Goal: Task Accomplishment & Management: Complete application form

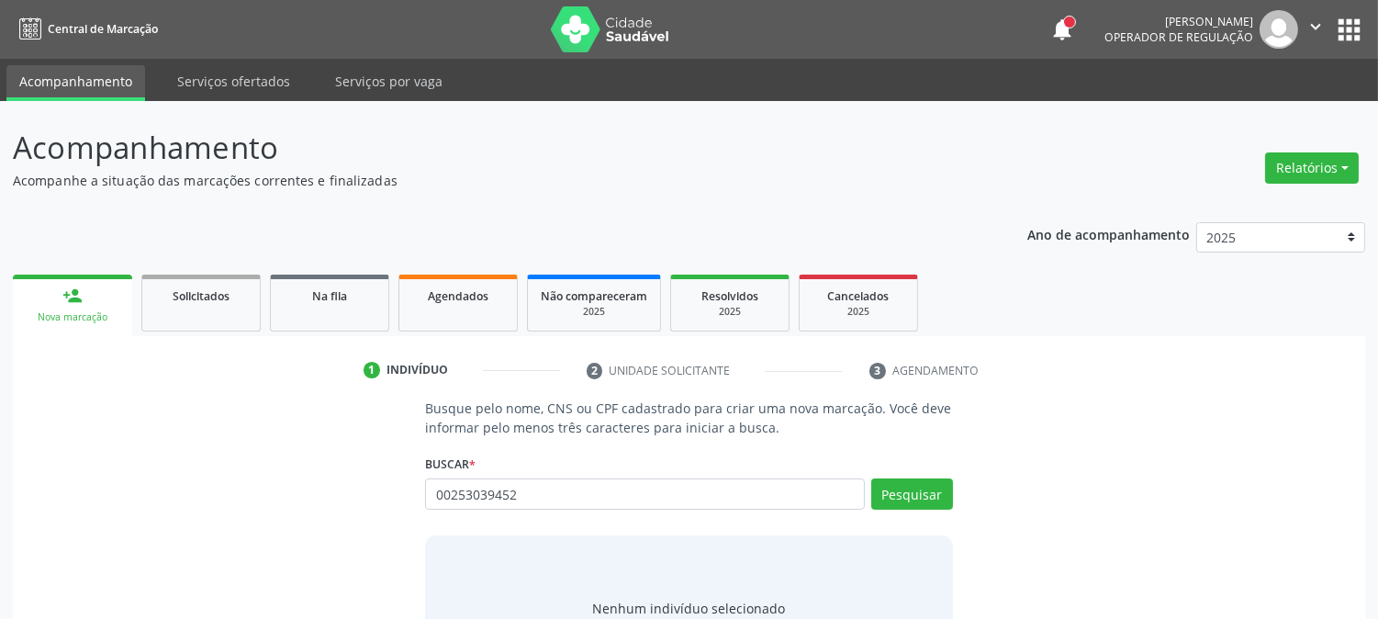
type input "00253039452"
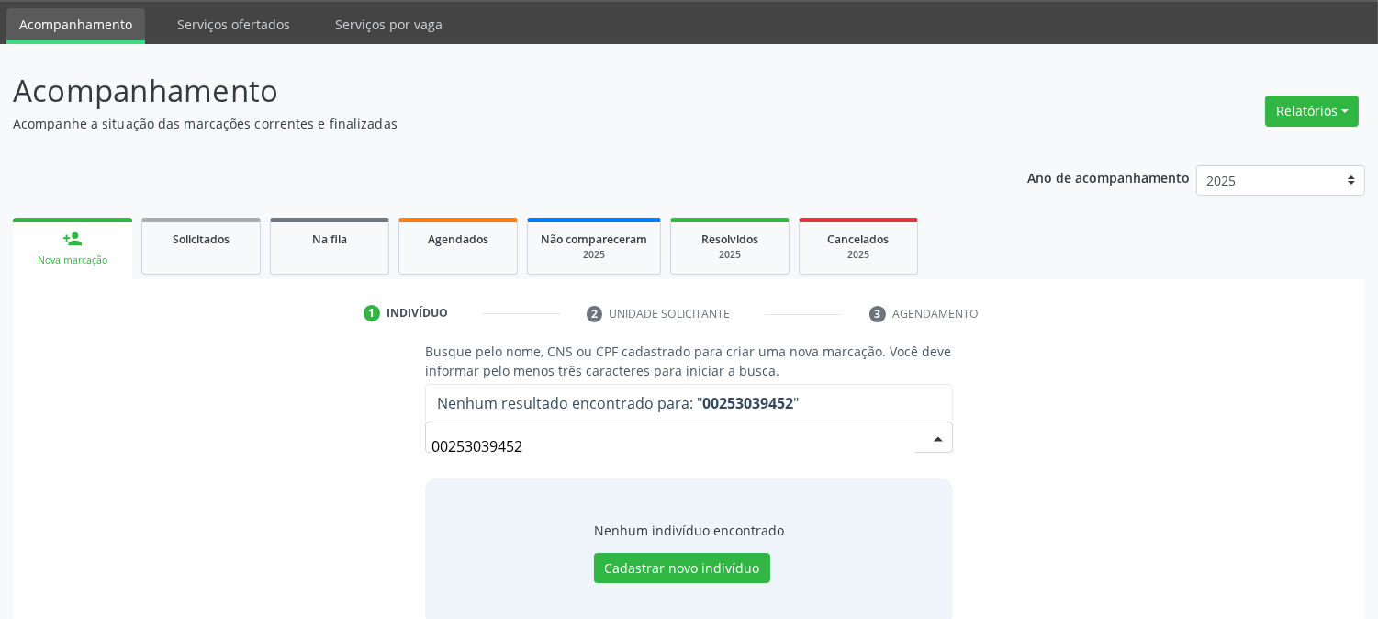
scroll to position [87, 0]
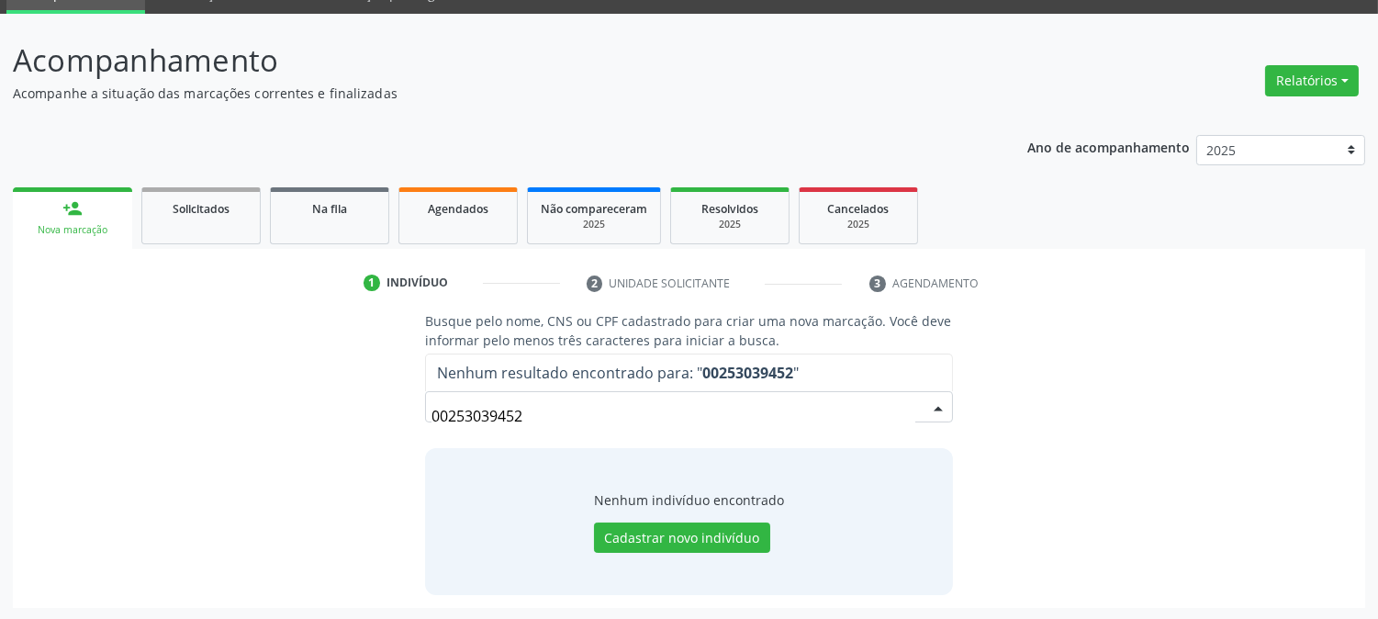
drag, startPoint x: 527, startPoint y: 415, endPoint x: 221, endPoint y: 474, distance: 311.4
click at [224, 474] on div "Busque pelo nome, CNS ou CPF cadastrado para criar uma nova marcação. Você deve…" at bounding box center [689, 452] width 1327 height 283
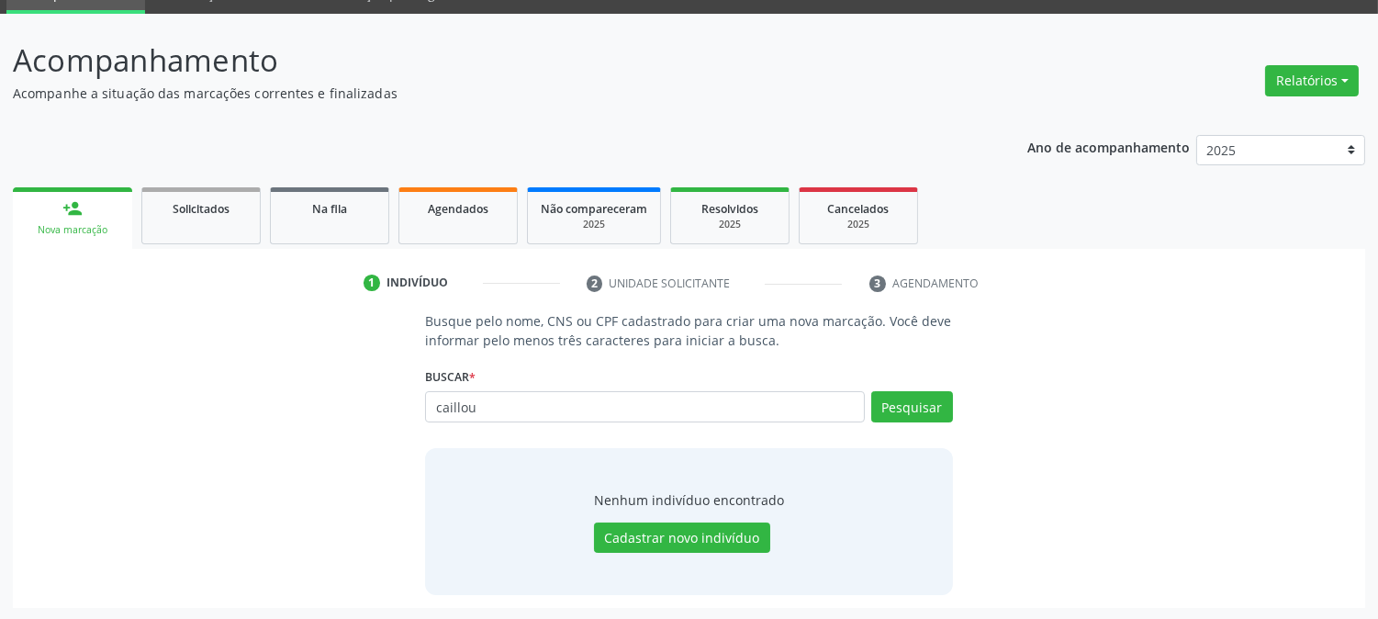
type input "caillou"
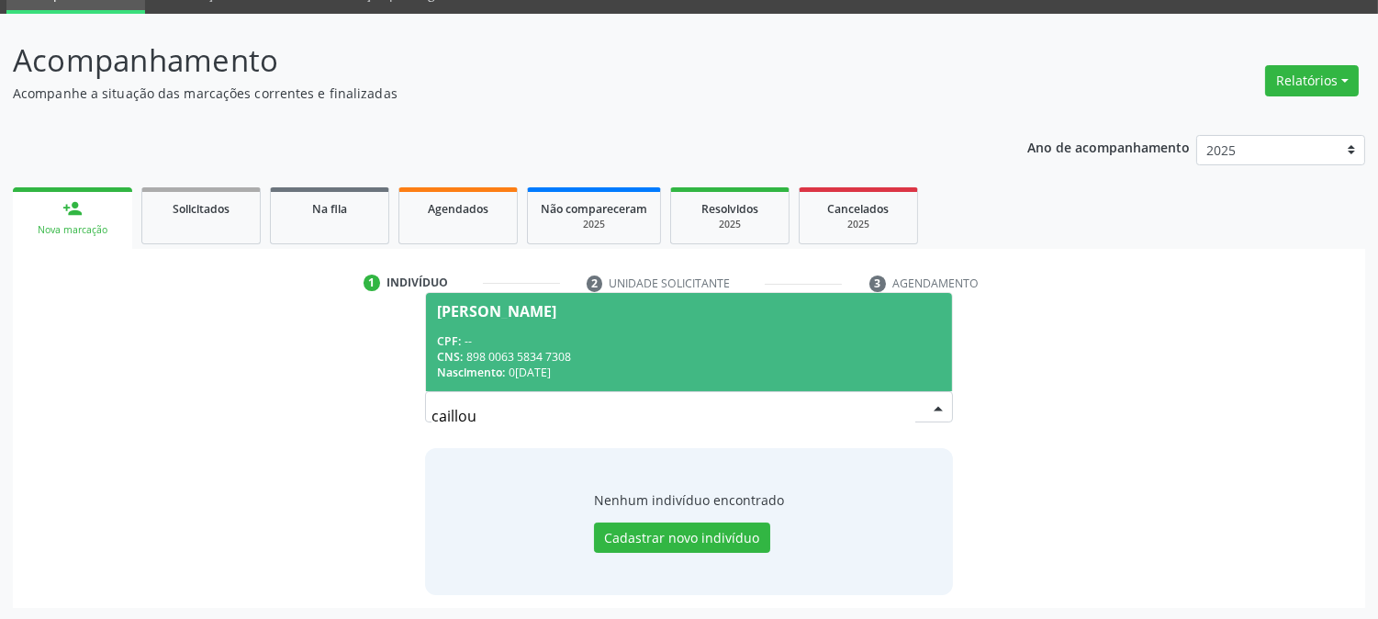
click at [502, 353] on div "CNS: 898 0063 5834 7308" at bounding box center [688, 357] width 503 height 16
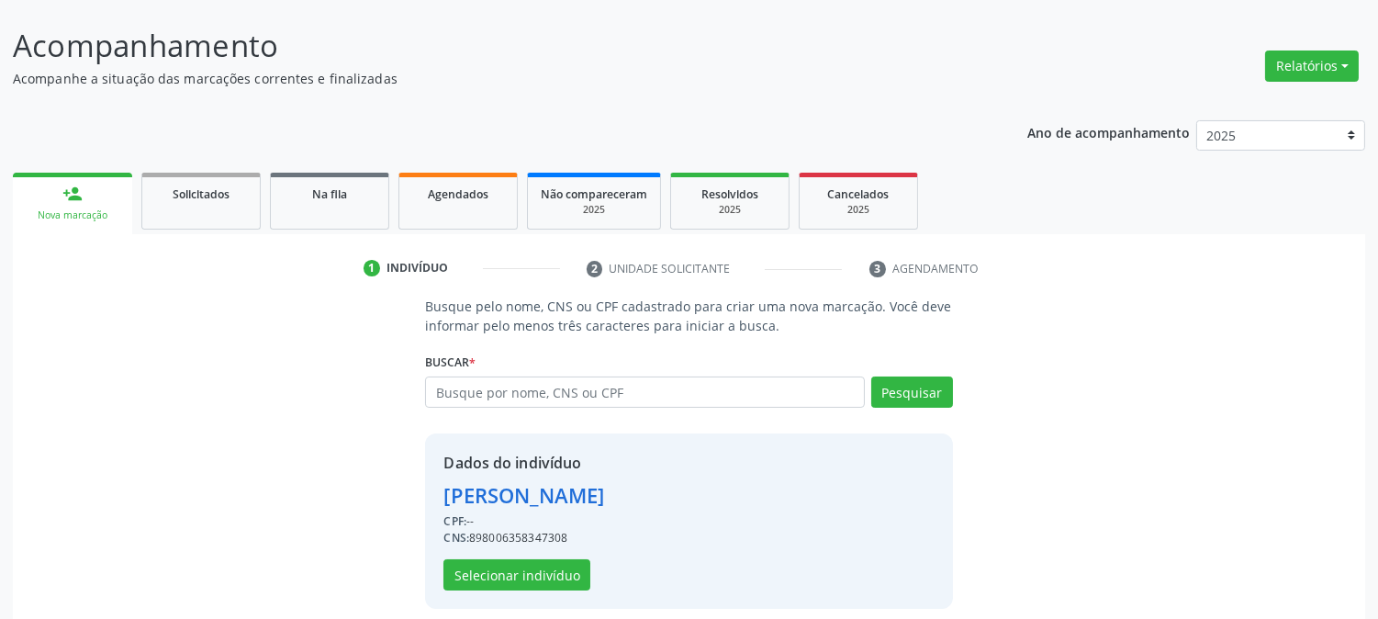
scroll to position [116, 0]
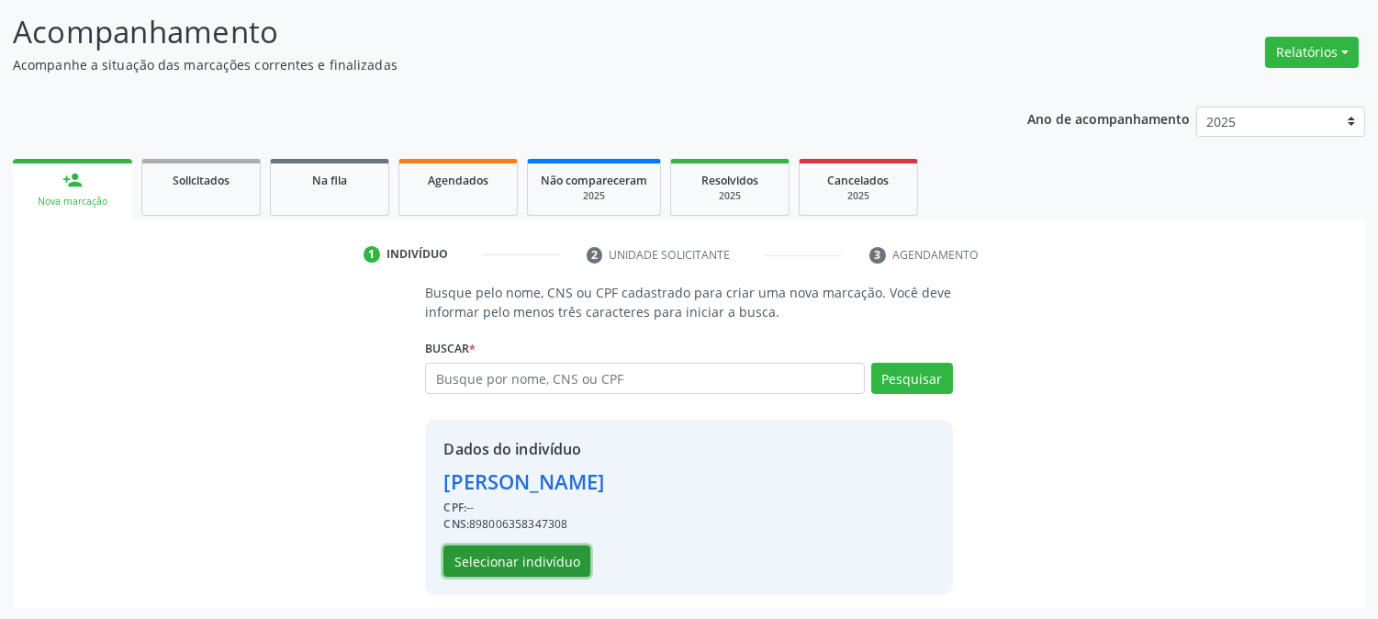
click at [521, 560] on button "Selecionar indivíduo" at bounding box center [517, 561] width 147 height 31
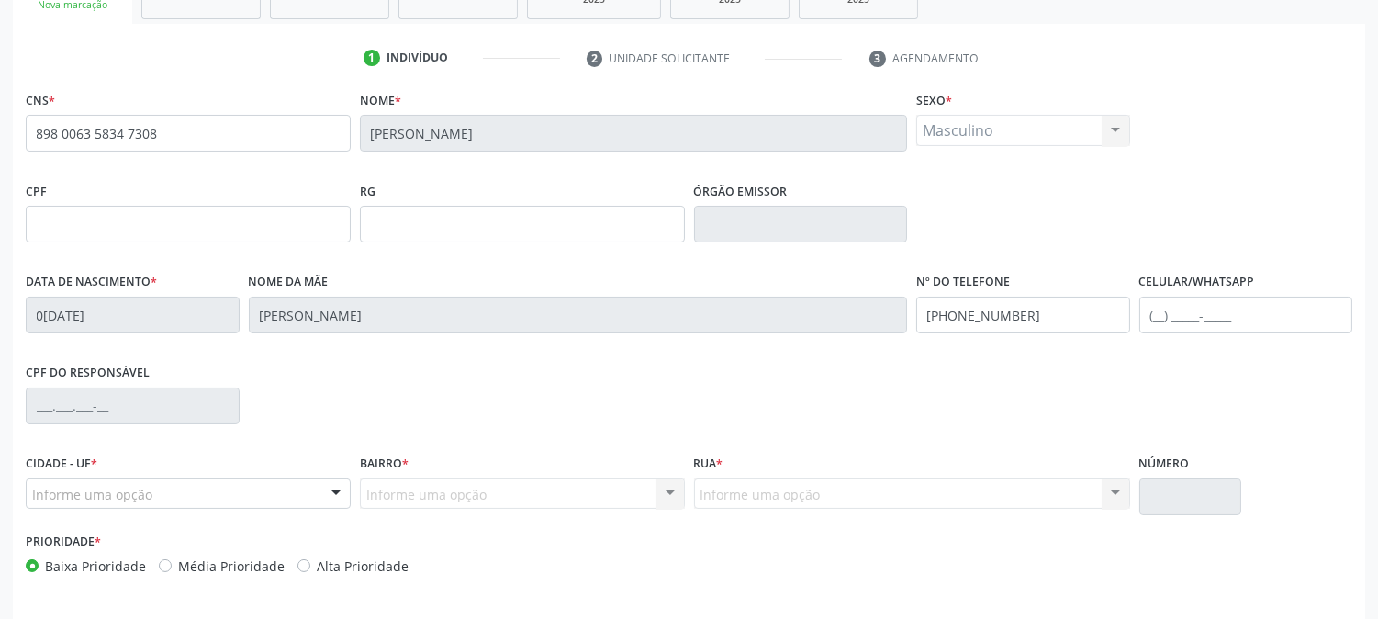
scroll to position [320, 0]
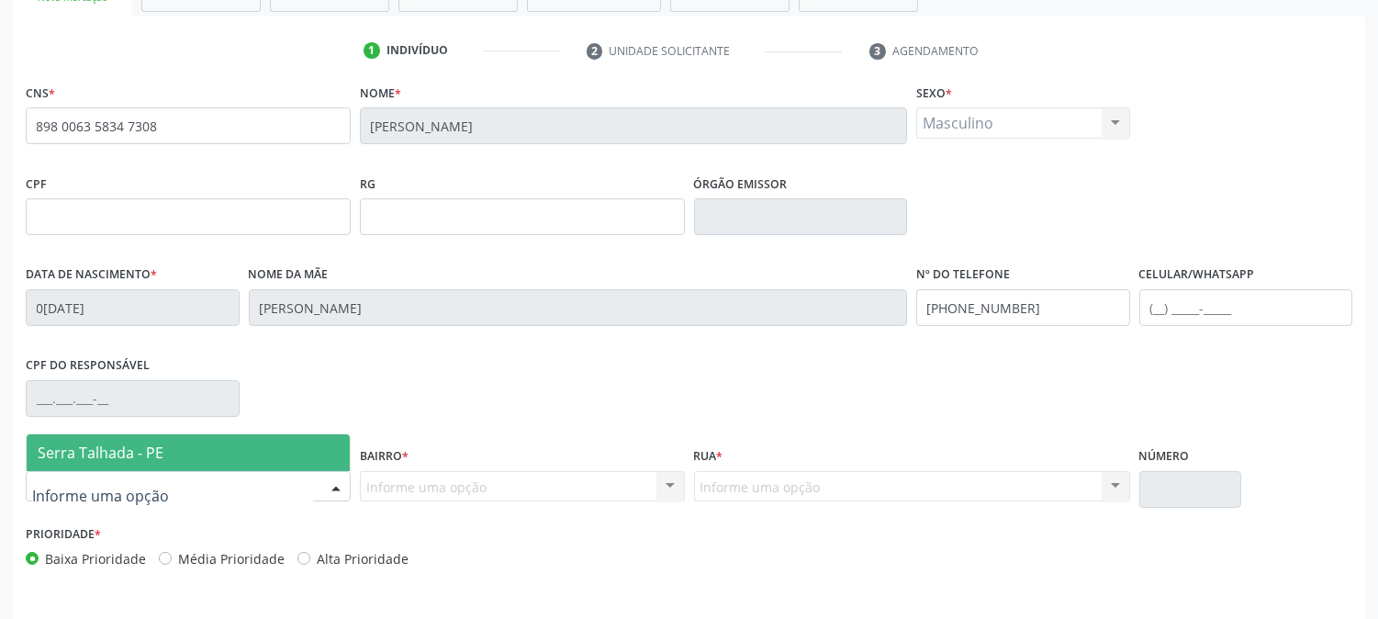
click at [340, 479] on div at bounding box center [336, 487] width 28 height 31
click at [321, 456] on span "Serra Talhada - PE" at bounding box center [188, 452] width 323 height 37
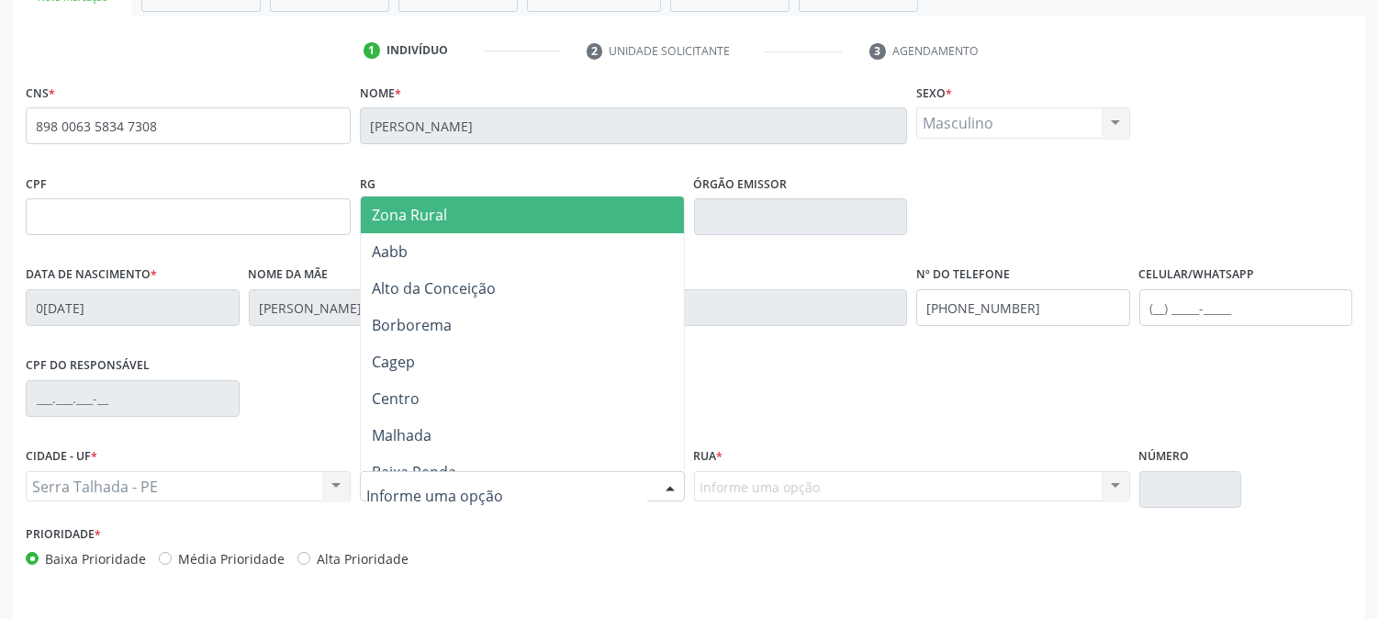
click at [579, 490] on div at bounding box center [522, 486] width 325 height 31
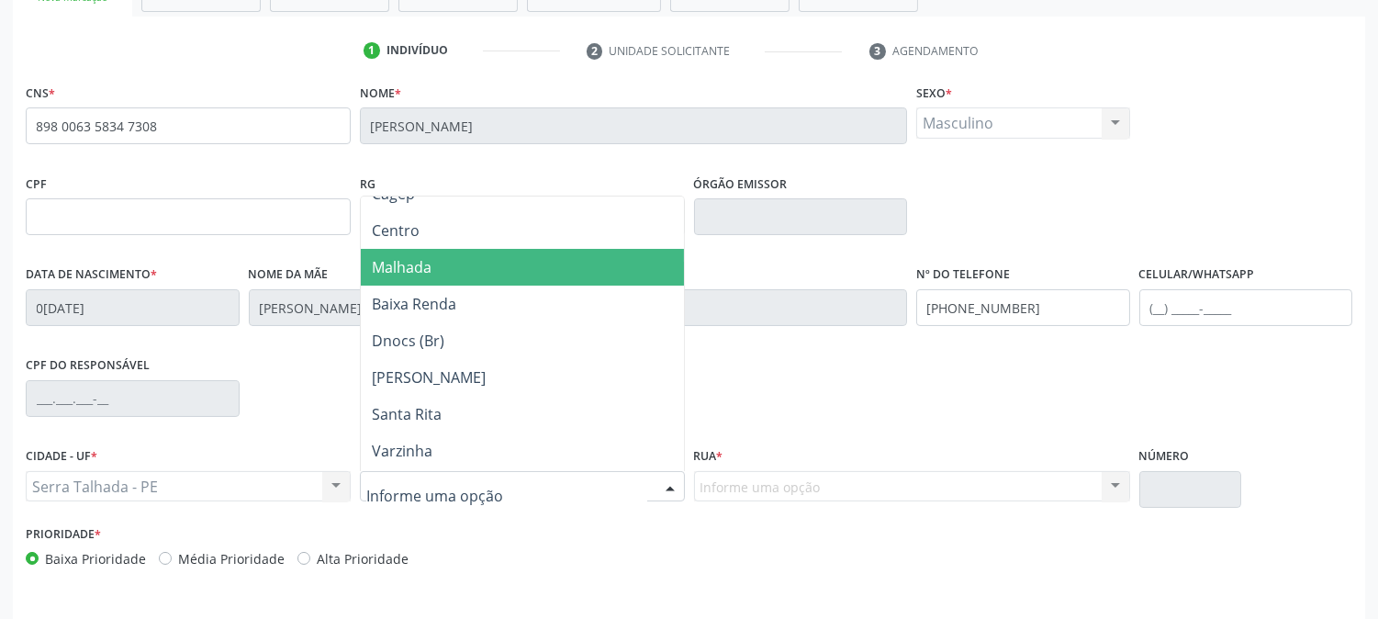
scroll to position [204, 0]
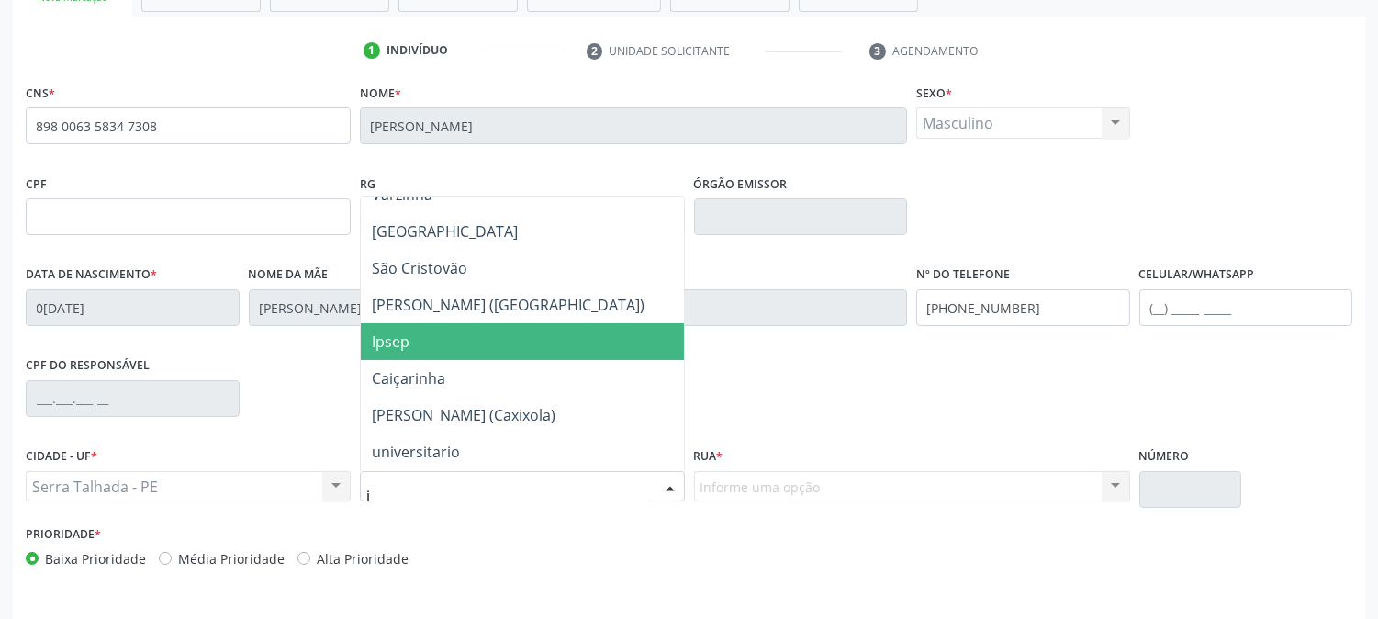
type input "ip"
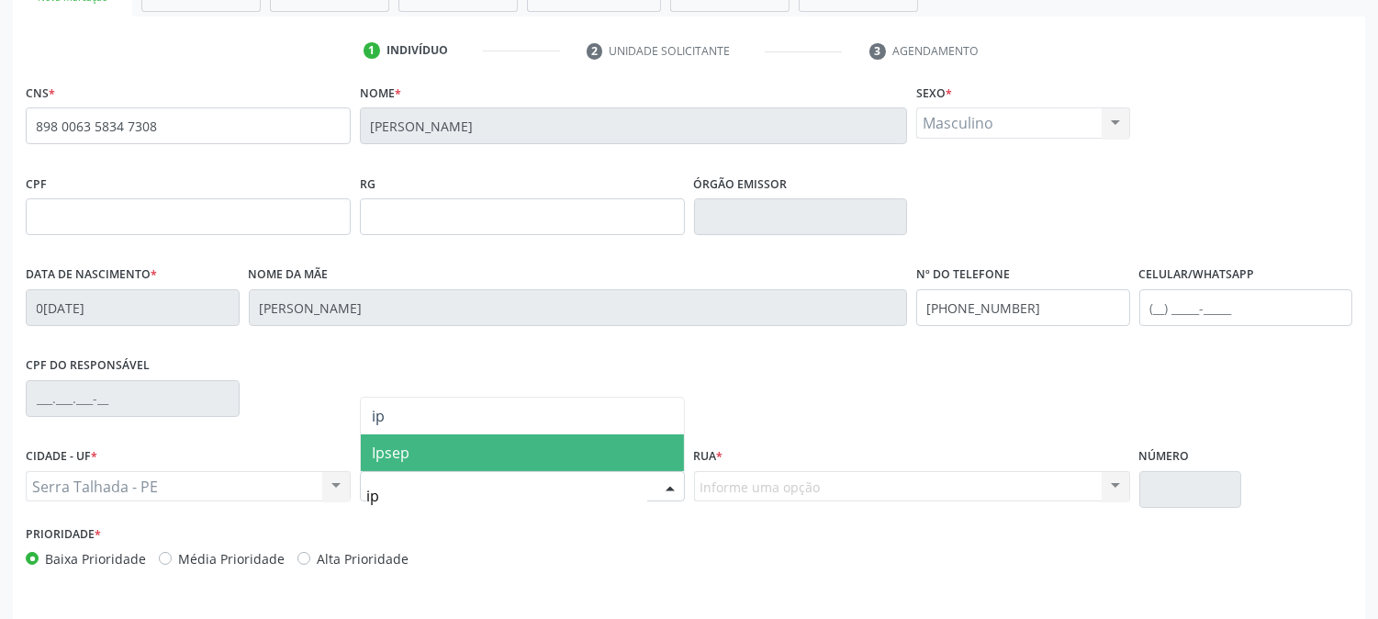
click at [520, 444] on span "Ipsep" at bounding box center [522, 452] width 323 height 37
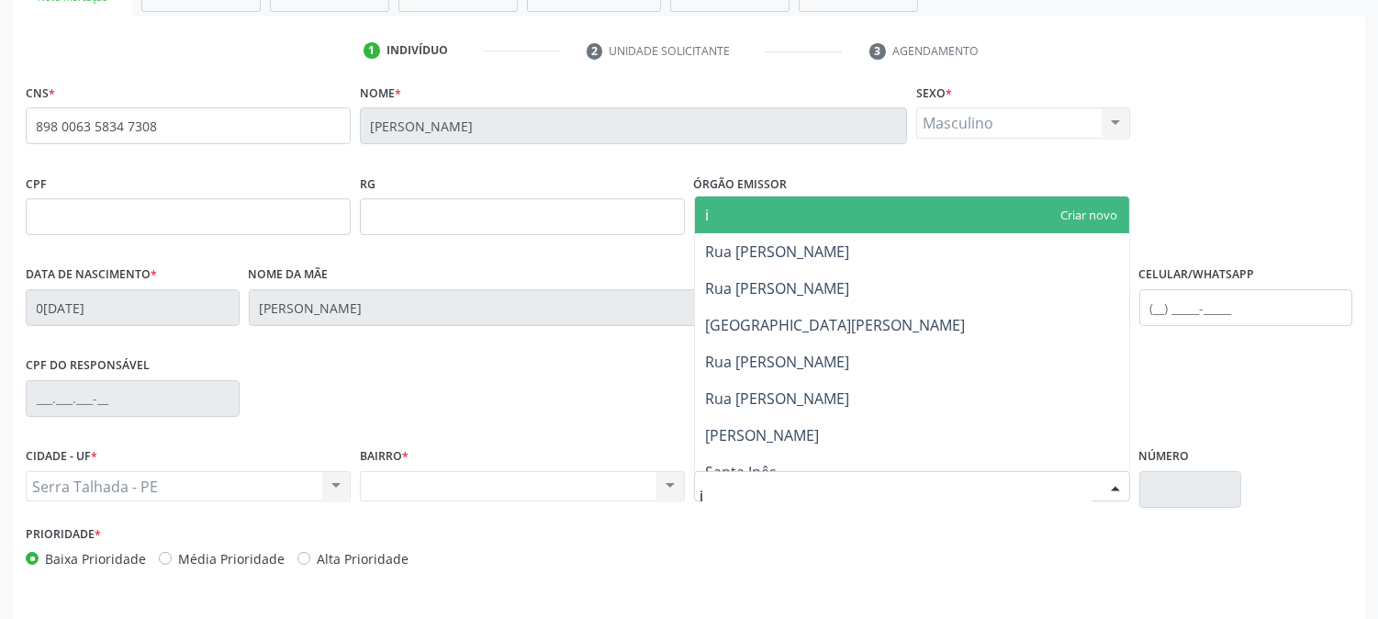
type input "ip"
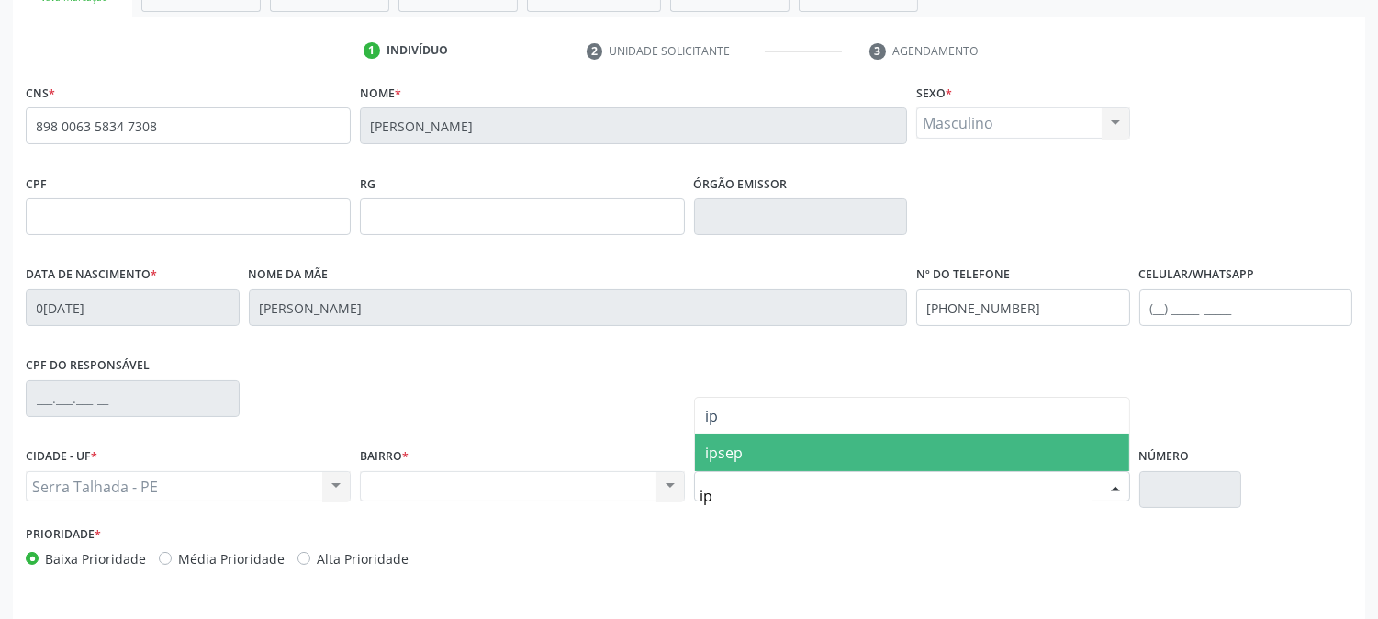
click at [738, 452] on span "ipsep" at bounding box center [725, 453] width 38 height 20
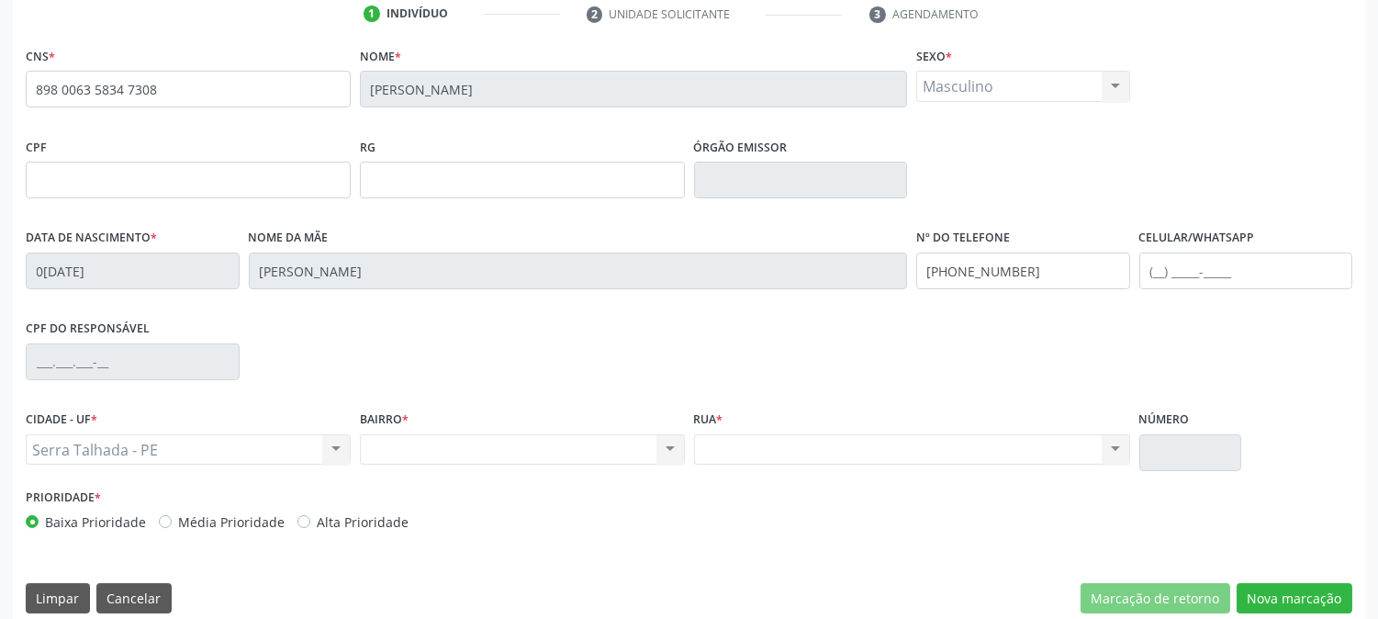
scroll to position [375, 0]
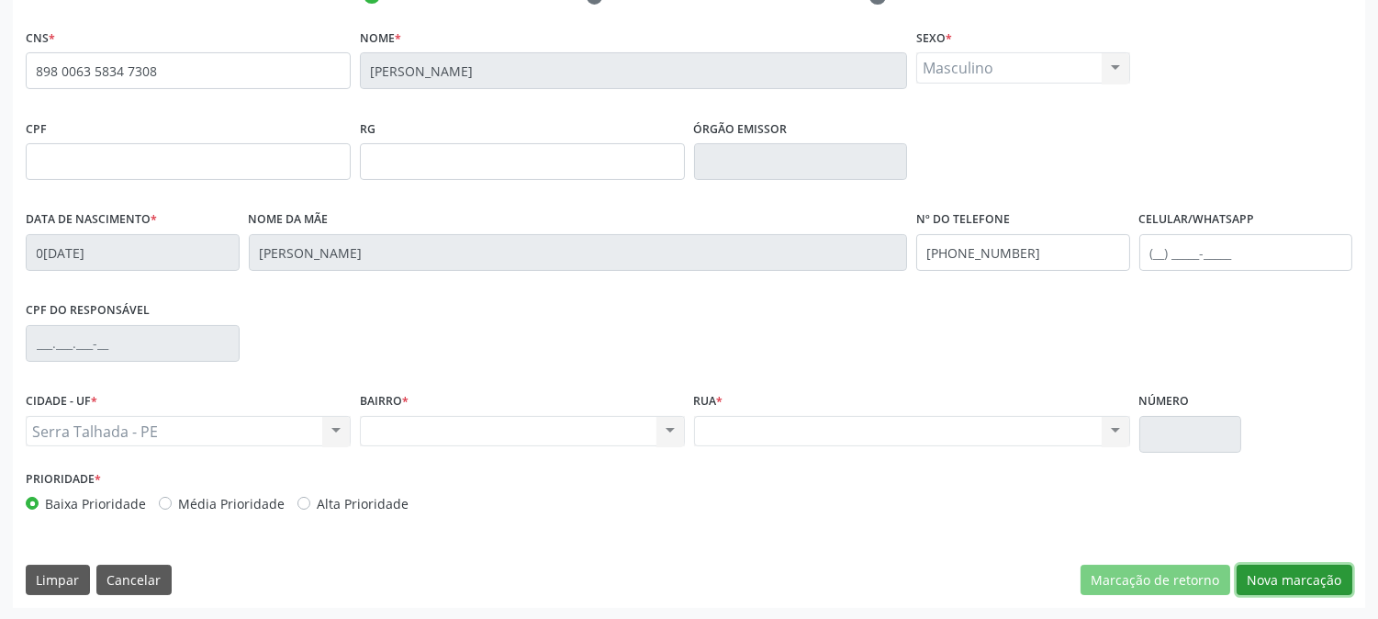
click at [1311, 568] on button "Nova marcação" at bounding box center [1295, 580] width 116 height 31
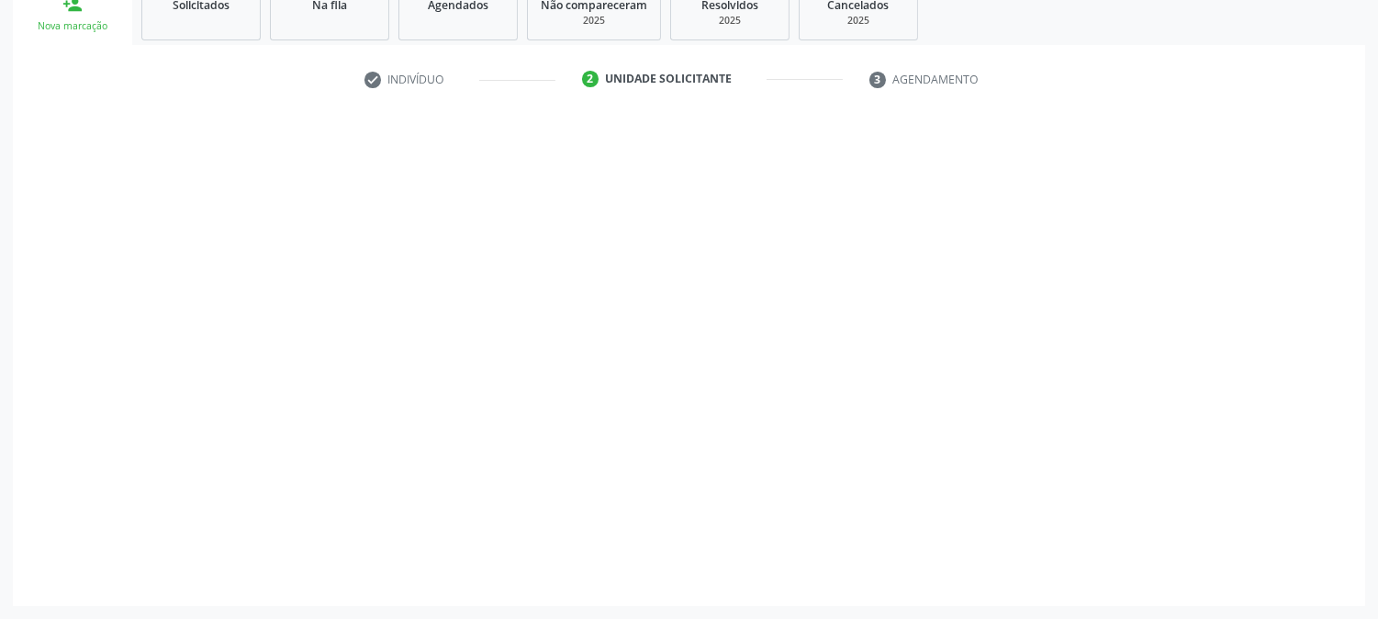
scroll to position [290, 0]
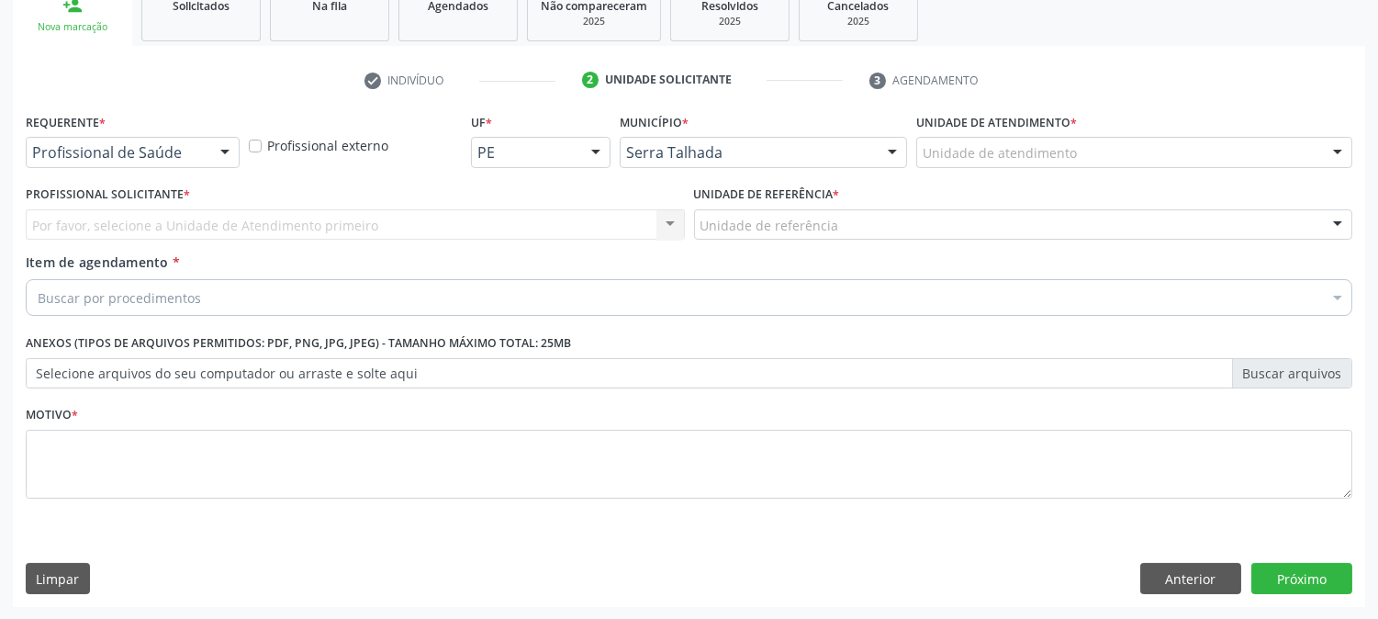
click at [221, 158] on div at bounding box center [225, 153] width 28 height 31
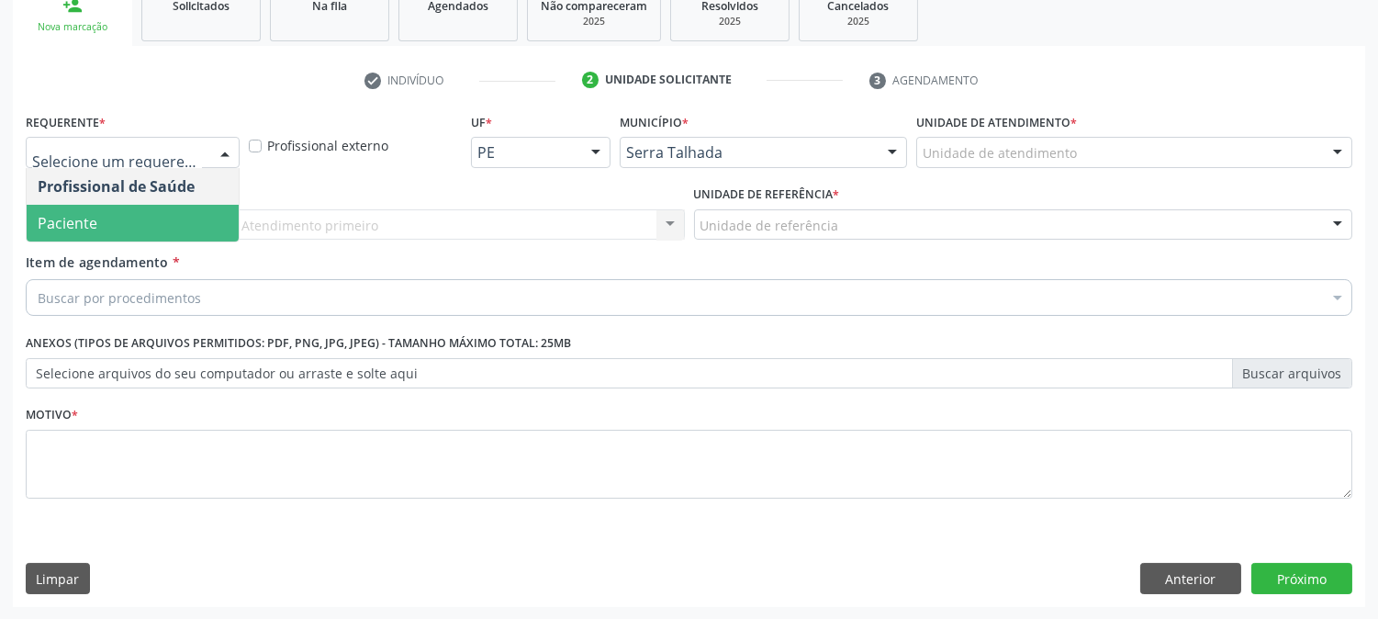
click at [216, 212] on span "Paciente" at bounding box center [133, 223] width 212 height 37
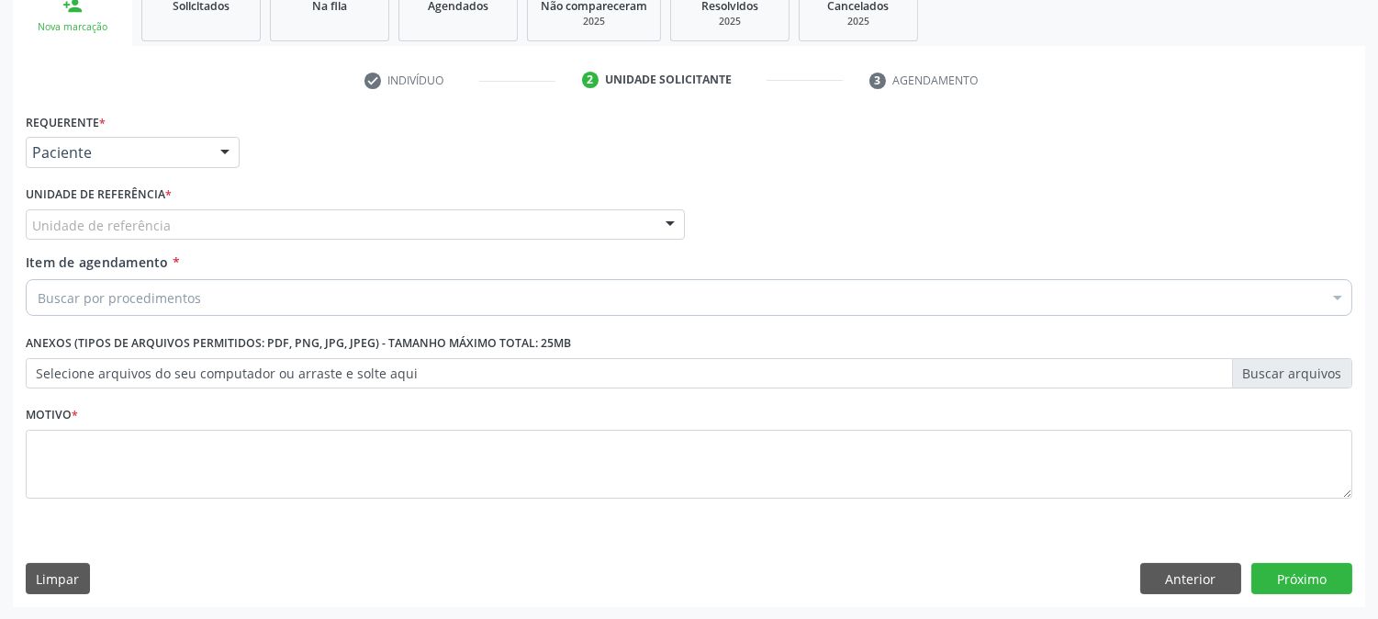
click at [217, 225] on div "Unidade de referência" at bounding box center [355, 224] width 659 height 31
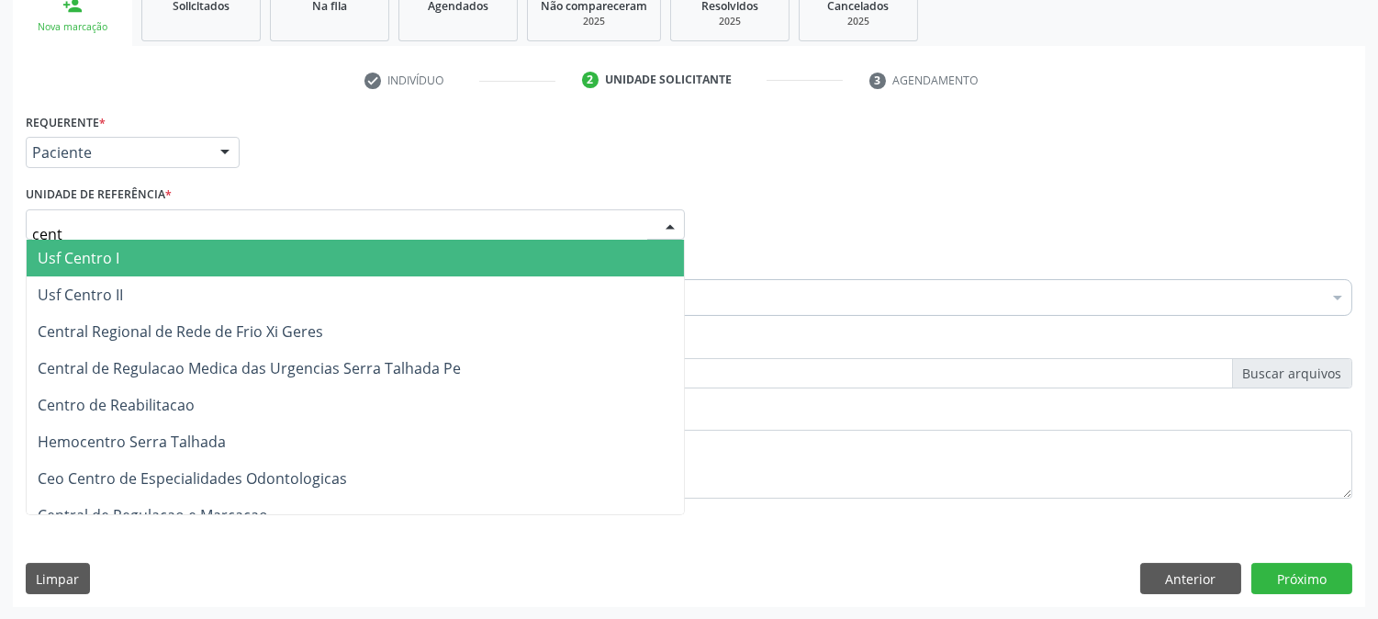
type input "centr"
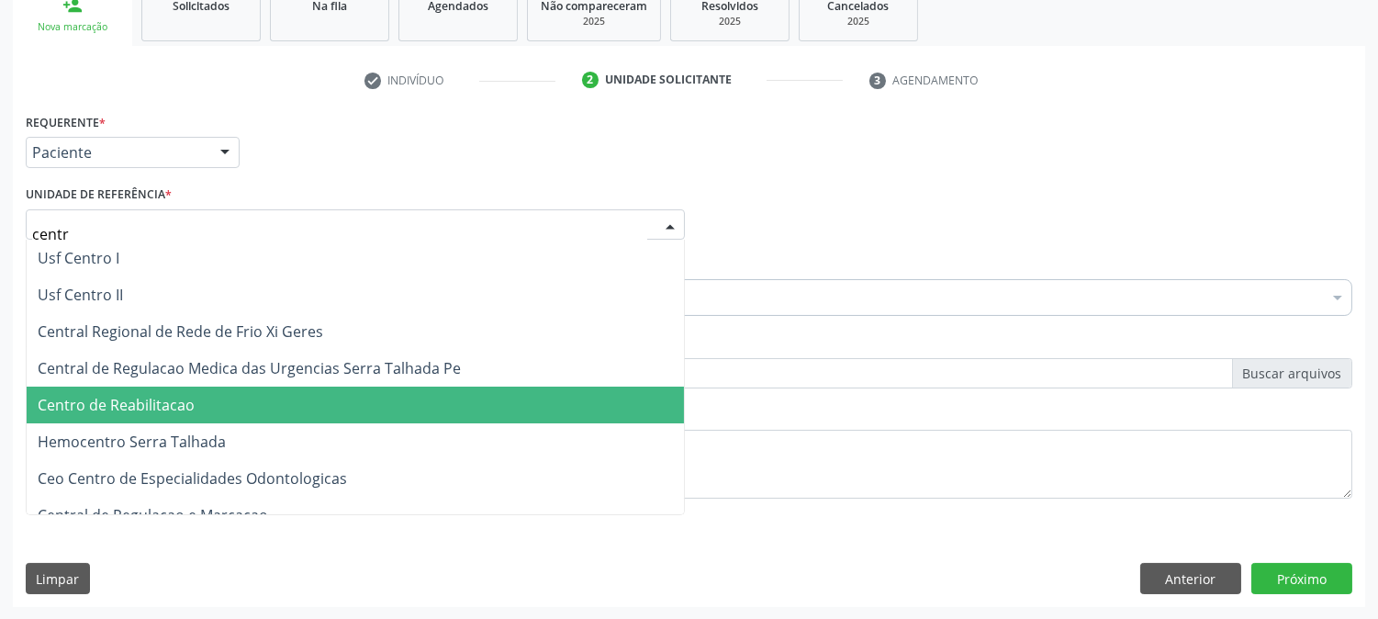
click at [209, 398] on span "Centro de Reabilitacao" at bounding box center [356, 405] width 658 height 37
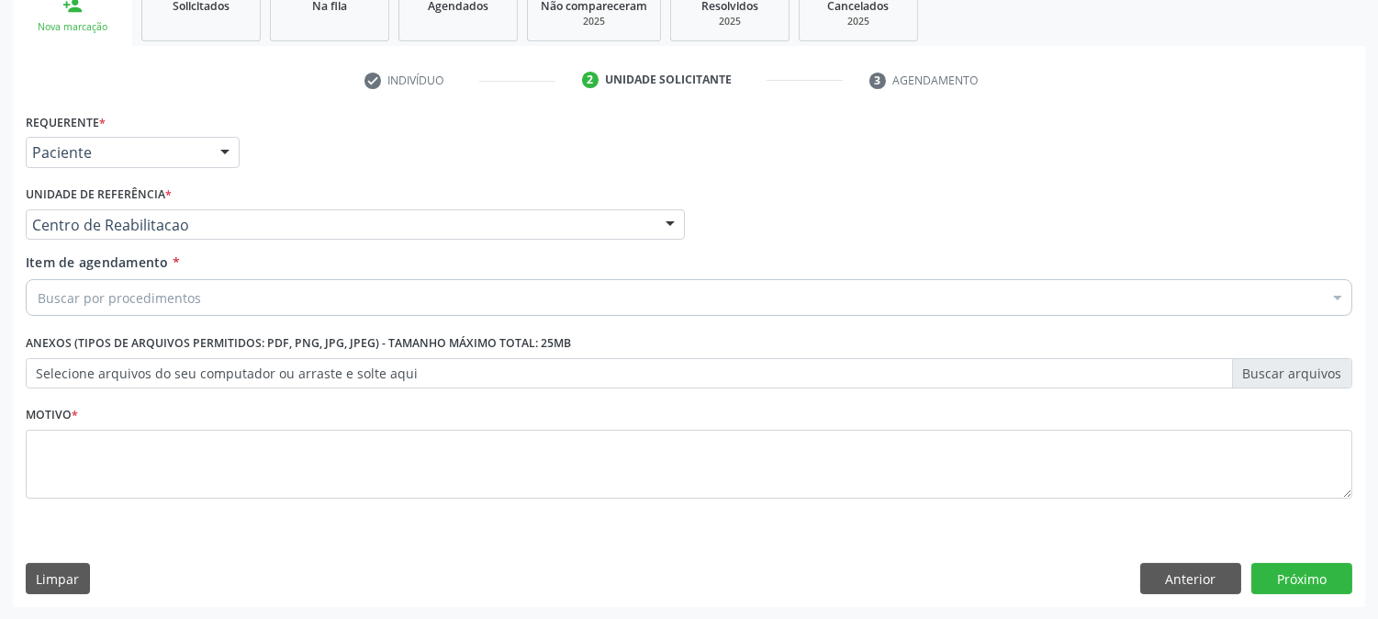
click at [218, 297] on div "Buscar por procedimentos" at bounding box center [689, 297] width 1327 height 37
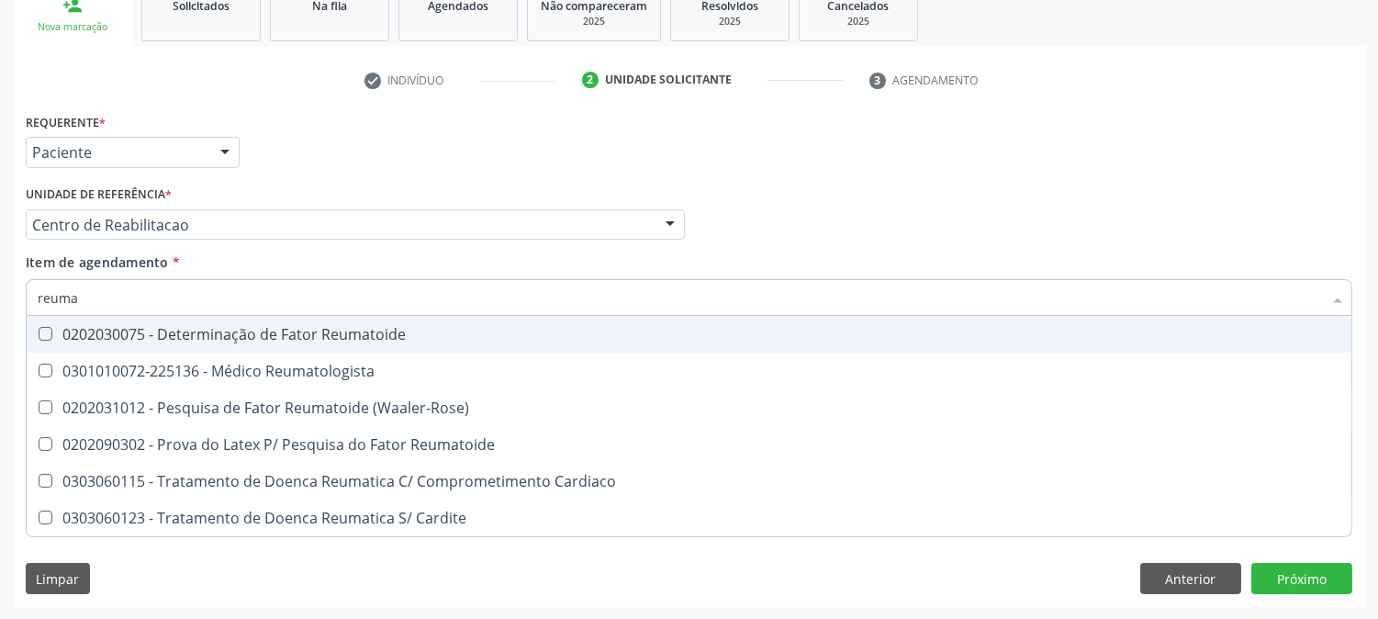
type input "reumat"
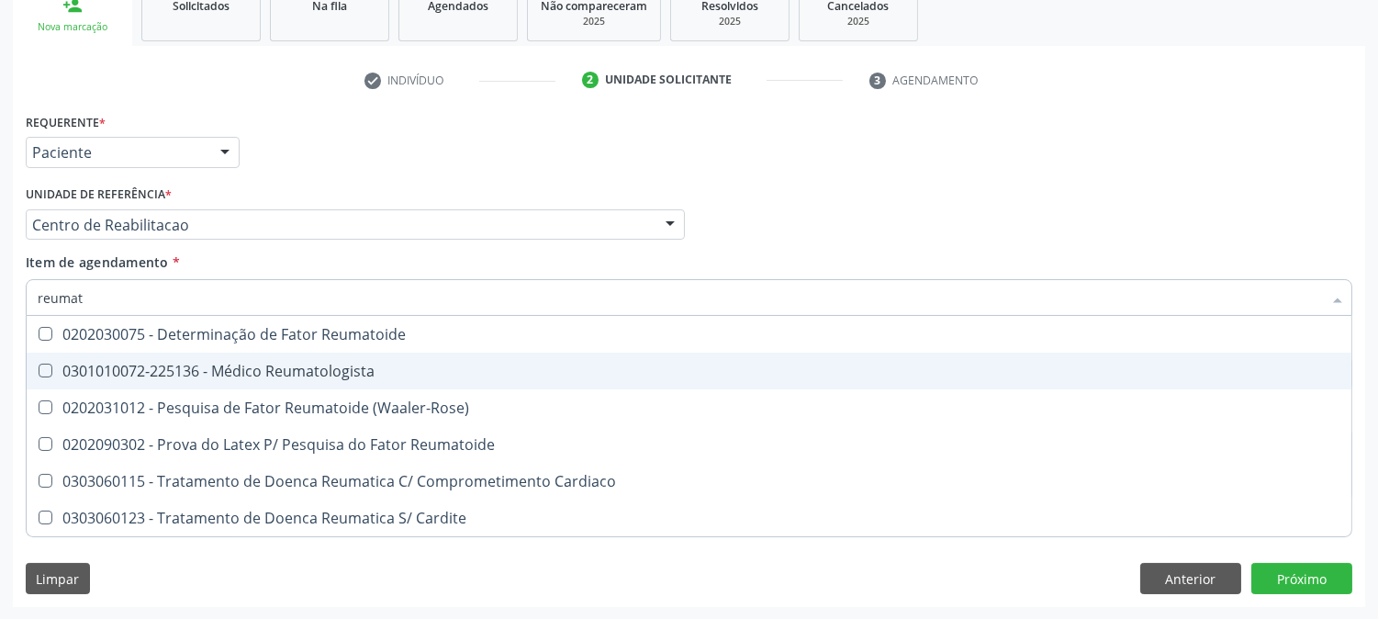
click at [206, 367] on div "0301010072-225136 - Médico Reumatologista" at bounding box center [689, 371] width 1303 height 15
click at [213, 378] on span "0301010072-225136 - Médico Reumatologista" at bounding box center [689, 371] width 1325 height 37
checkbox Reumatologista "true"
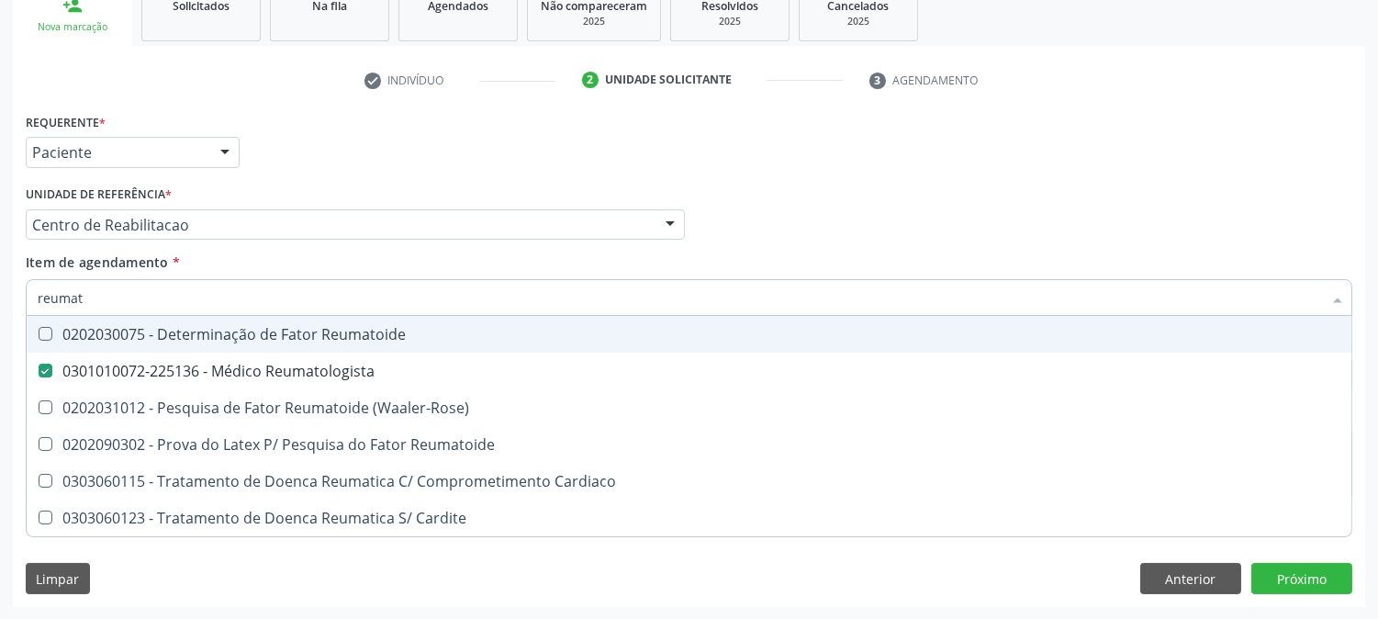
click at [779, 212] on div "Profissional Solicitante Por favor, selecione a Unidade de Atendimento primeiro…" at bounding box center [689, 217] width 1336 height 72
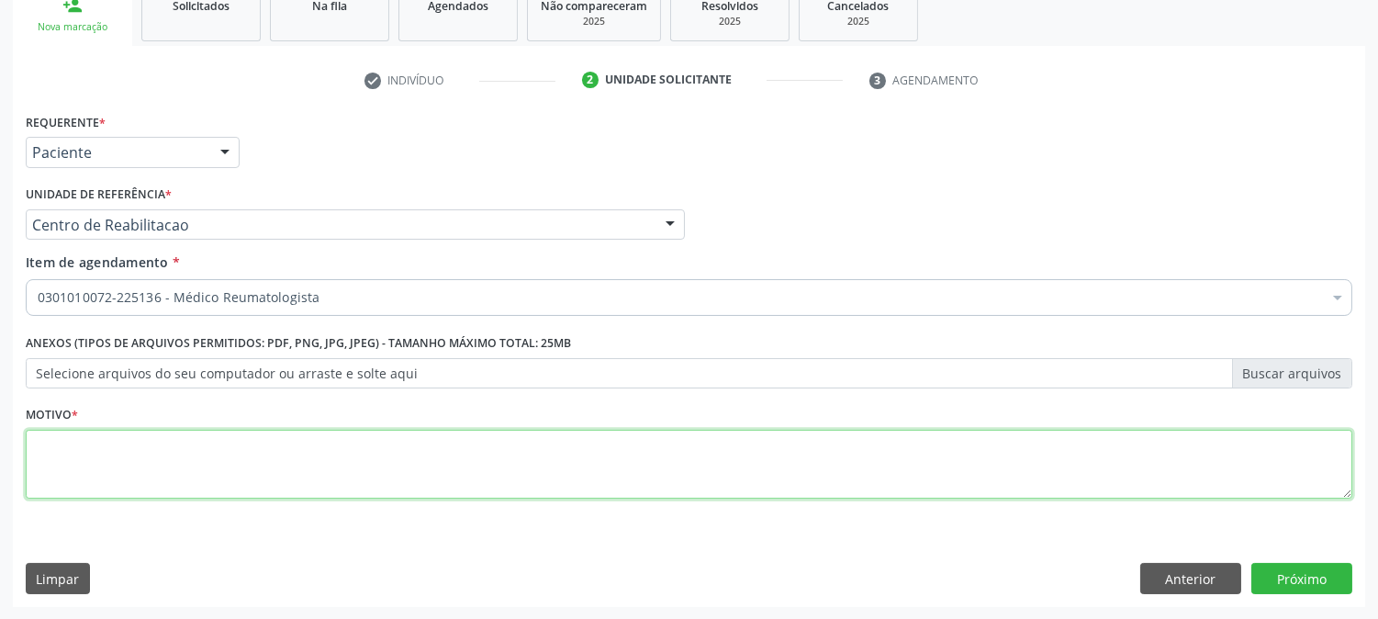
click at [337, 467] on textarea at bounding box center [689, 465] width 1327 height 70
type textarea "."
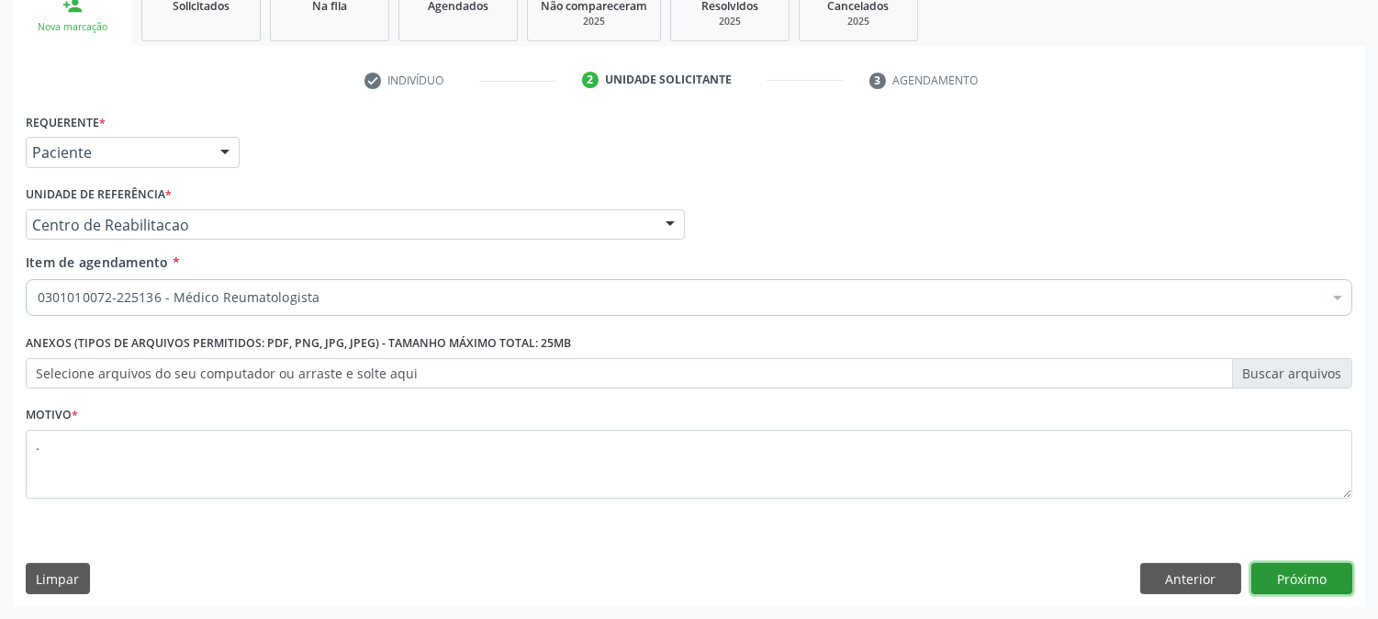
click at [1304, 573] on button "Próximo" at bounding box center [1302, 578] width 101 height 31
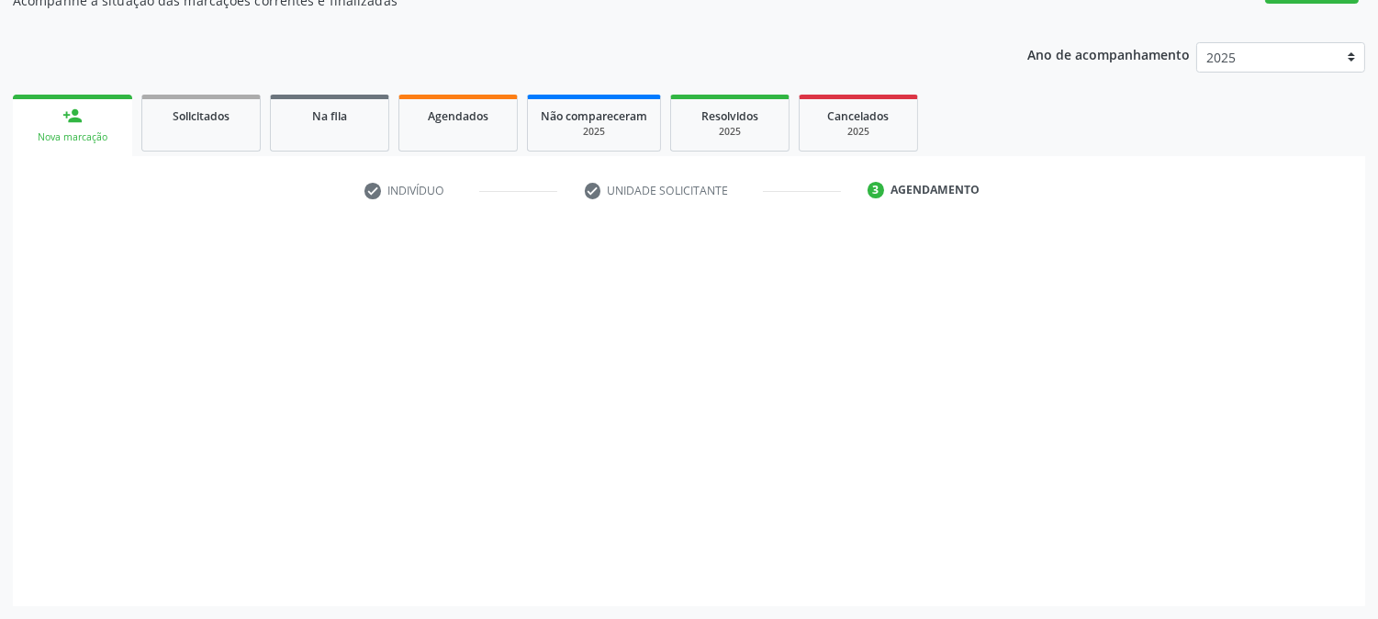
scroll to position [179, 0]
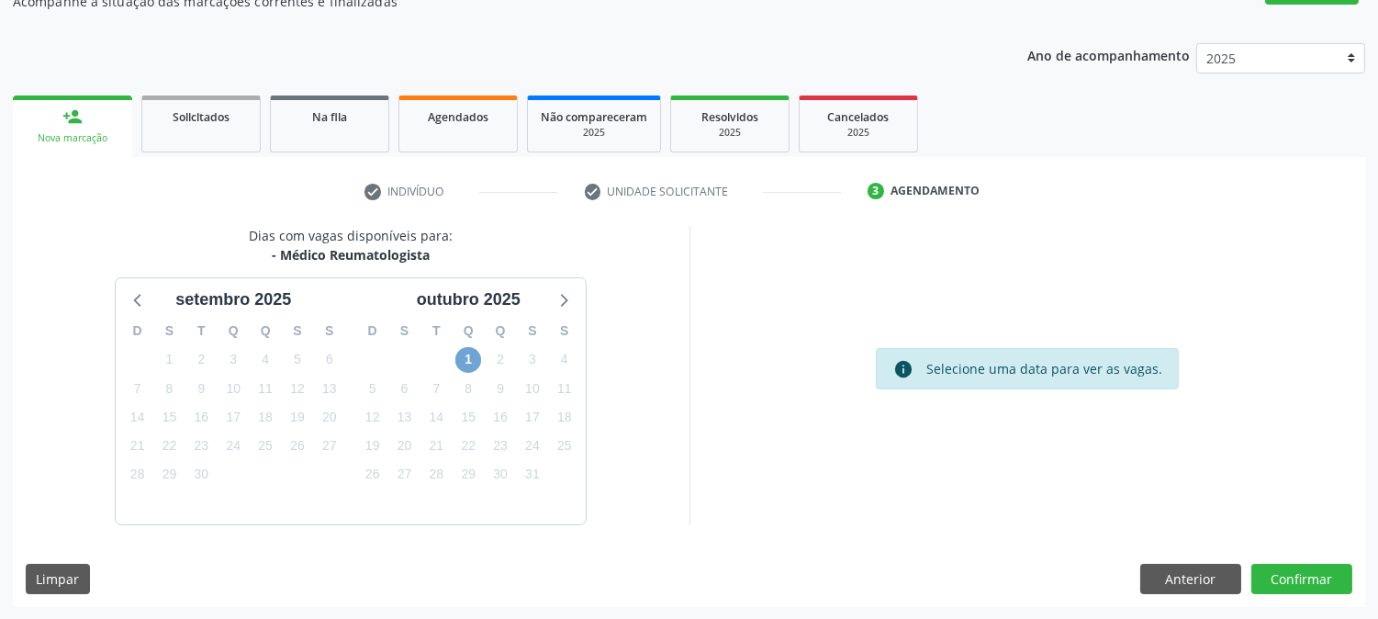
click at [467, 363] on span "1" at bounding box center [469, 360] width 26 height 26
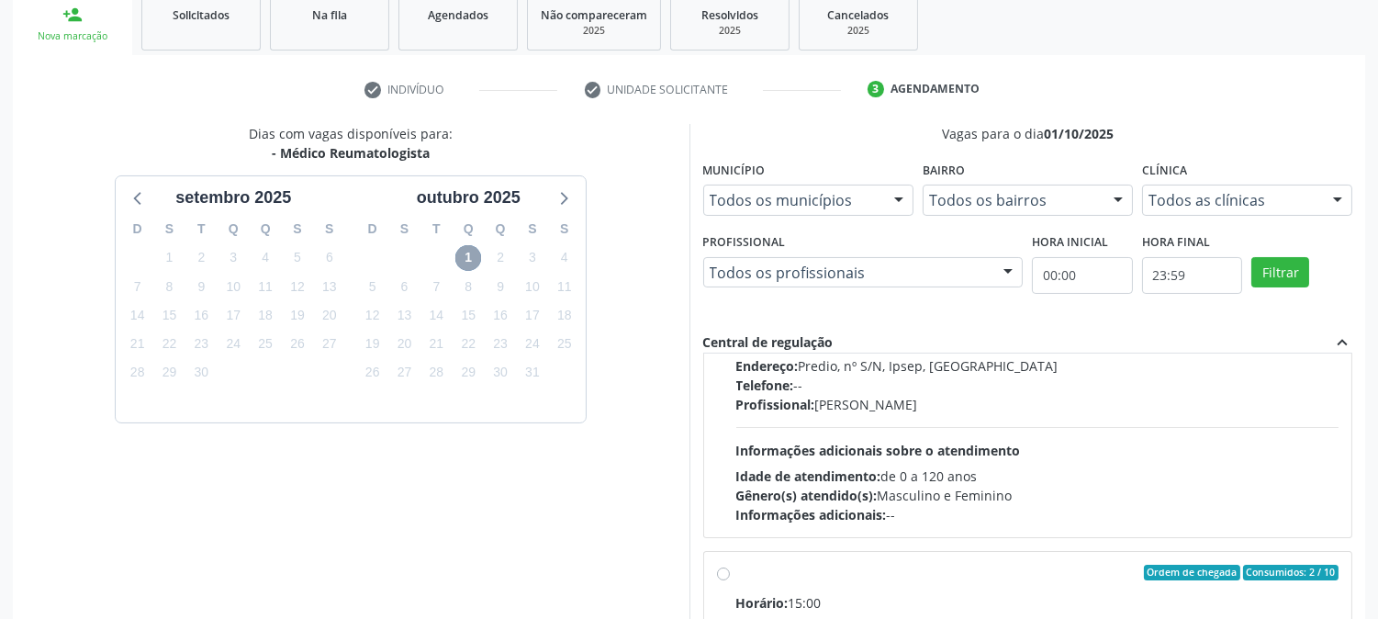
scroll to position [102, 0]
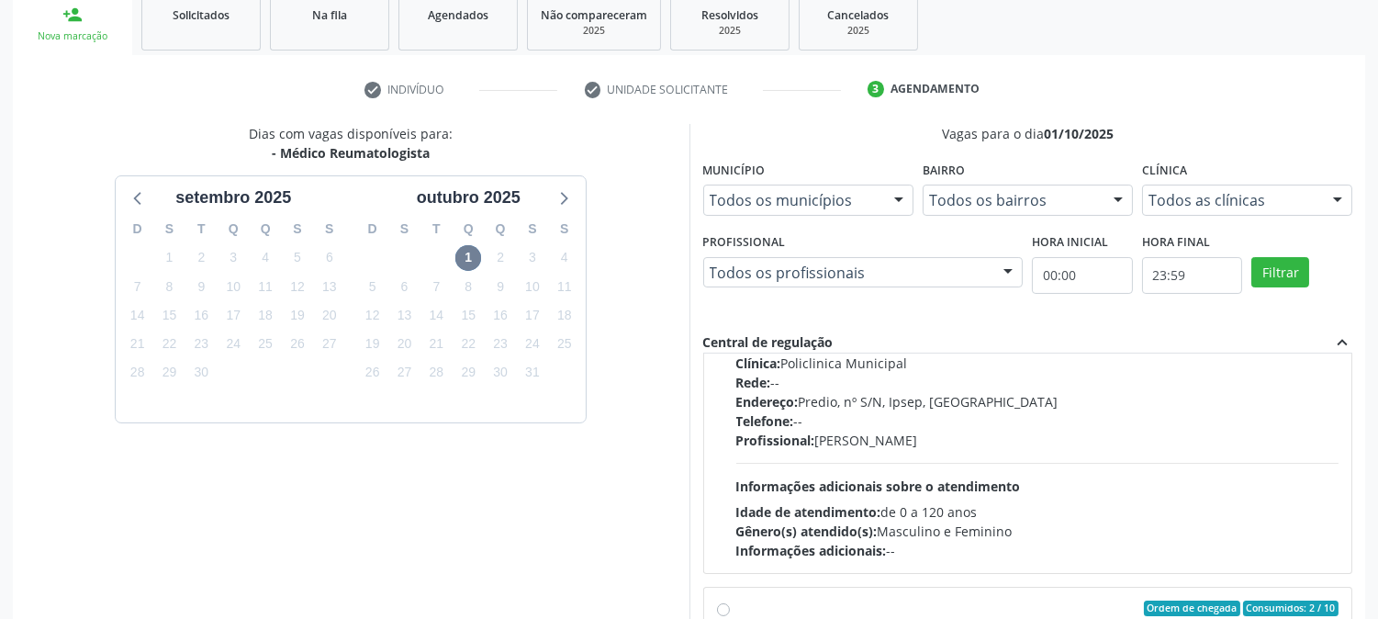
click at [1067, 418] on div "Telefone: --" at bounding box center [1038, 420] width 603 height 19
click at [730, 295] on input "Ordem de chegada Consumidos: 1 / 15 Horário: 14:00 Clínica: Policlinica Municip…" at bounding box center [723, 286] width 13 height 17
radio input "true"
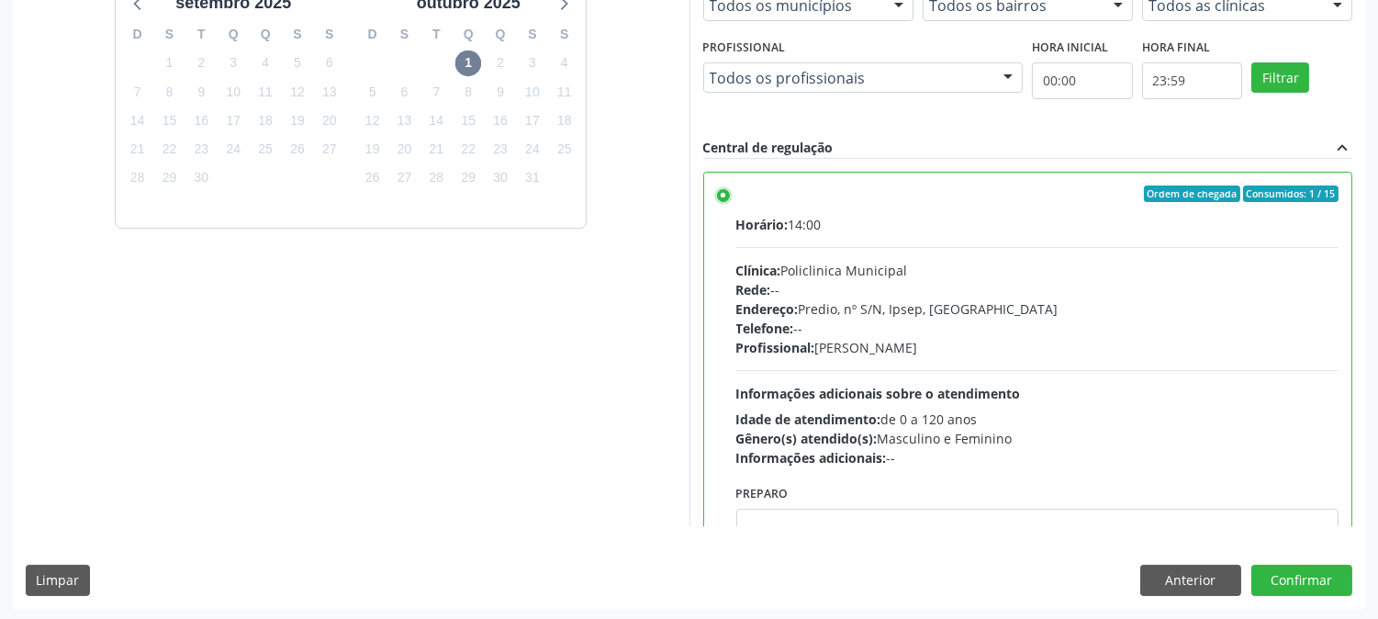
scroll to position [478, 0]
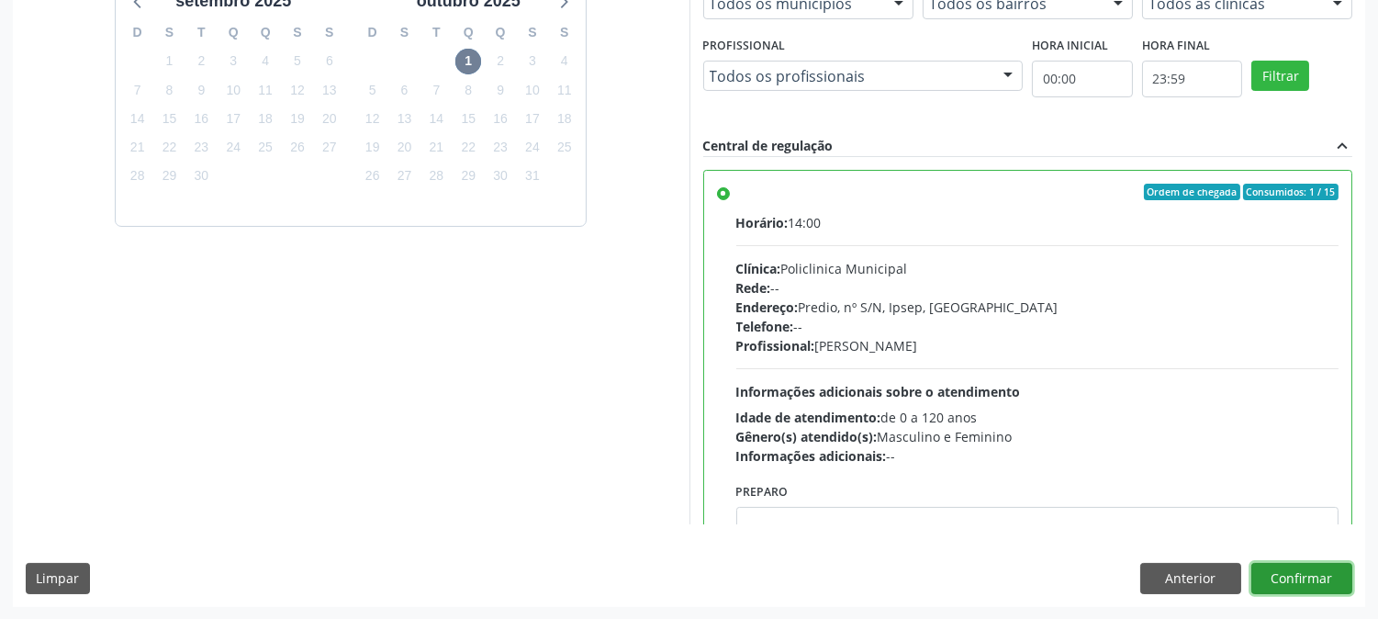
click at [1299, 574] on button "Confirmar" at bounding box center [1302, 578] width 101 height 31
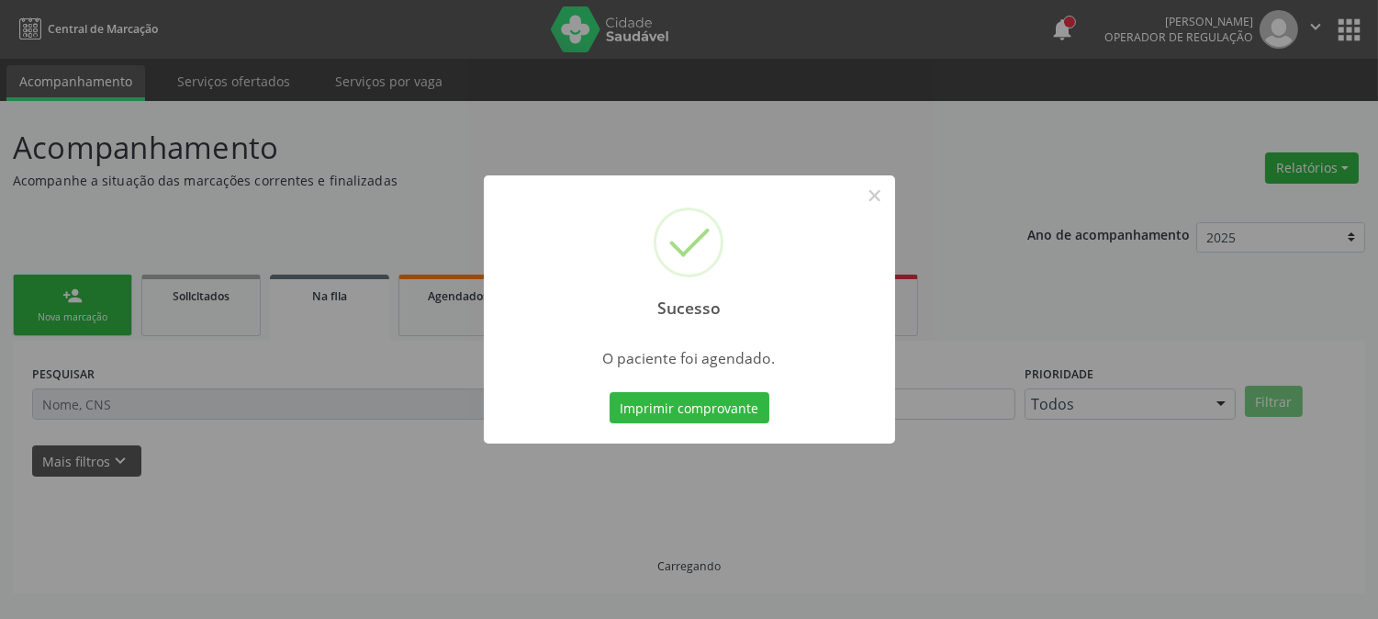
scroll to position [0, 0]
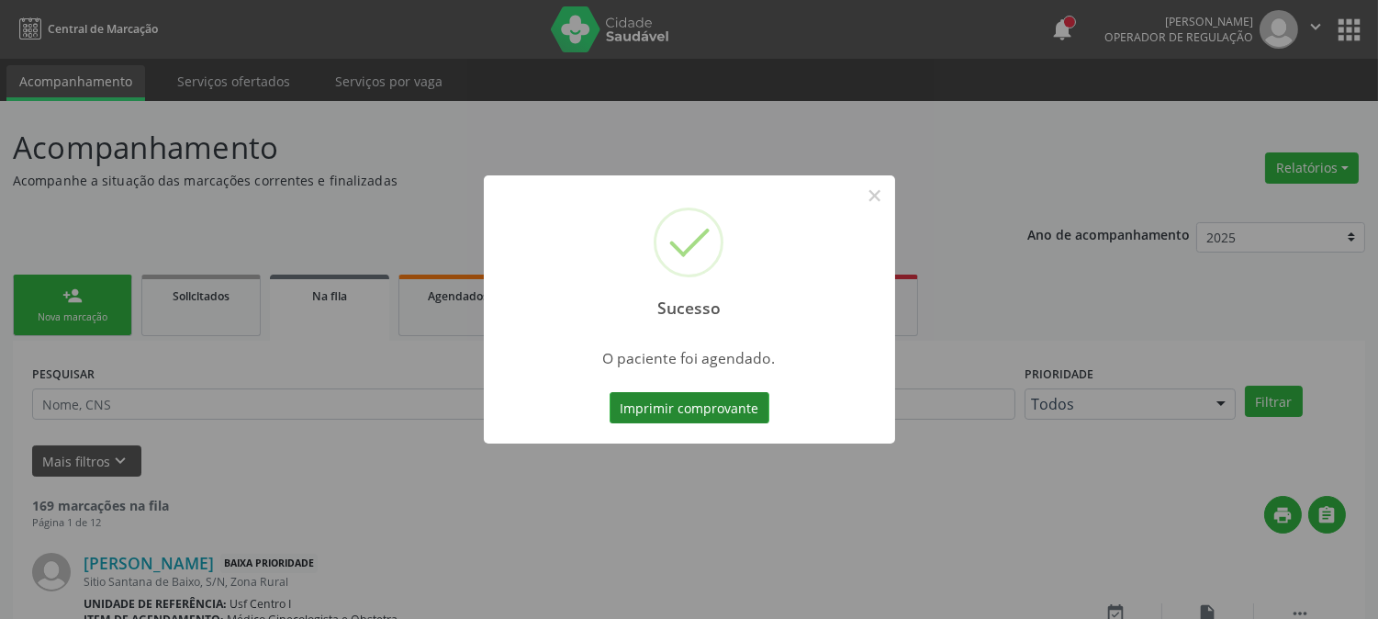
click at [712, 408] on button "Imprimir comprovante" at bounding box center [690, 407] width 160 height 31
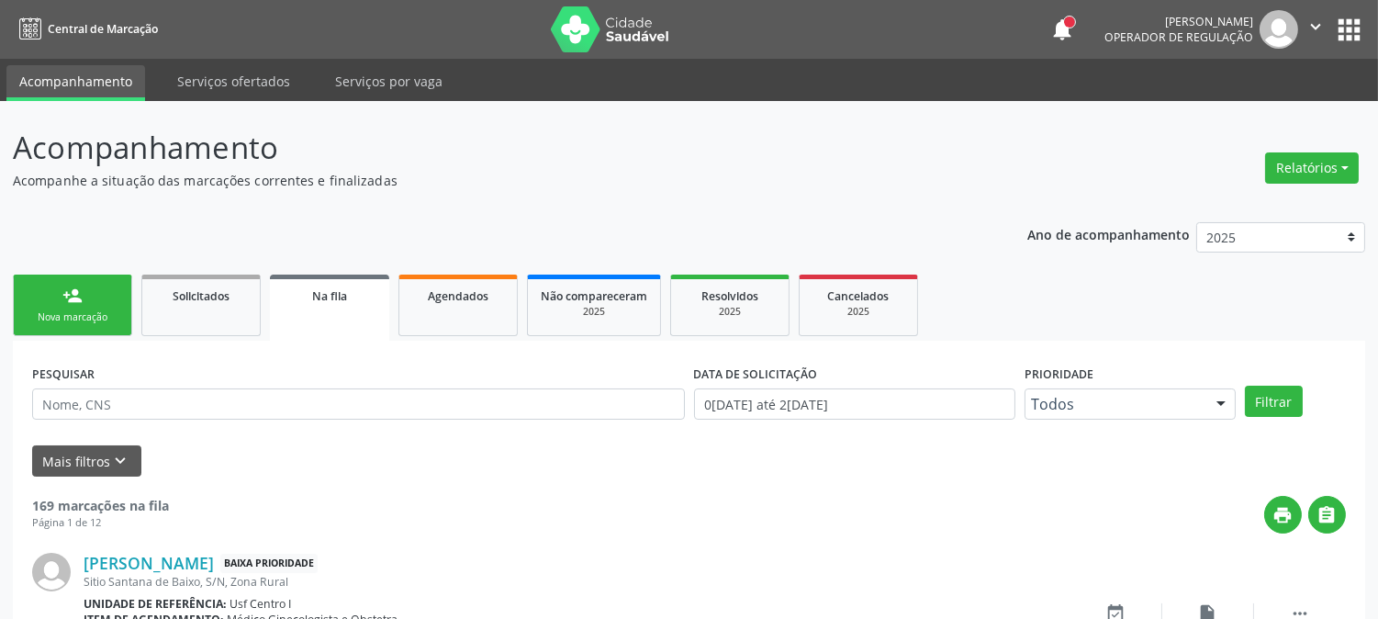
click at [52, 314] on div "Nova marcação" at bounding box center [73, 317] width 92 height 14
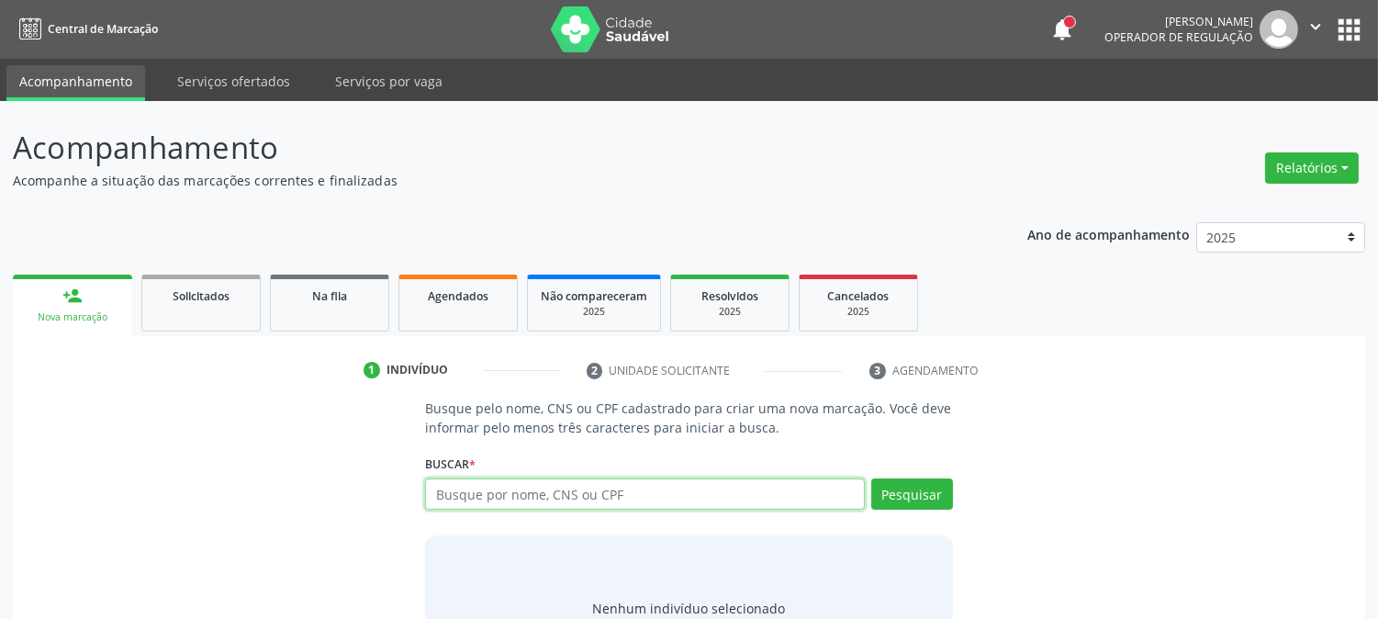
click at [523, 491] on input "text" at bounding box center [644, 493] width 439 height 31
type input "28644085468"
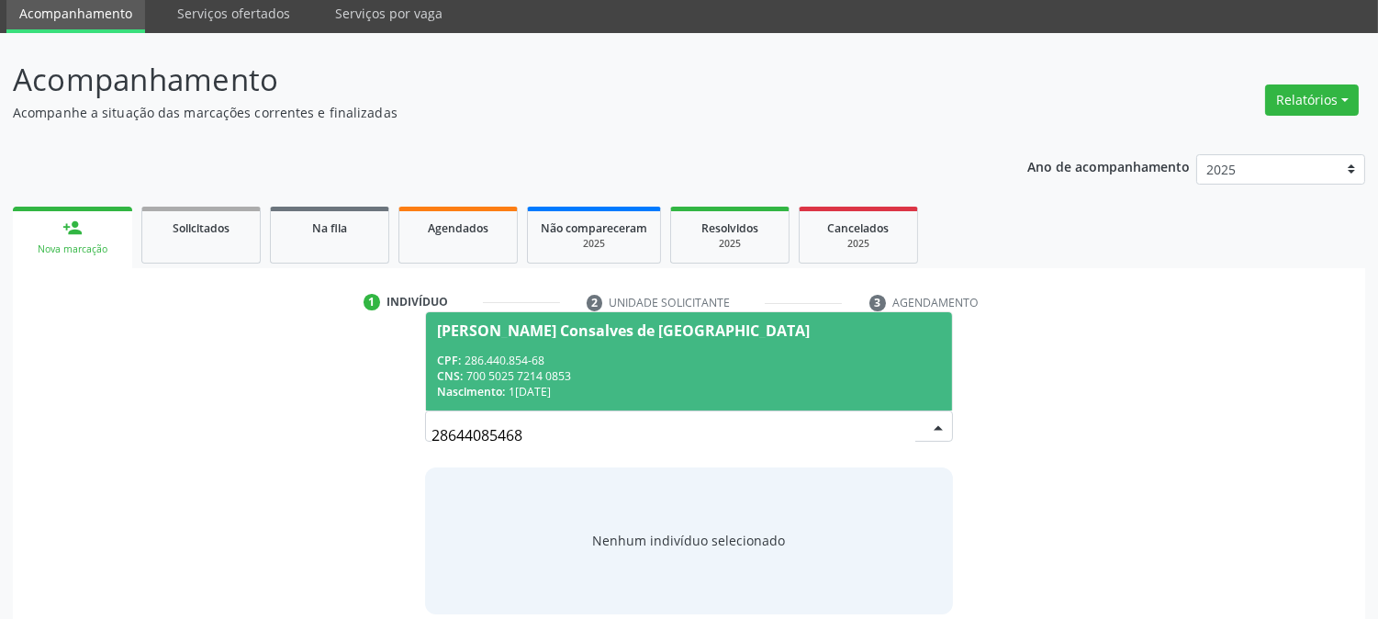
scroll to position [87, 0]
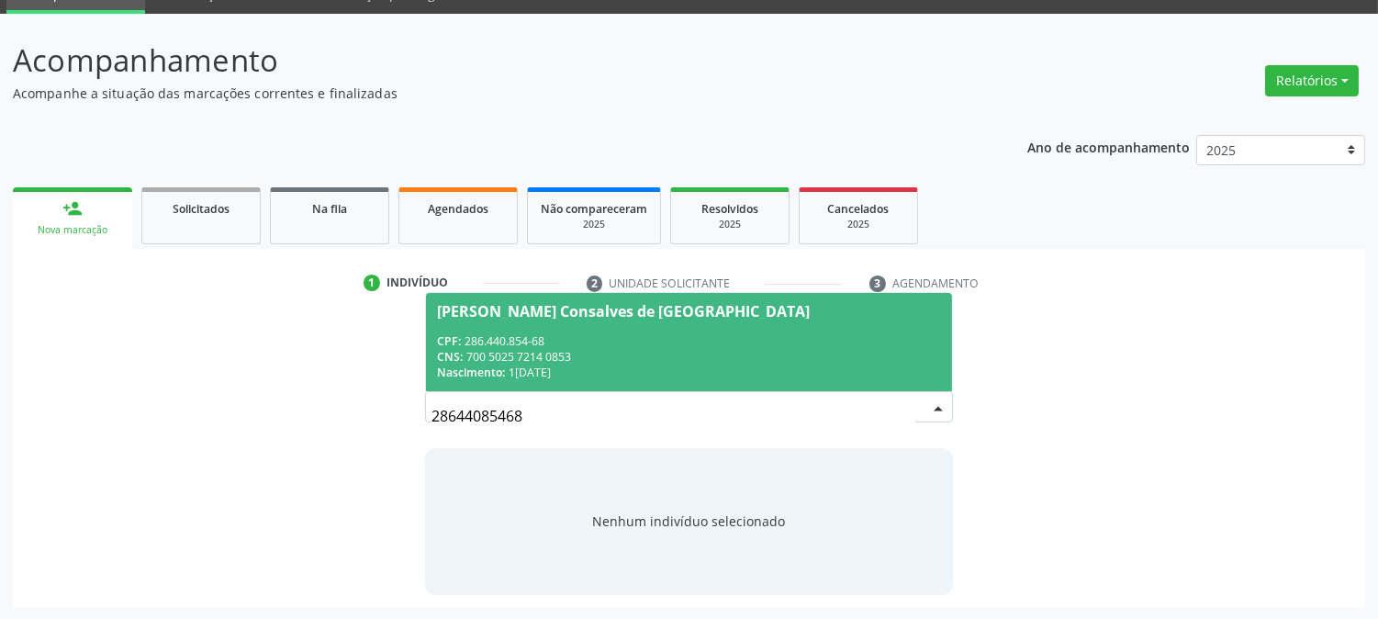
click at [613, 287] on li "2 Unidade solicitante" at bounding box center [715, 283] width 284 height 31
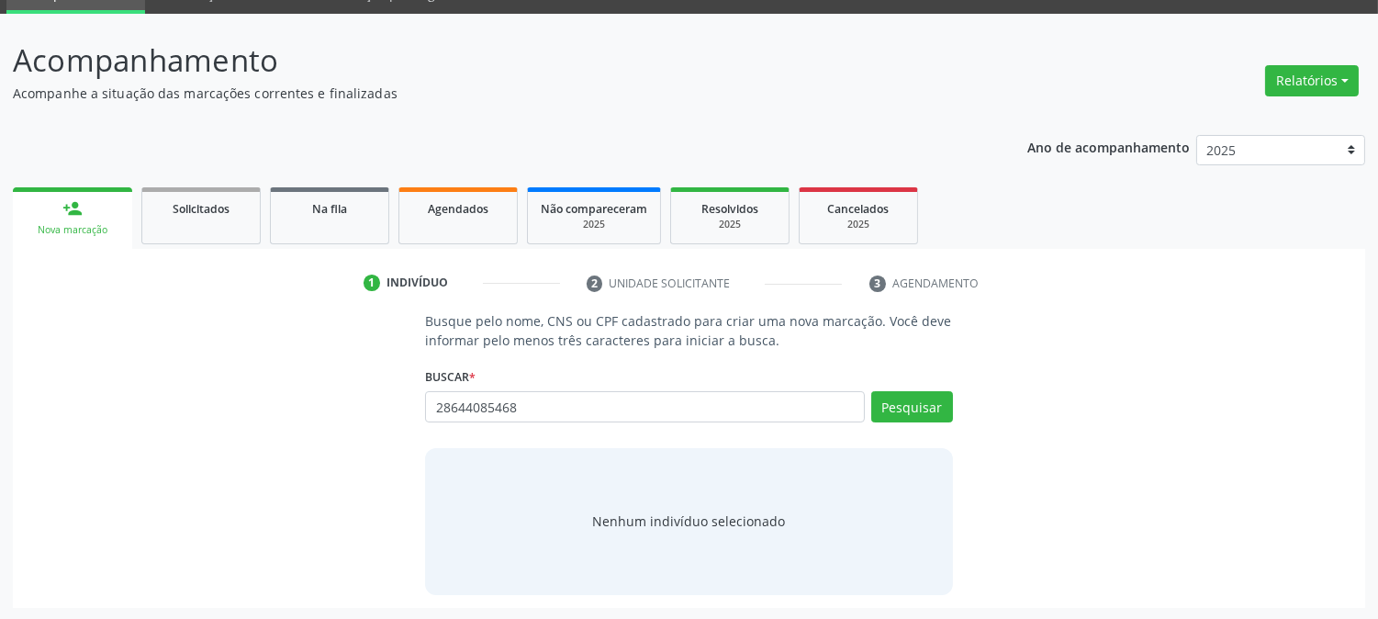
click at [666, 388] on div "Buscar * 28644085468 Busque por nome, CNS ou CPF [PERSON_NAME] de [GEOGRAPHIC_D…" at bounding box center [688, 399] width 527 height 72
click at [654, 402] on input "28644085468" at bounding box center [644, 406] width 439 height 31
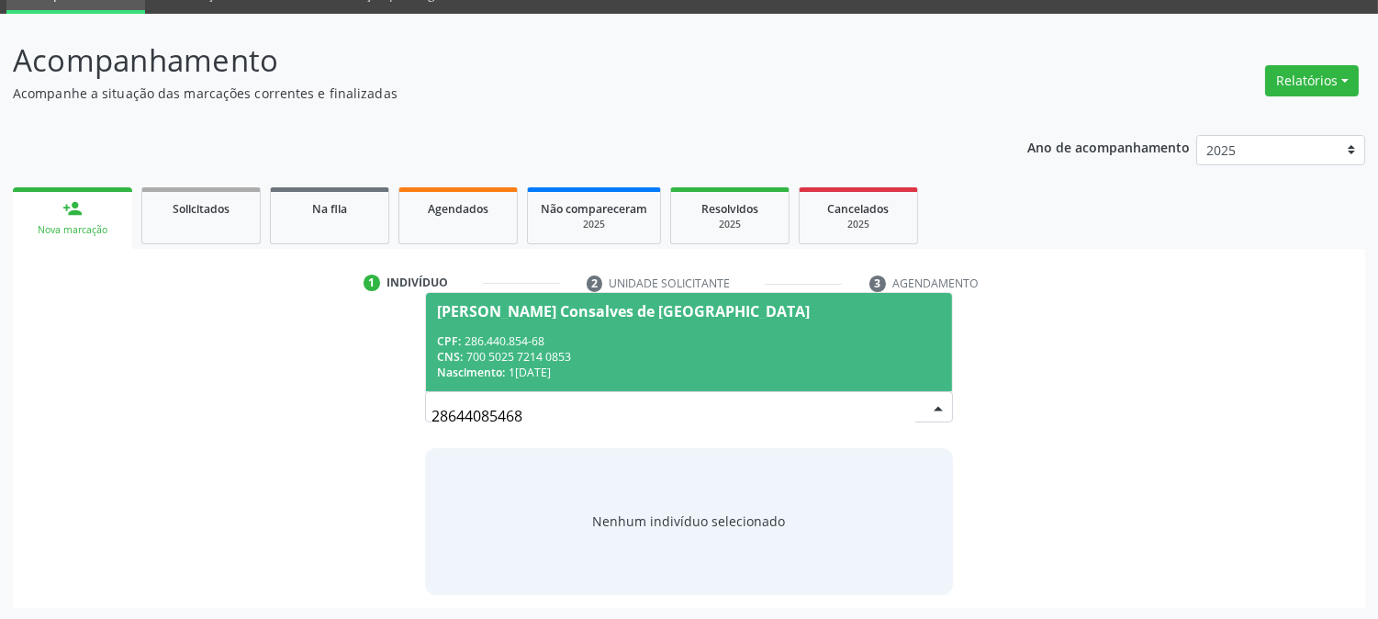
click at [625, 356] on div "CNS: 700 5025 7214 0853" at bounding box center [688, 357] width 503 height 16
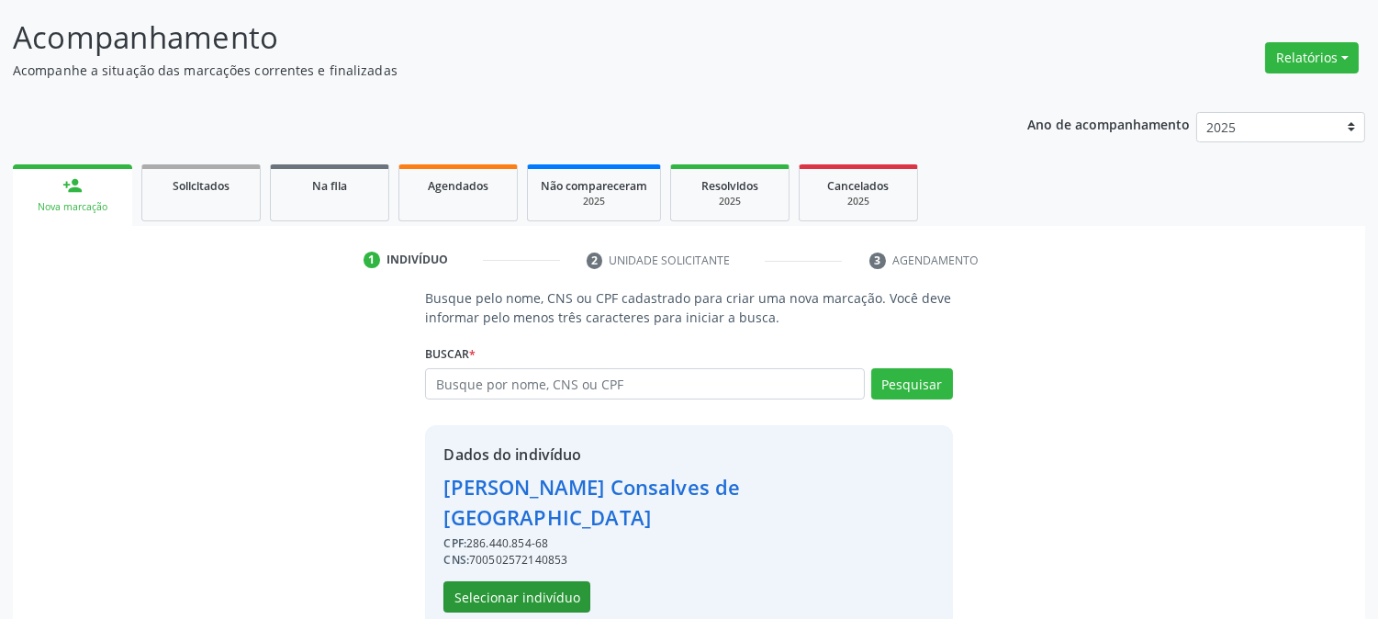
scroll to position [116, 0]
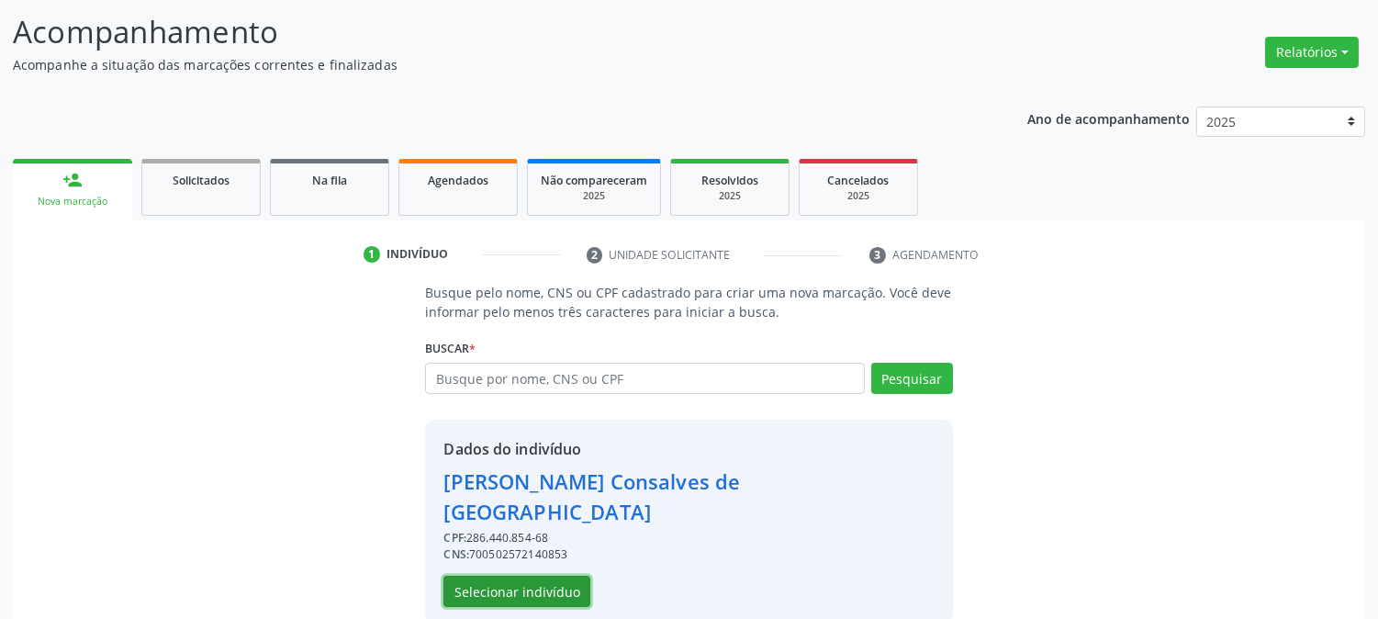
click at [564, 576] on button "Selecionar indivíduo" at bounding box center [517, 591] width 147 height 31
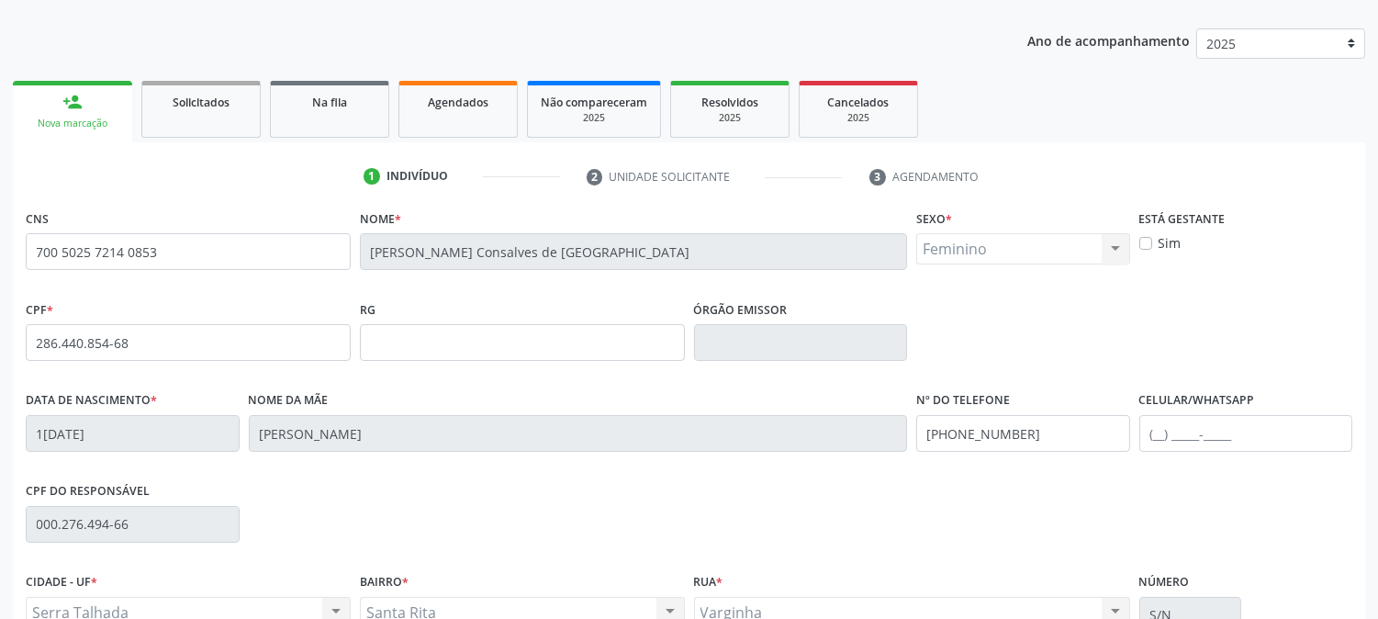
scroll to position [375, 0]
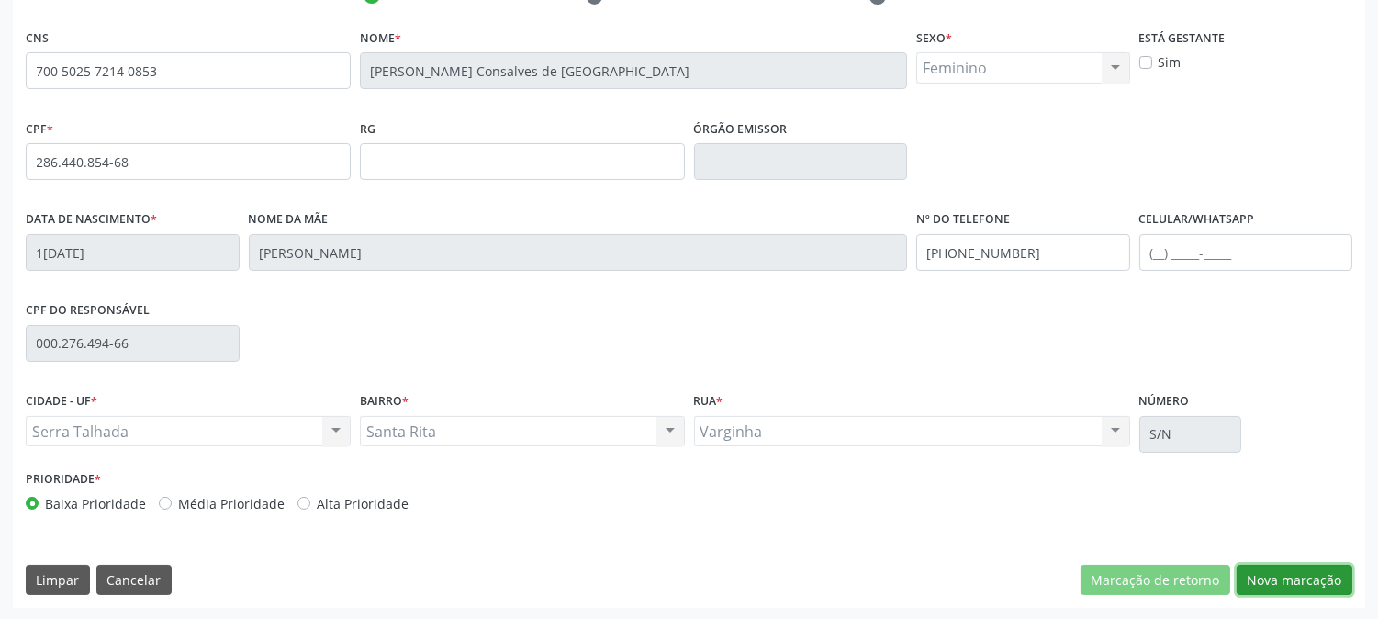
click at [1282, 588] on button "Nova marcação" at bounding box center [1295, 580] width 116 height 31
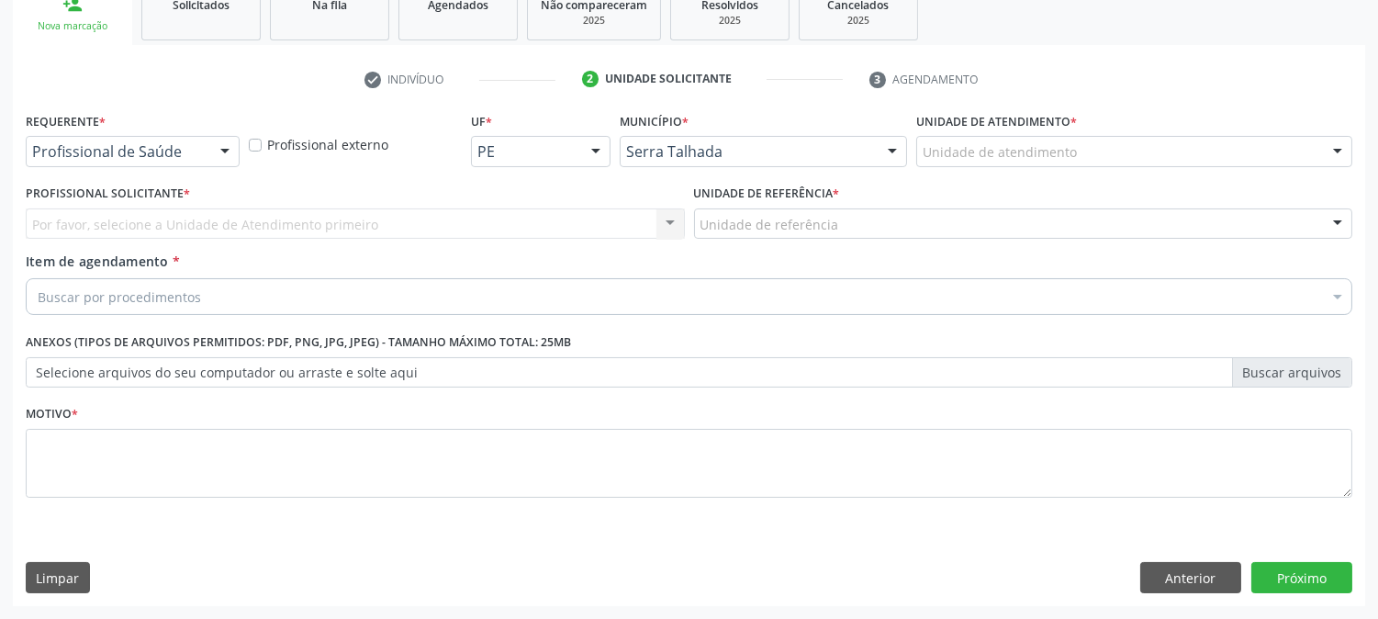
scroll to position [290, 0]
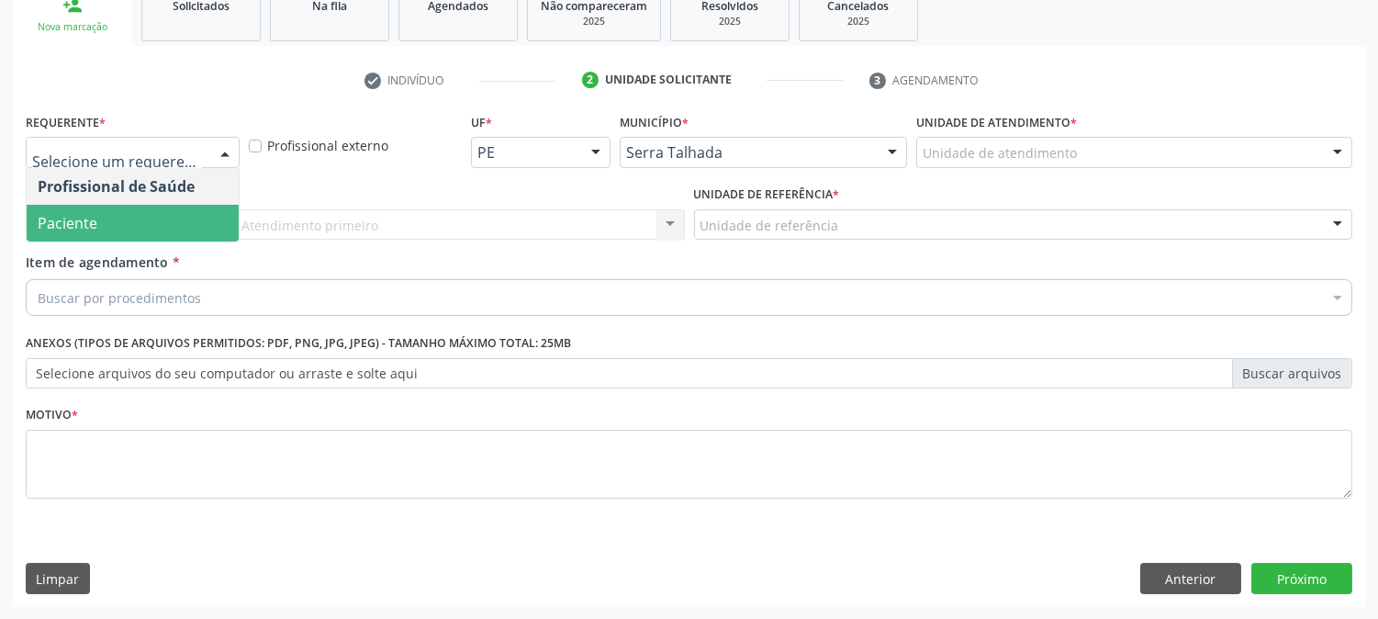
click at [151, 212] on span "Paciente" at bounding box center [133, 223] width 212 height 37
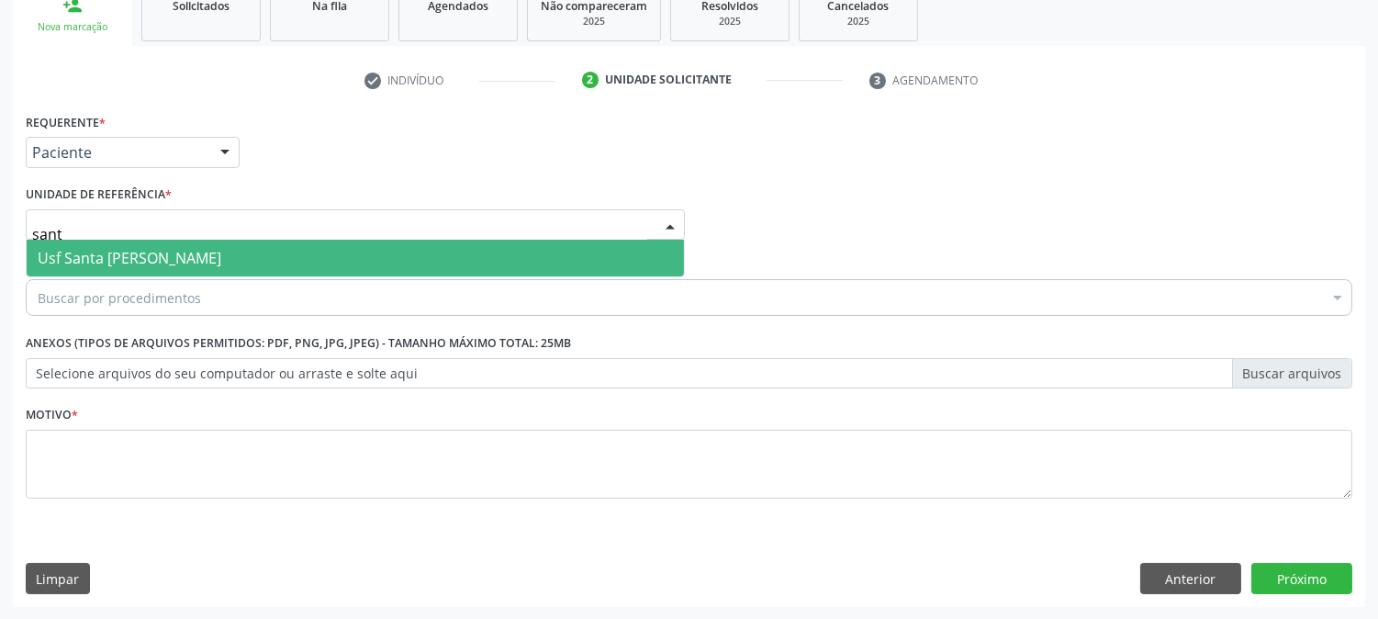
type input "santa"
click at [153, 264] on span "Usf Santa [PERSON_NAME]" at bounding box center [130, 258] width 184 height 20
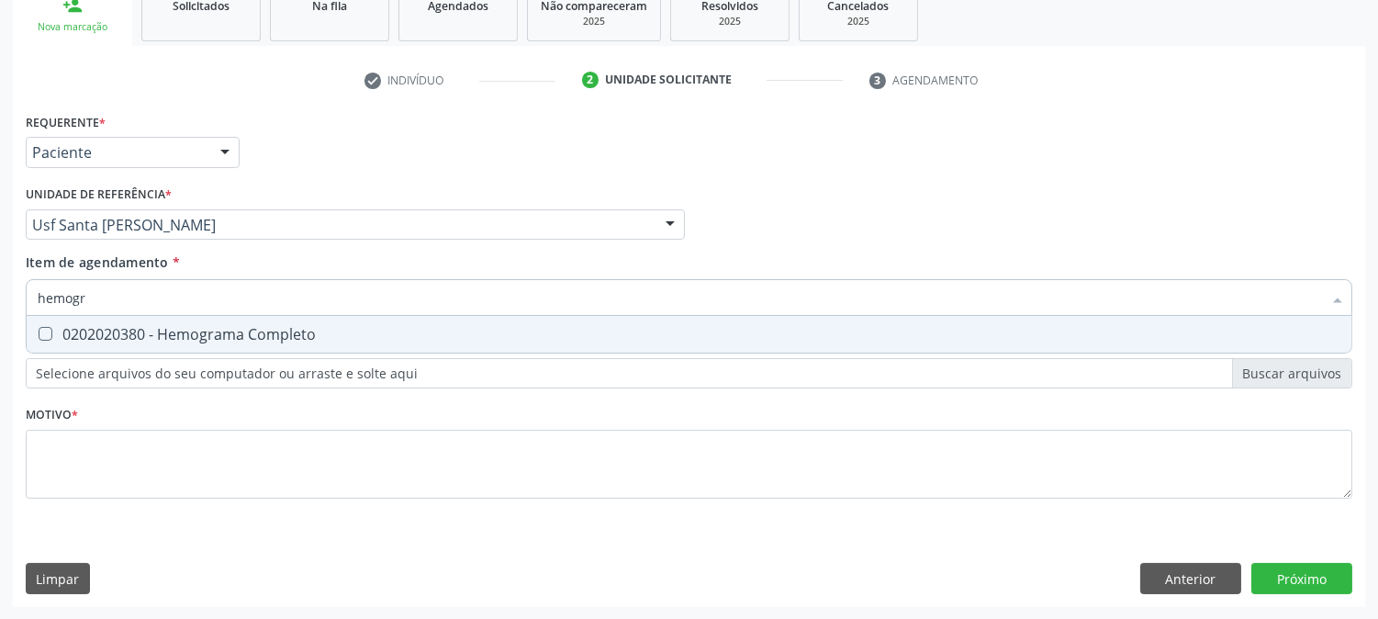
type input "hemogra"
click at [99, 334] on div "0202020380 - Hemograma Completo" at bounding box center [689, 334] width 1303 height 15
checkbox Completo "true"
drag, startPoint x: 120, startPoint y: 300, endPoint x: 0, endPoint y: 290, distance: 120.7
click at [0, 290] on div "Acompanhamento Acompanhe a situação das marcações correntes e finalizadas Relat…" at bounding box center [689, 215] width 1378 height 809
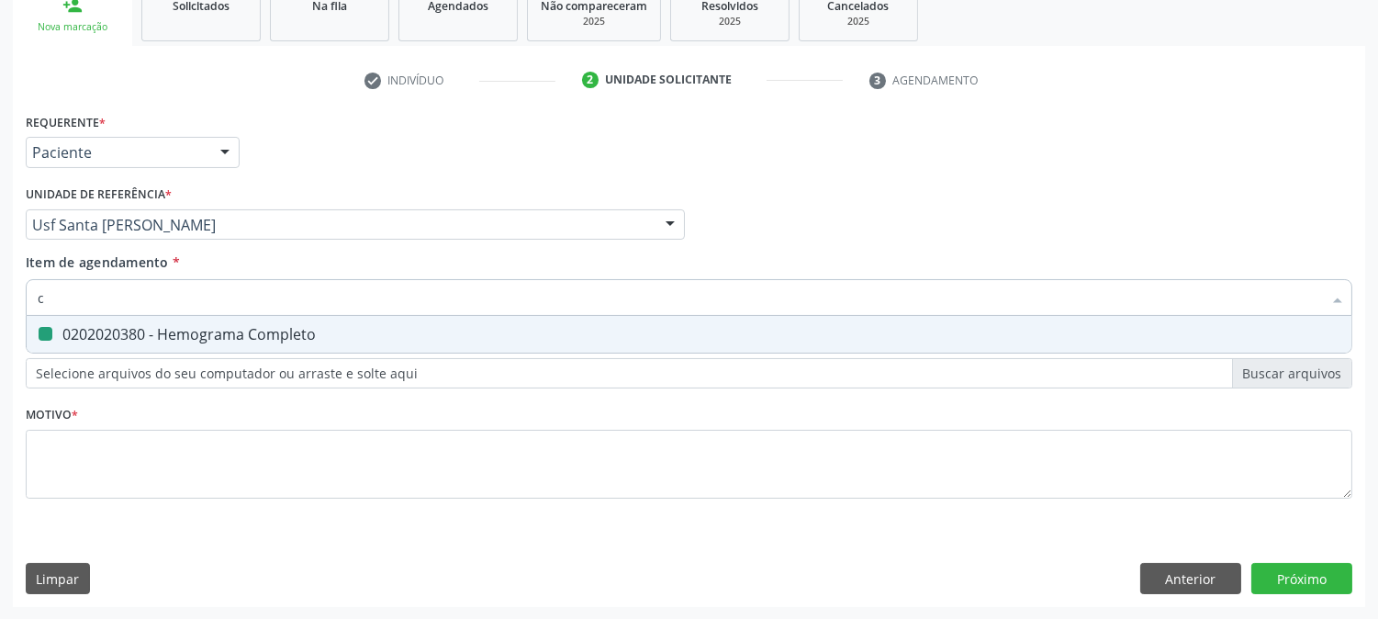
type input "co"
checkbox Completo "false"
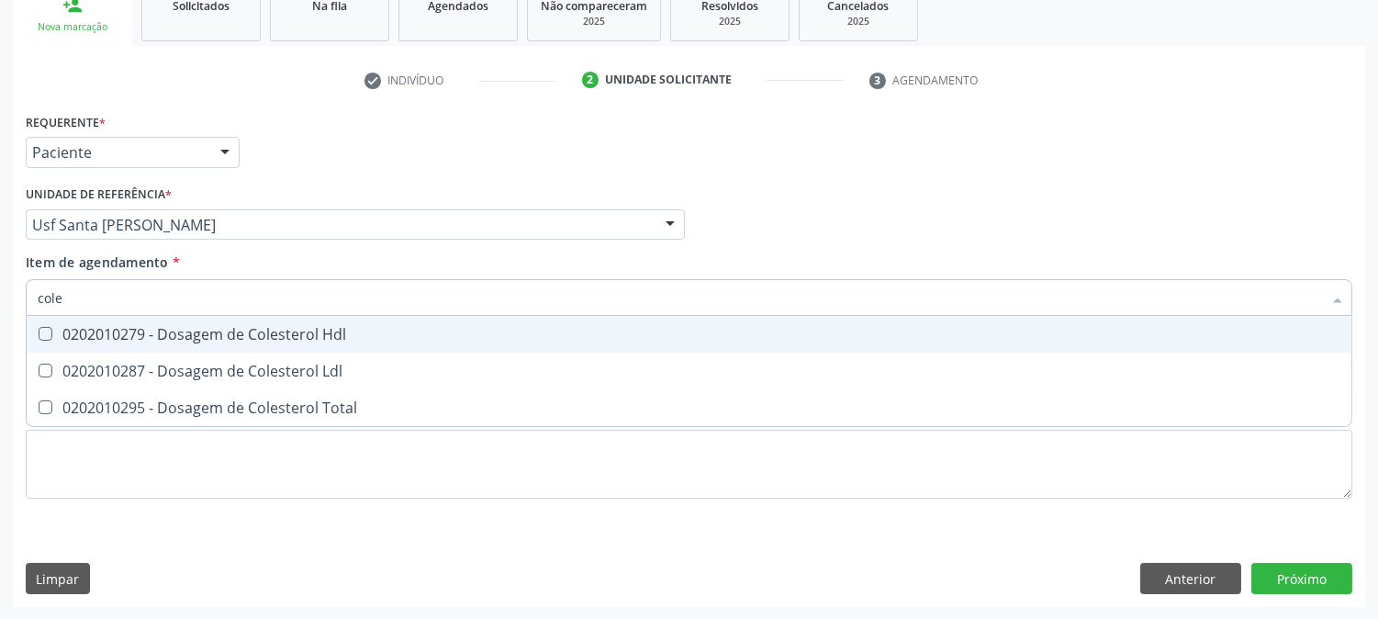
type input "coles"
click at [76, 342] on span "0202010279 - Dosagem de Colesterol Hdl" at bounding box center [689, 334] width 1325 height 37
checkbox Hdl "true"
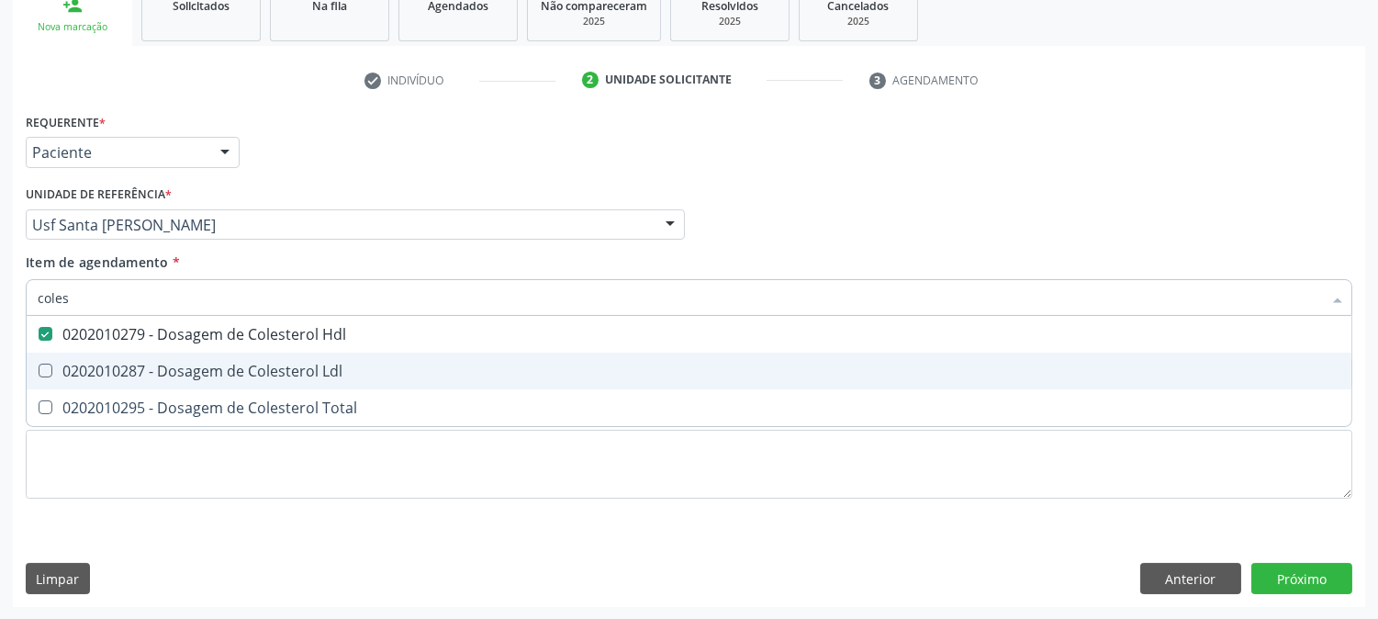
drag, startPoint x: 66, startPoint y: 369, endPoint x: 59, endPoint y: 393, distance: 25.0
click at [64, 377] on div "0202010287 - Dosagem de Colesterol Ldl" at bounding box center [689, 371] width 1303 height 15
checkbox Ldl "true"
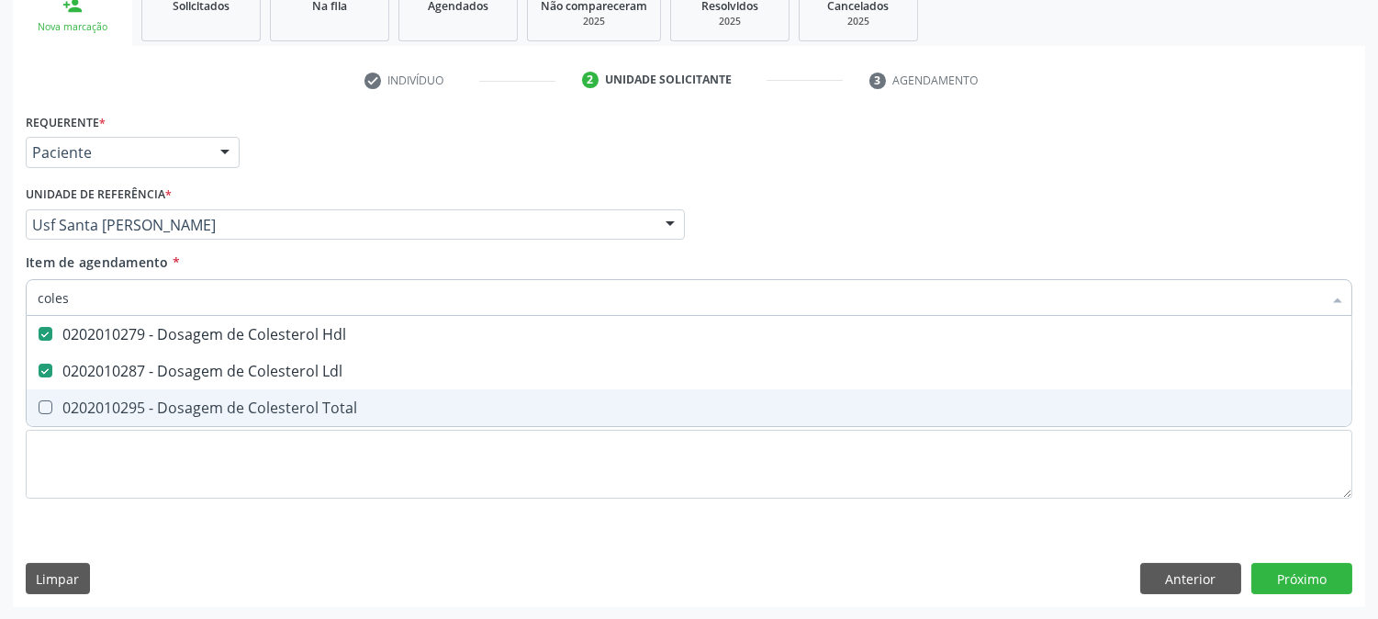
click at [59, 406] on div "0202010295 - Dosagem de Colesterol Total" at bounding box center [689, 407] width 1303 height 15
checkbox Total "true"
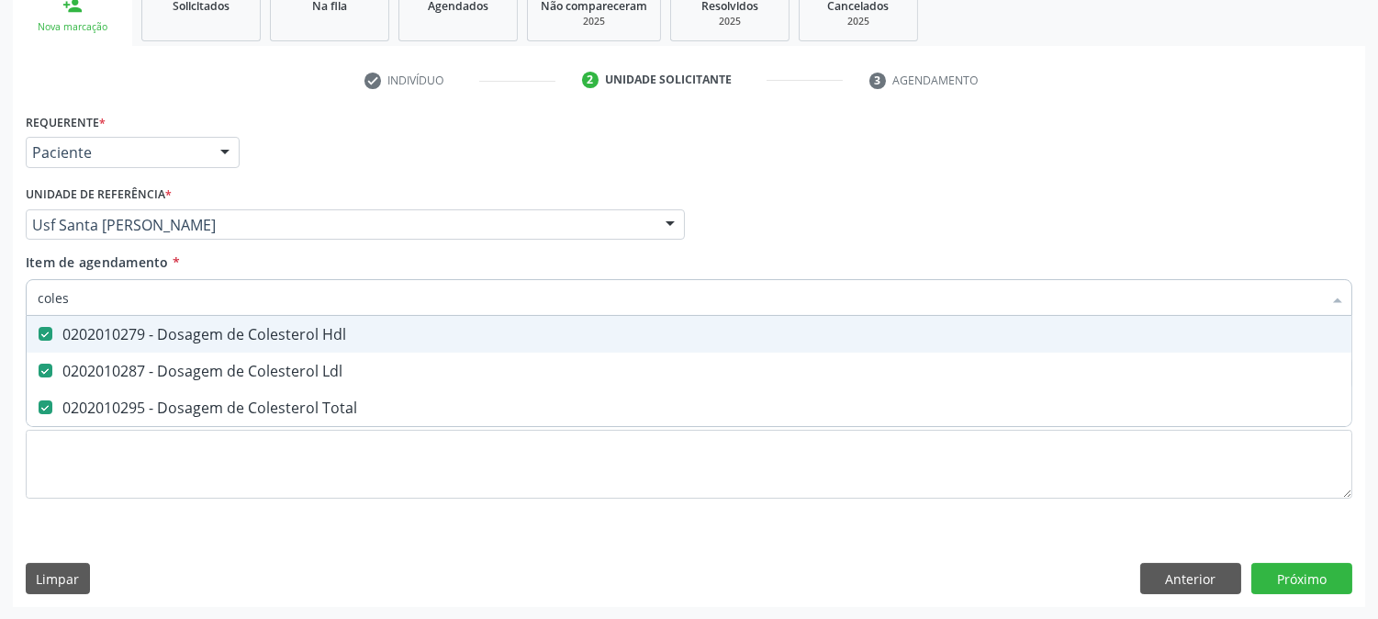
drag, startPoint x: 19, startPoint y: 298, endPoint x: 0, endPoint y: 298, distance: 19.3
click at [0, 298] on div "Acompanhamento Acompanhe a situação das marcações correntes e finalizadas Relat…" at bounding box center [689, 215] width 1378 height 809
type input "coles"
click at [0, 298] on div "Acompanhamento Acompanhe a situação das marcações correntes e finalizadas Relat…" at bounding box center [689, 215] width 1378 height 809
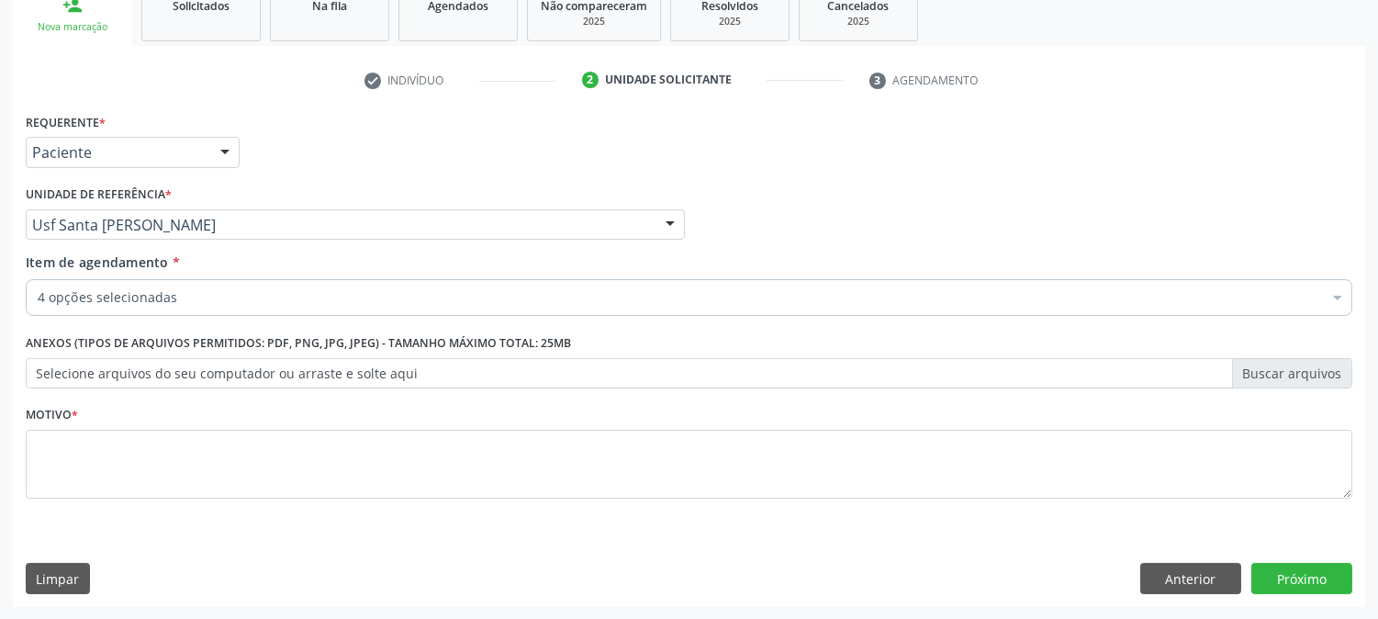
click at [106, 306] on div "4 opções selecionadas" at bounding box center [689, 297] width 1327 height 37
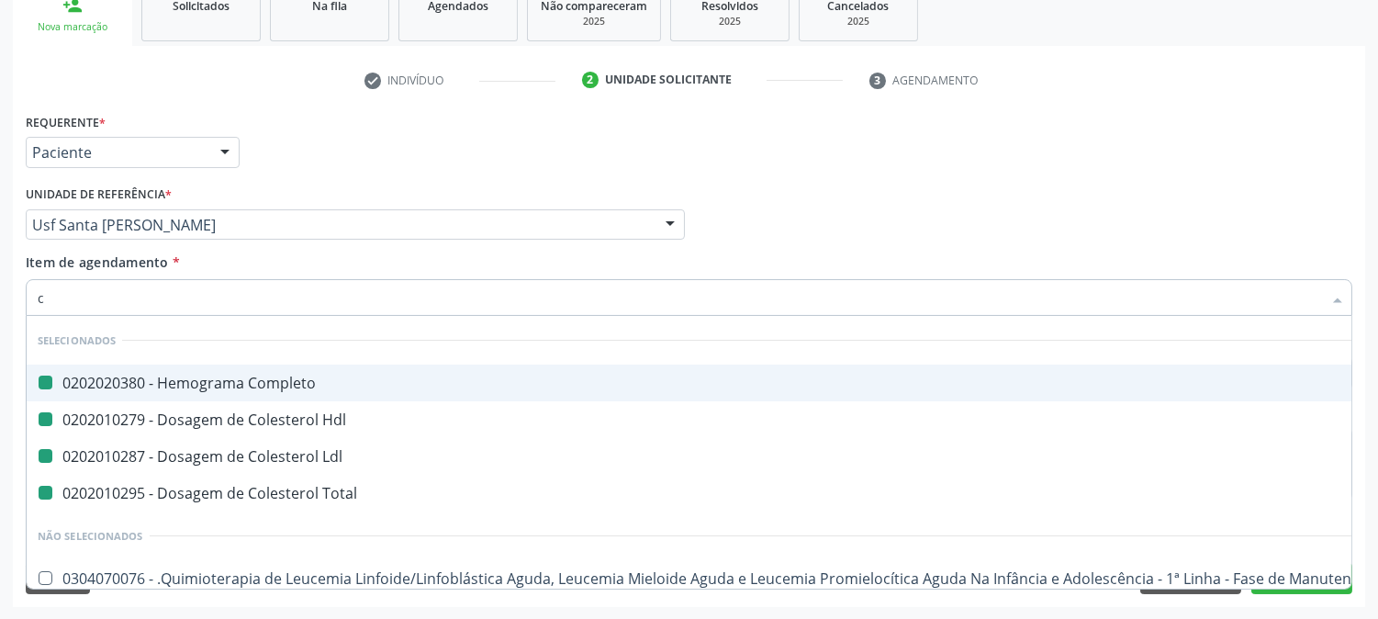
type input "cr"
checkbox Completo "false"
checkbox Hdl "false"
checkbox Ldl "false"
checkbox Total "false"
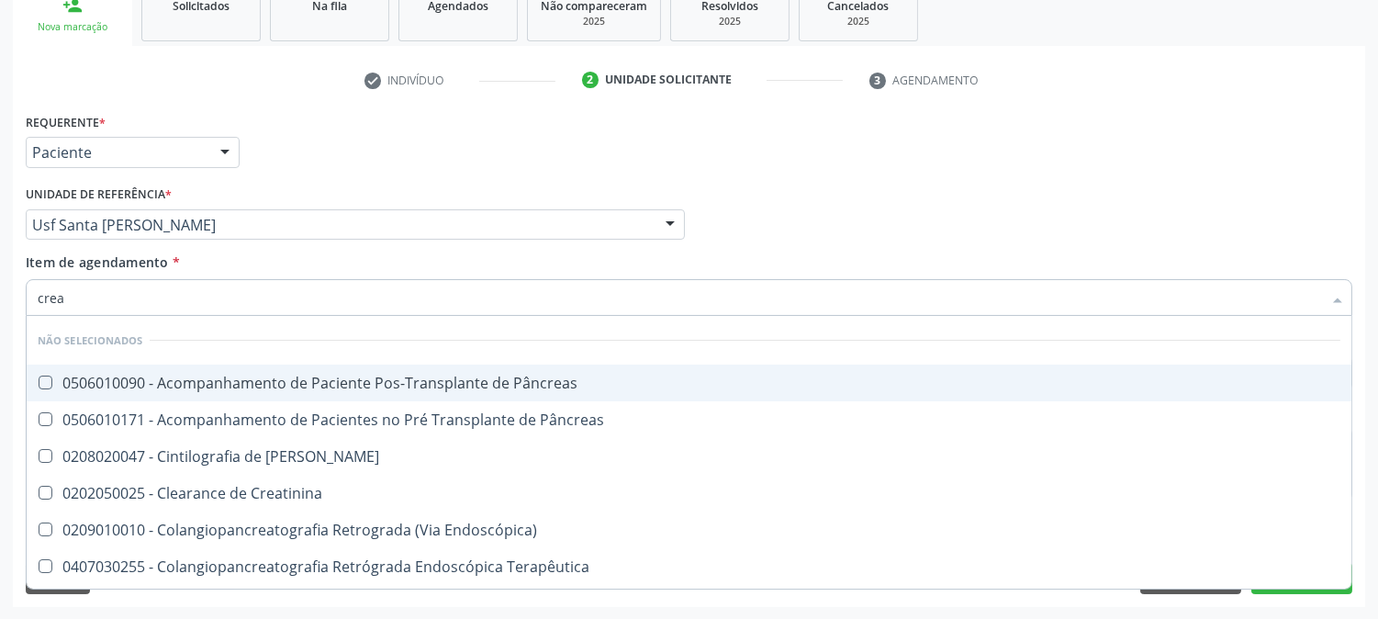
type input "creat"
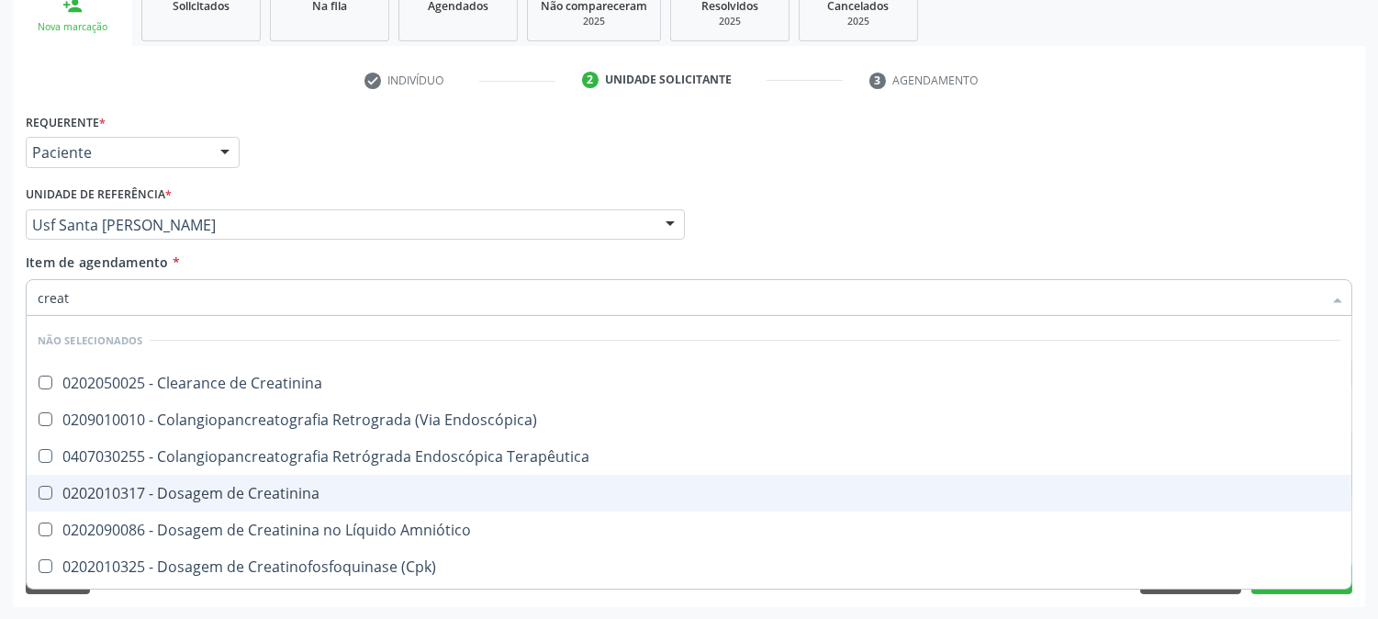
click at [85, 487] on div "0202010317 - Dosagem de Creatinina" at bounding box center [689, 493] width 1303 height 15
checkbox Creatinina "true"
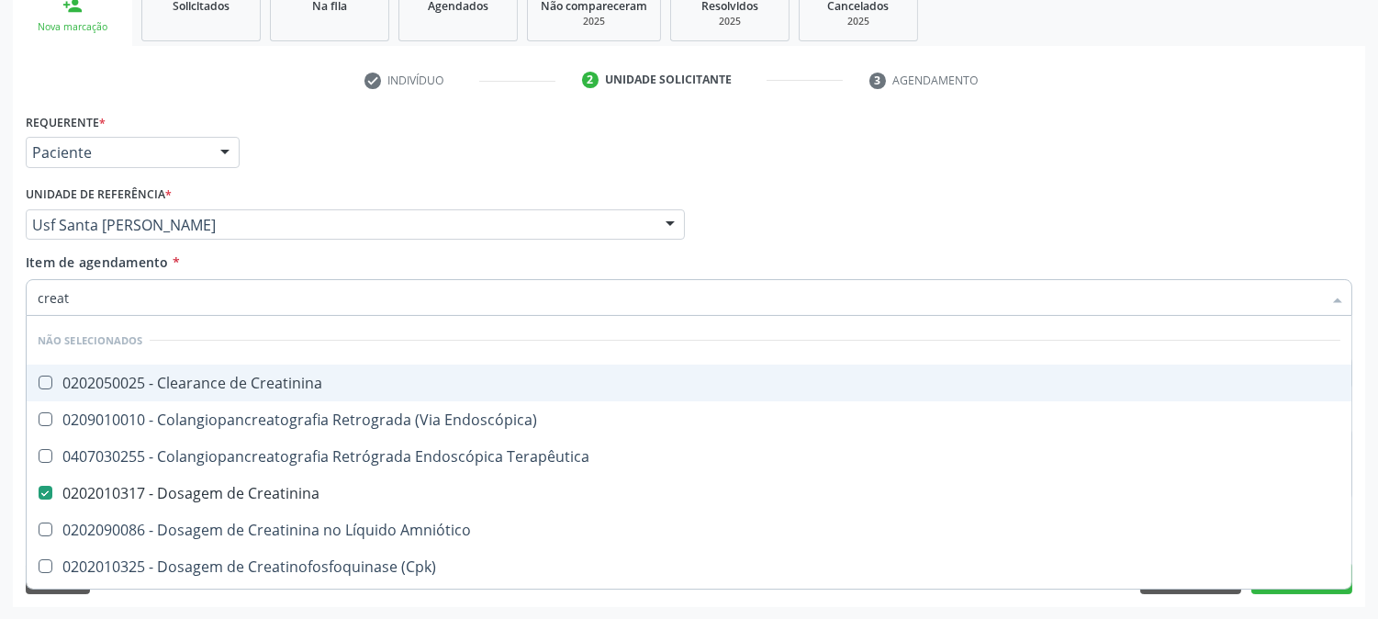
drag, startPoint x: 122, startPoint y: 298, endPoint x: 0, endPoint y: 318, distance: 123.7
click at [0, 318] on div "Acompanhamento Acompanhe a situação das marcações correntes e finalizadas Relat…" at bounding box center [689, 215] width 1378 height 809
type input "tr"
checkbox Creatinina "false"
checkbox Endoscópica\) "false"
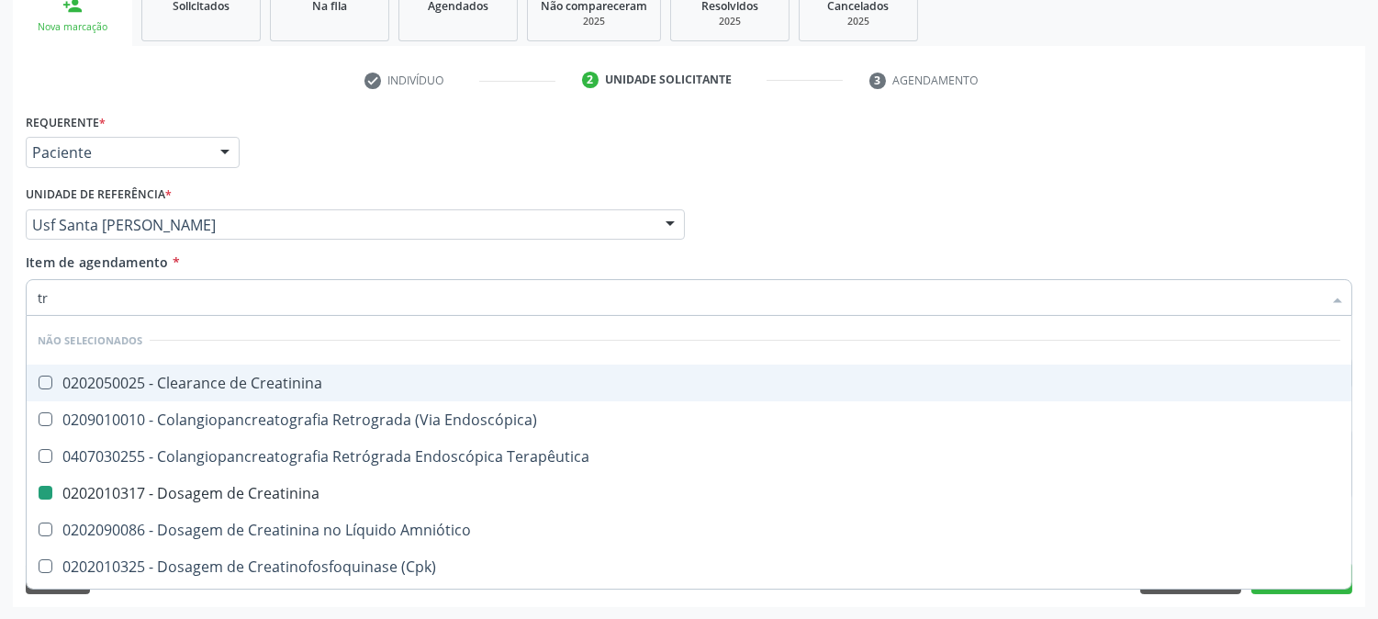
checkbox Terapêutica "false"
checkbox Creatinina "false"
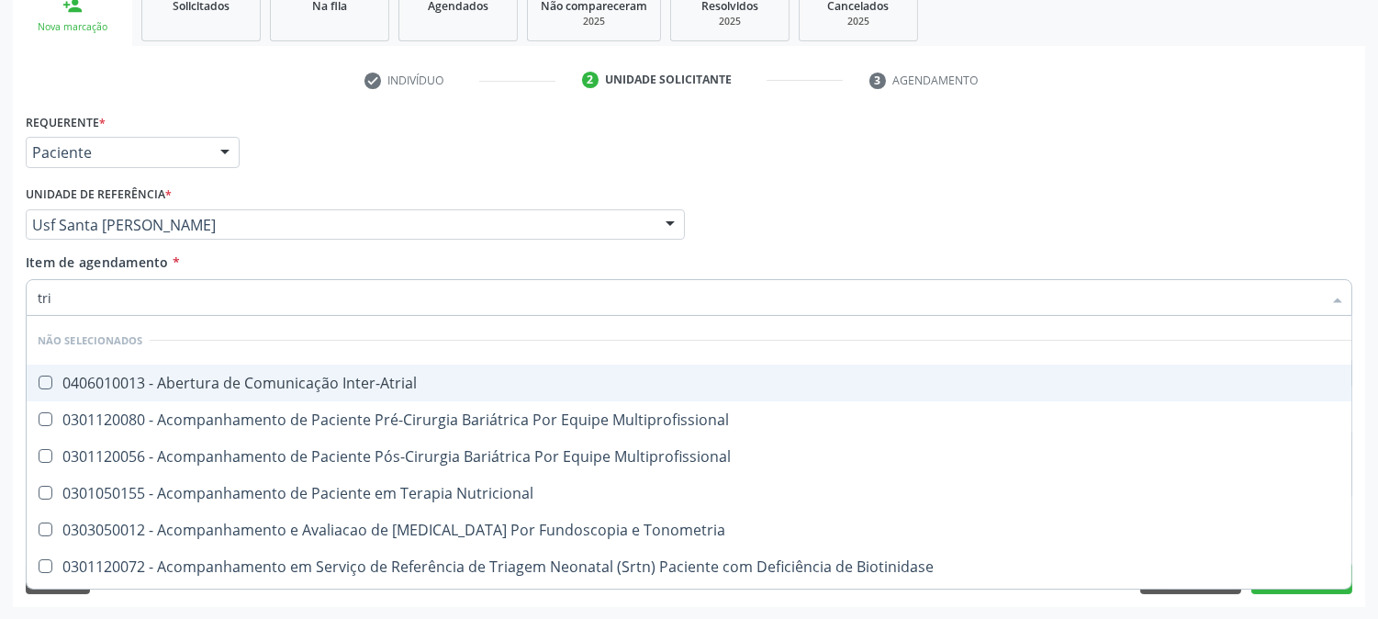
type input "trig"
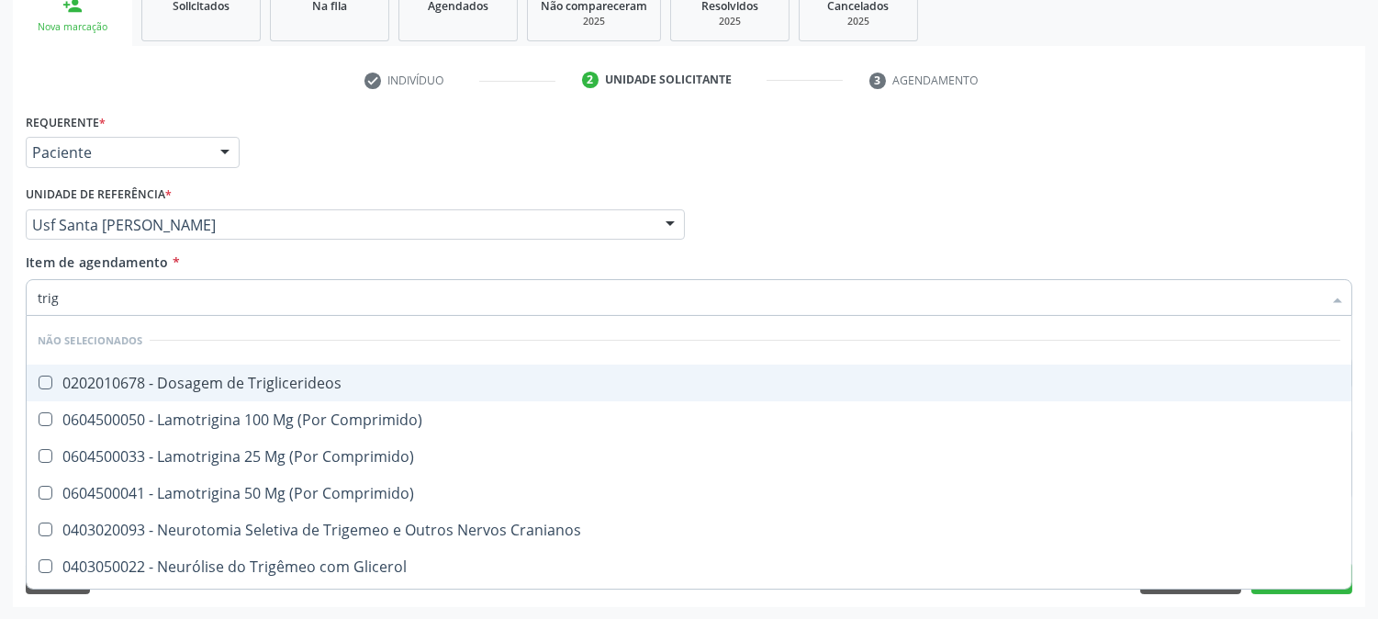
click at [130, 382] on div "0202010678 - Dosagem de Triglicerideos" at bounding box center [689, 383] width 1303 height 15
checkbox Triglicerideos "true"
drag, startPoint x: 90, startPoint y: 287, endPoint x: 0, endPoint y: 316, distance: 94.7
click at [0, 301] on div "Acompanhamento Acompanhe a situação das marcações correntes e finalizadas Relat…" at bounding box center [689, 215] width 1378 height 809
type input "u"
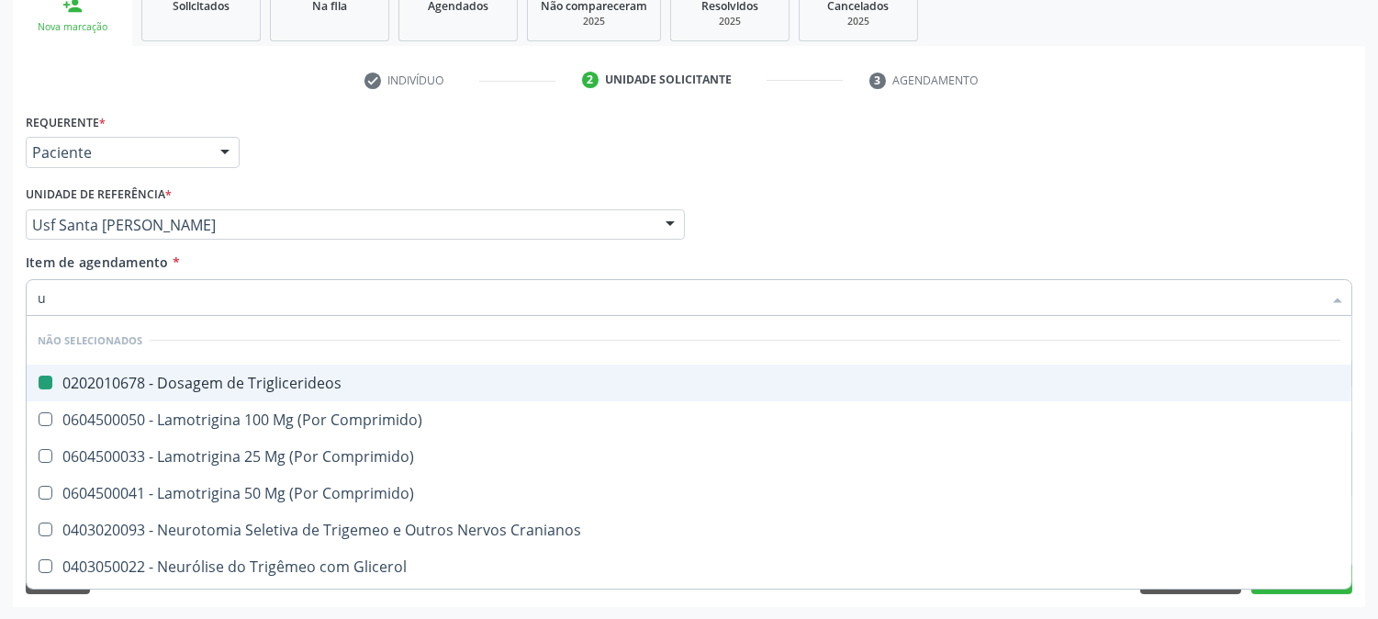
checkbox Triglicerideos "false"
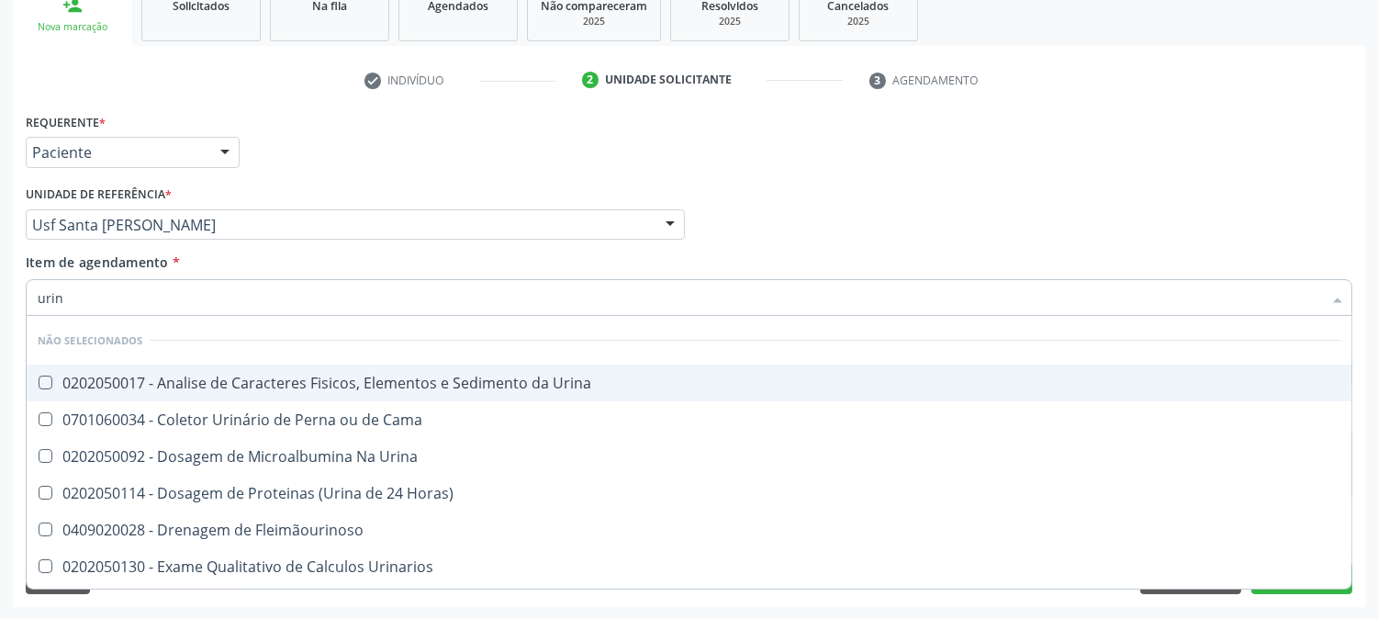
type input "urina"
click at [52, 379] on div "0202050017 - Analise de Caracteres Fisicos, Elementos e Sedimento da Urina" at bounding box center [689, 383] width 1303 height 15
checkbox Urina "true"
drag, startPoint x: 115, startPoint y: 283, endPoint x: 0, endPoint y: 314, distance: 119.0
click at [0, 313] on div "Acompanhamento Acompanhe a situação das marcações correntes e finalizadas Relat…" at bounding box center [689, 215] width 1378 height 809
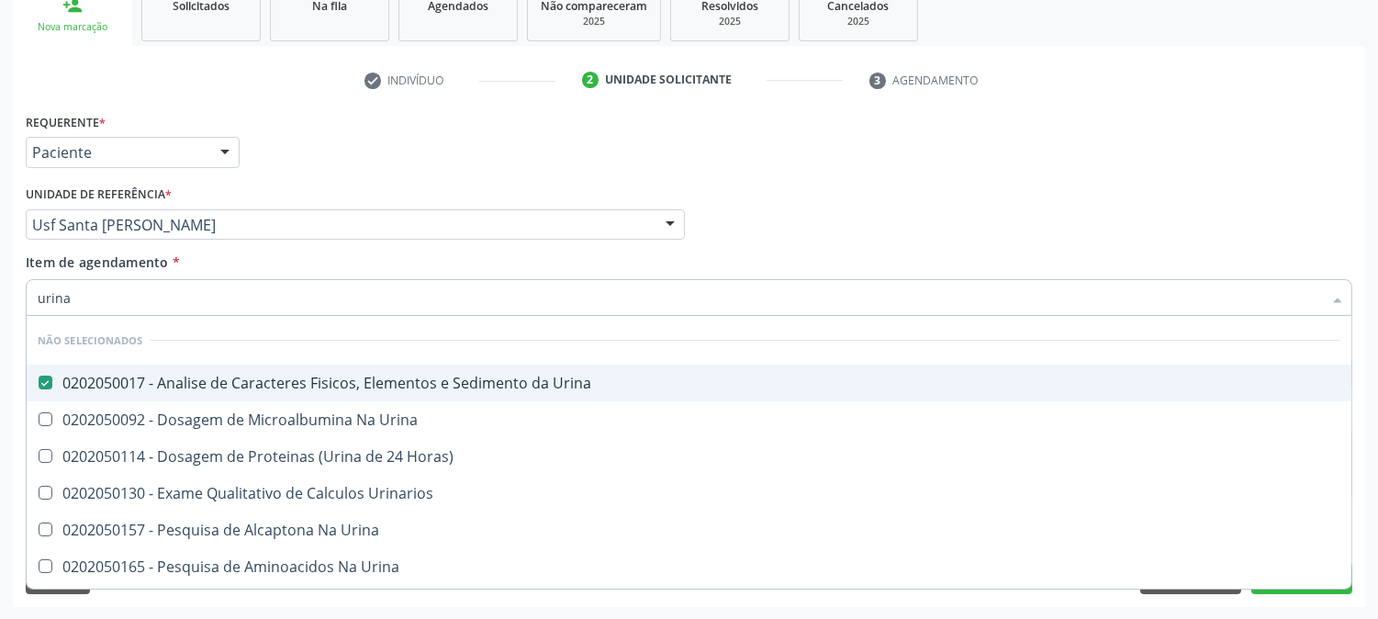
type input "g"
checkbox Urina "true"
checkbox Horas\) "true"
checkbox Urinarios "true"
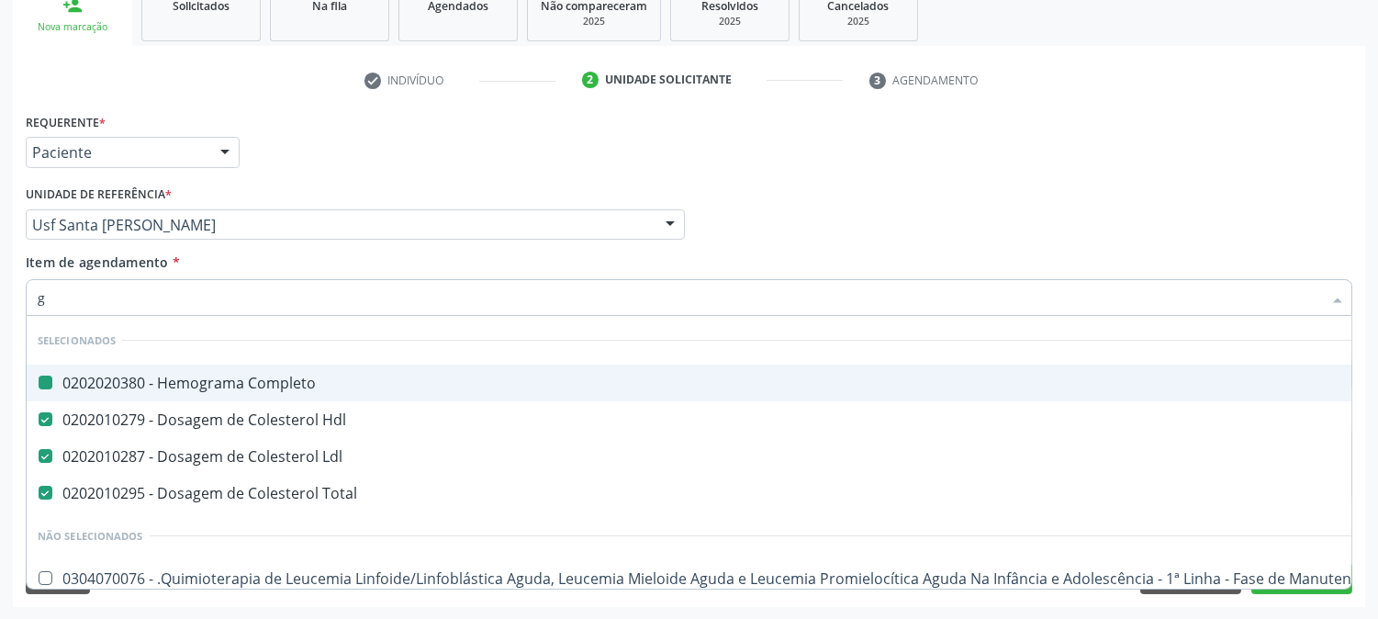
type input "gl"
checkbox Completo "false"
checkbox Hdl "false"
checkbox Ldl "false"
checkbox Total "false"
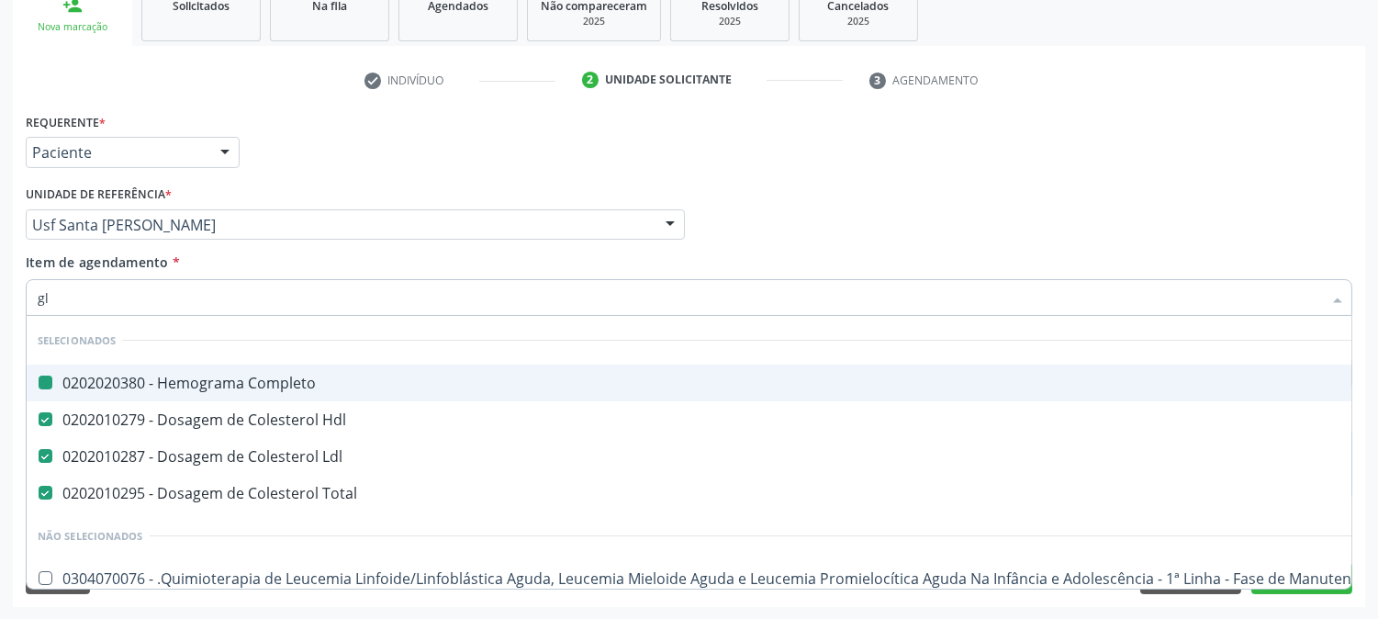
checkbox Ml\) "true"
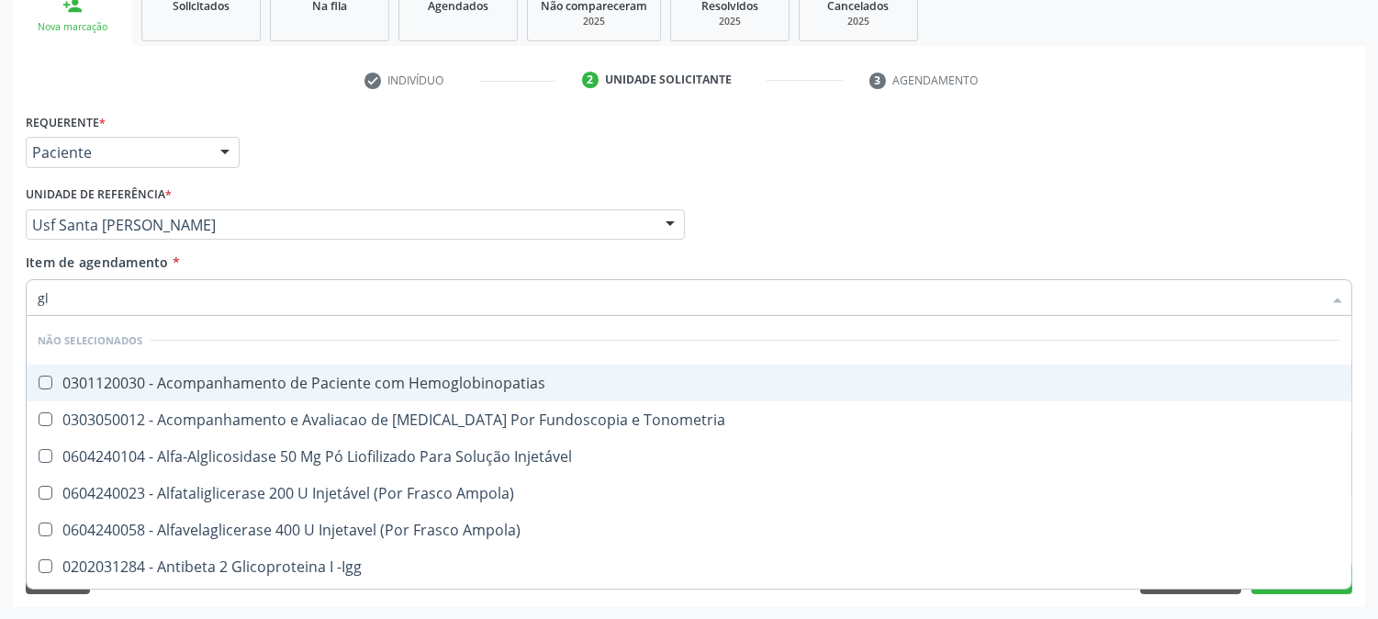
type input "gli"
checkbox Glomerular "true"
type input "glic"
checkbox Tardio\) "true"
checkbox Glomerular "false"
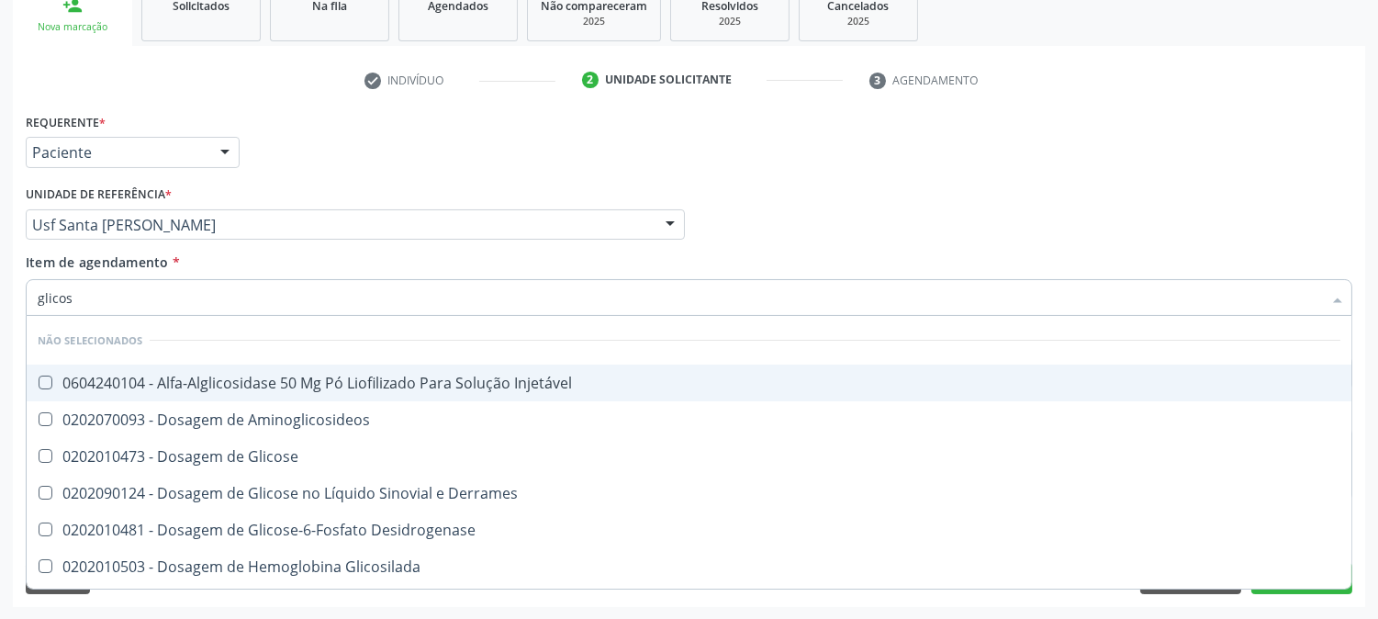
type input "glicose"
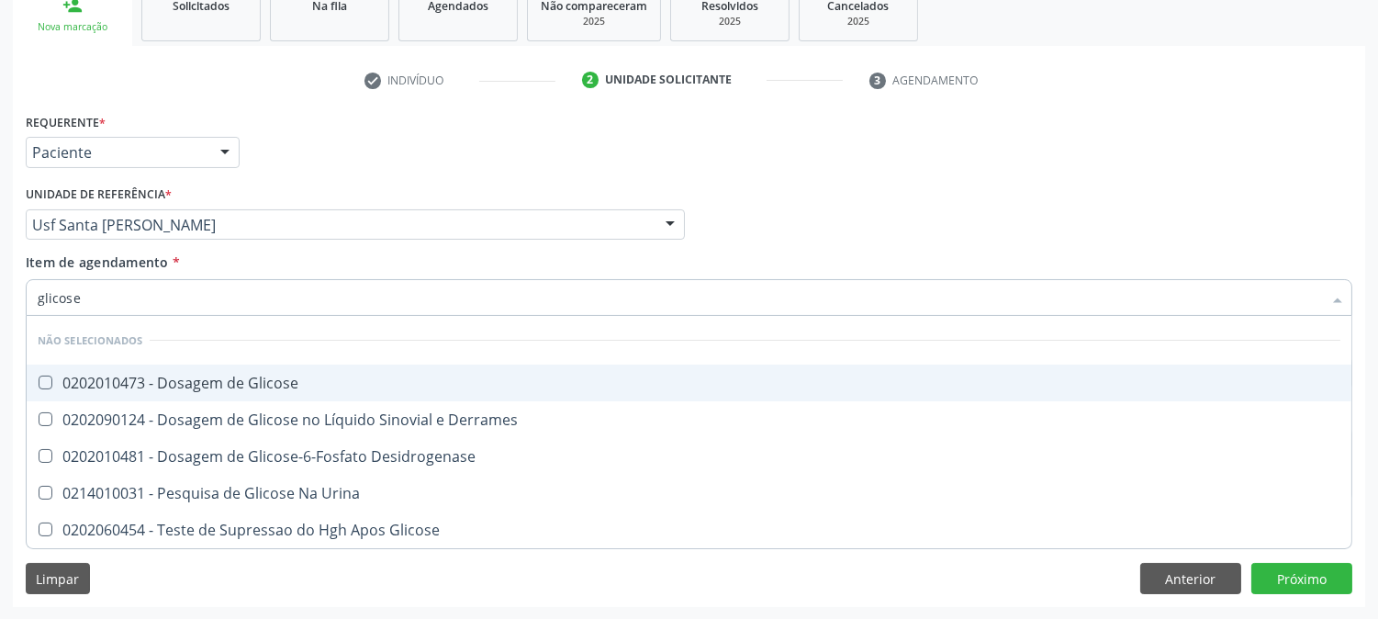
click at [120, 389] on div "0202010473 - Dosagem de Glicose" at bounding box center [689, 383] width 1303 height 15
checkbox Glicose "true"
drag, startPoint x: 117, startPoint y: 294, endPoint x: 0, endPoint y: 309, distance: 117.7
click at [0, 309] on div "Acompanhamento Acompanhe a situação das marcações correntes e finalizadas Relat…" at bounding box center [689, 215] width 1378 height 809
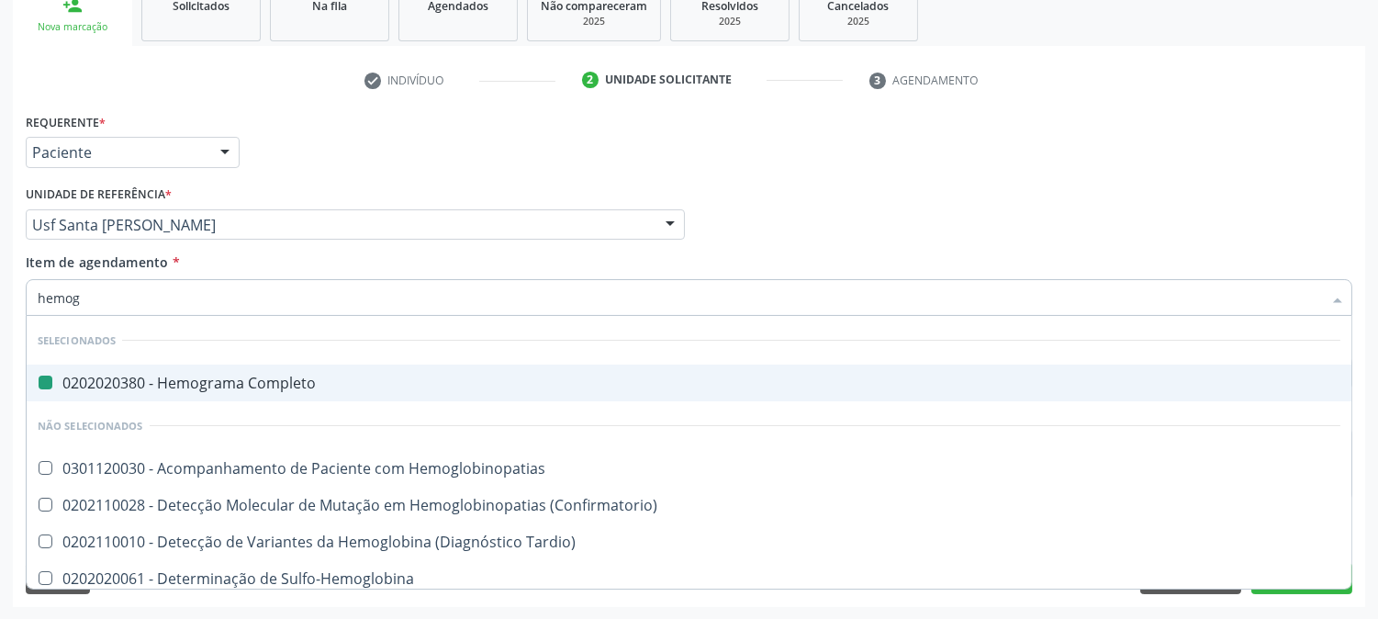
type input "hemogl"
checkbox Completo "false"
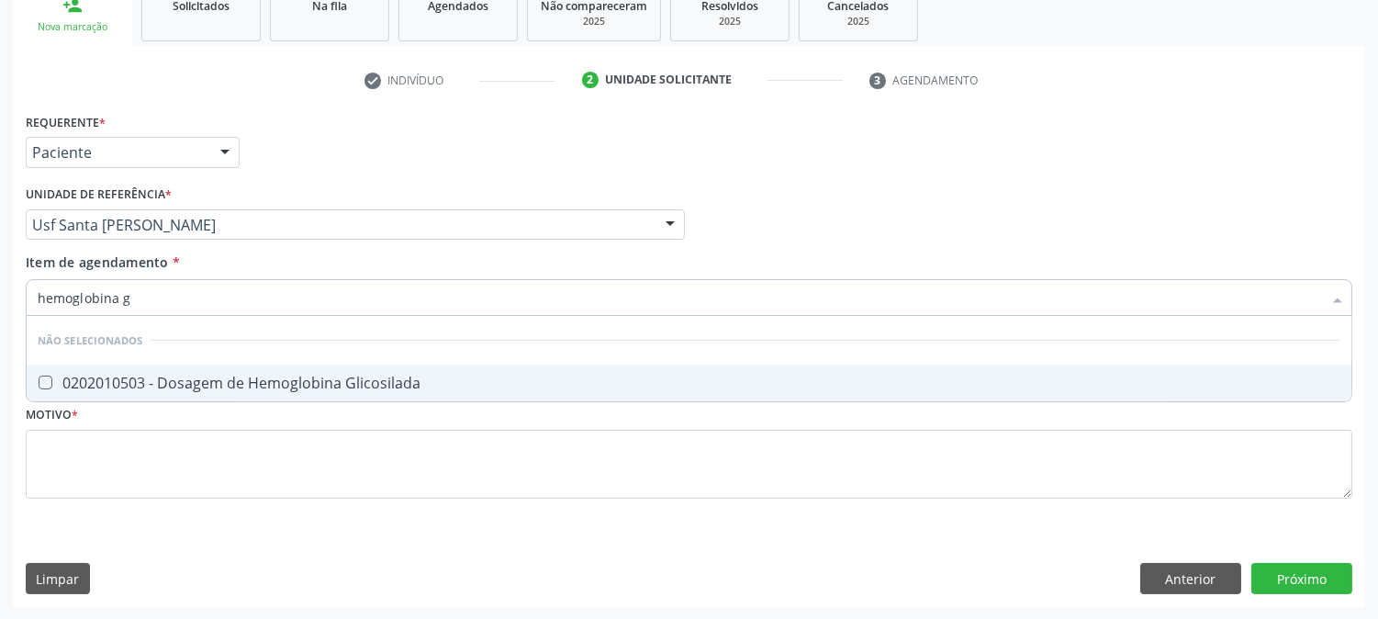
type input "hemoglobina g"
click at [92, 376] on div "0202010503 - Dosagem de Hemoglobina Glicosilada" at bounding box center [689, 383] width 1303 height 15
checkbox Glicosilada "true"
click at [0, 288] on div "Acompanhamento Acompanhe a situação das marcações correntes e finalizadas Relat…" at bounding box center [689, 215] width 1378 height 809
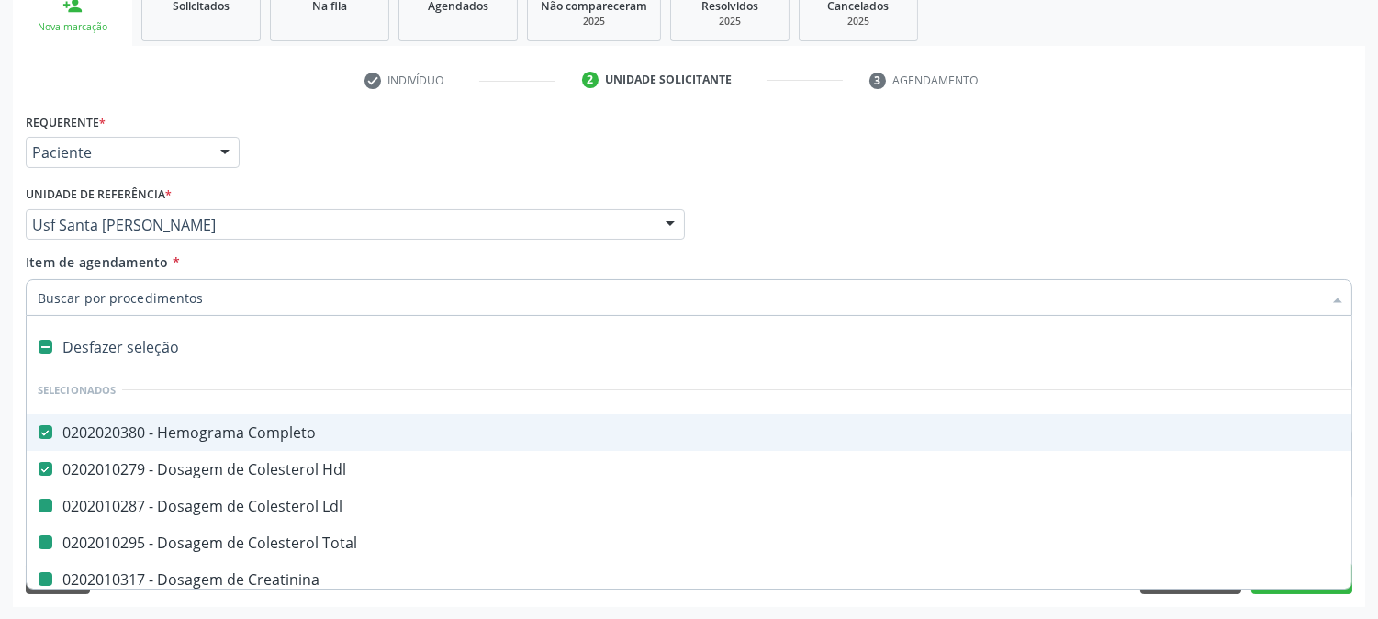
type input "u"
checkbox Ldl "false"
checkbox Total "false"
checkbox Creatinina "false"
checkbox Triglicerideos "false"
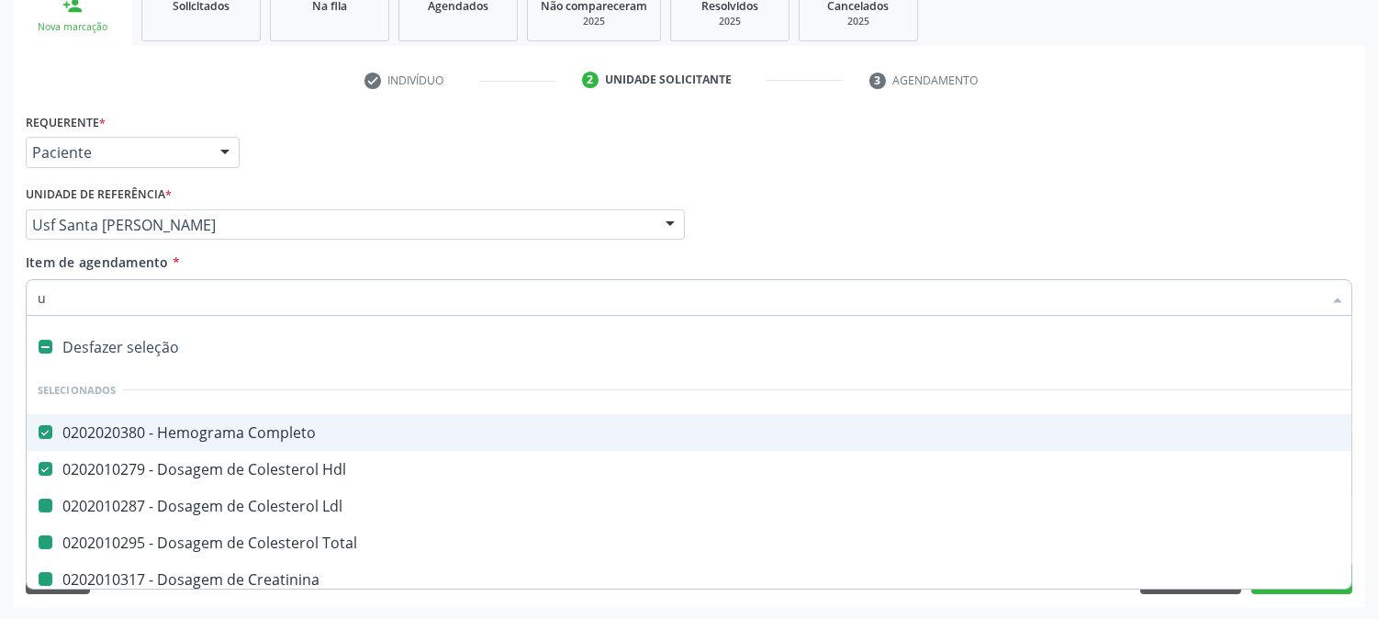
checkbox Urina "false"
checkbox Glicose "false"
checkbox Glicosilada "false"
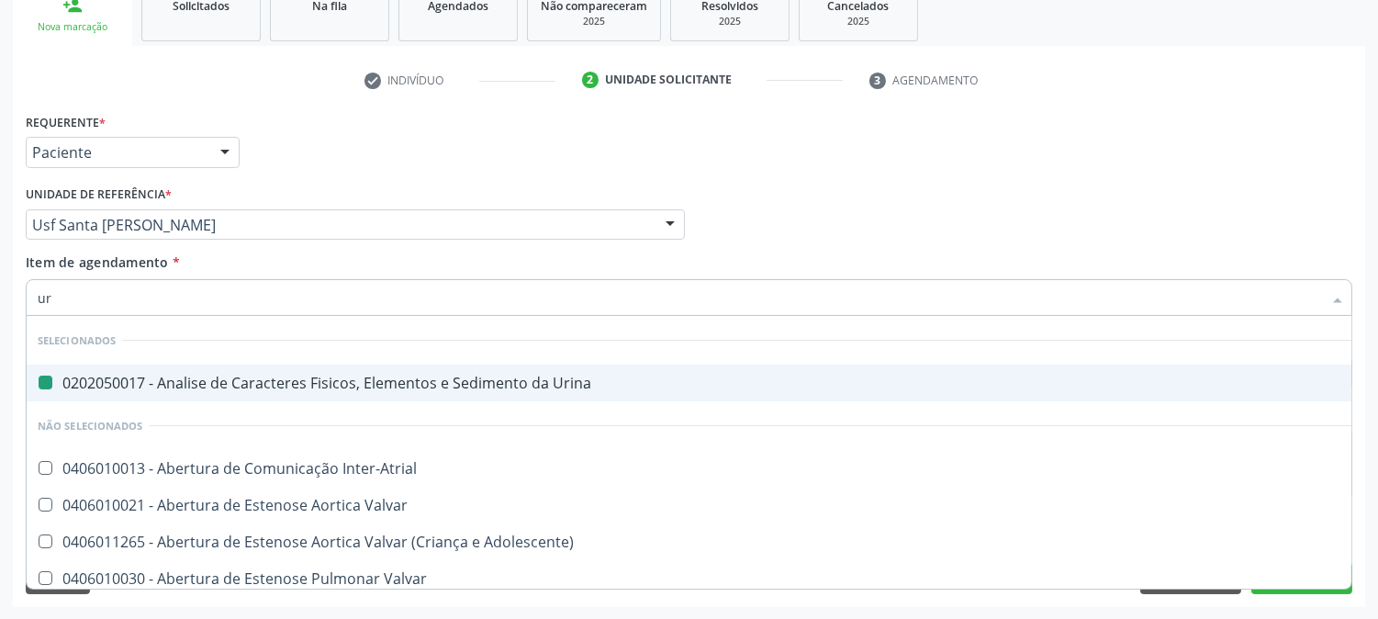
type input "ure"
checkbox Urina "false"
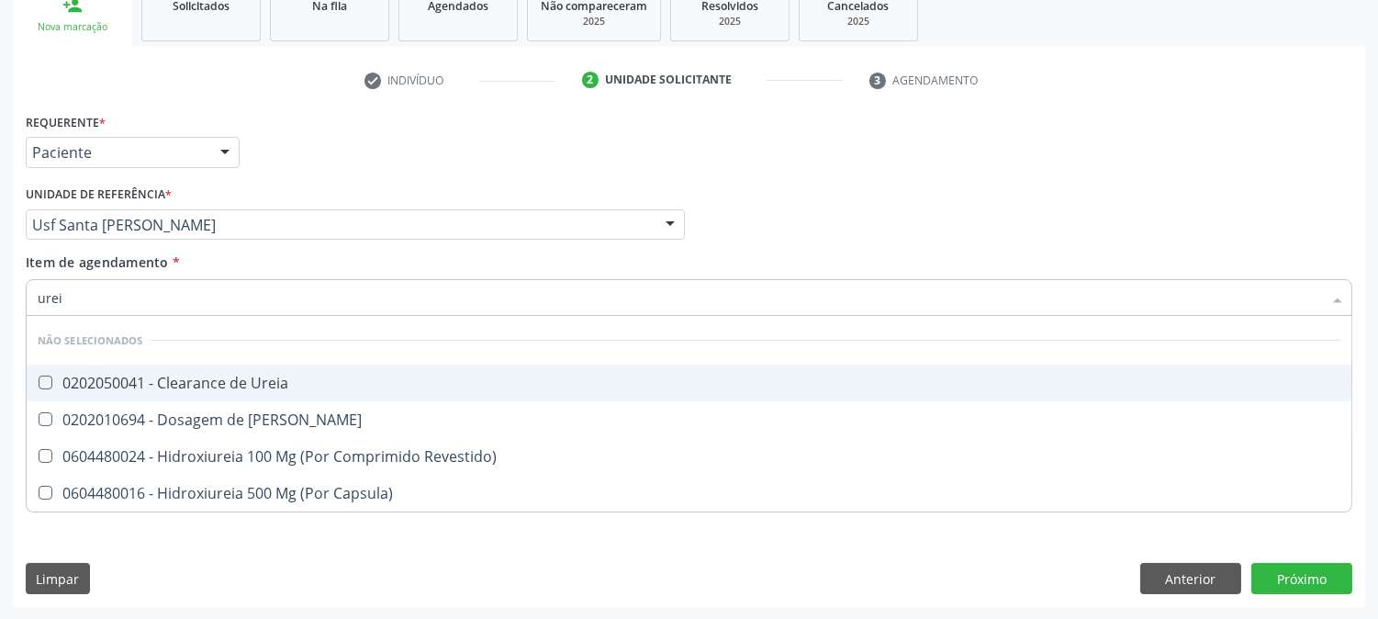
type input "ureia"
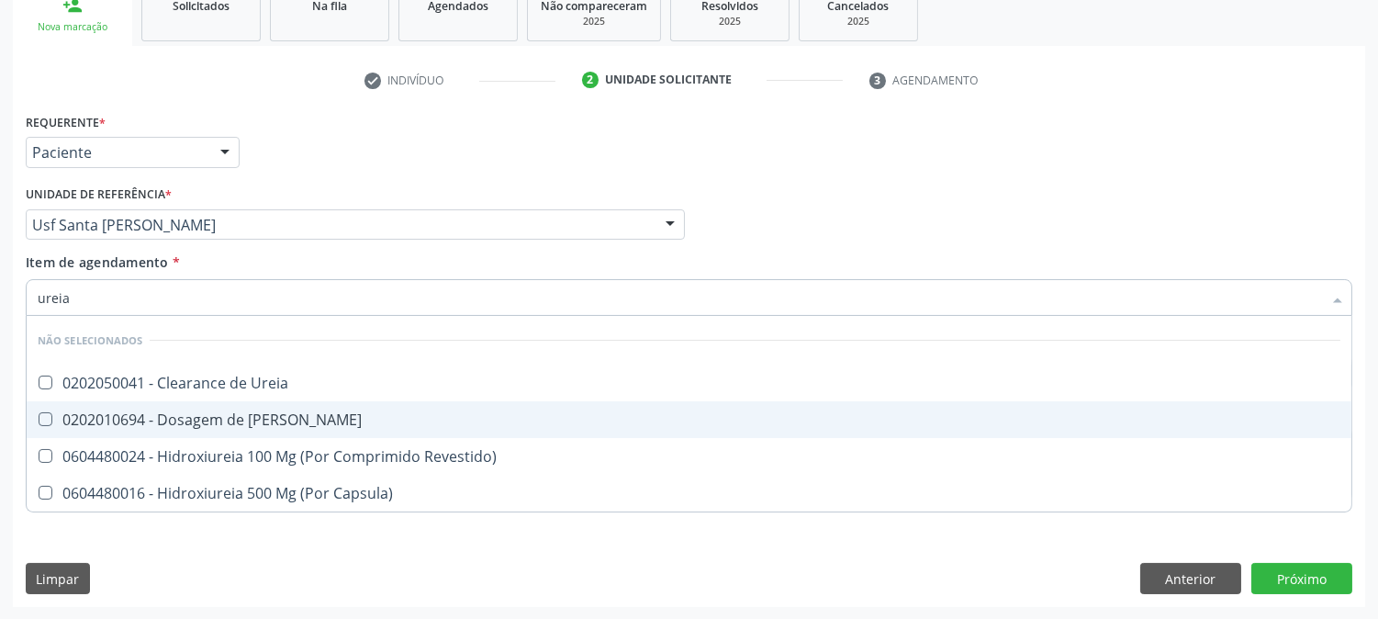
click at [107, 425] on div "0202010694 - Dosagem de [PERSON_NAME]" at bounding box center [689, 419] width 1303 height 15
checkbox Ureia "true"
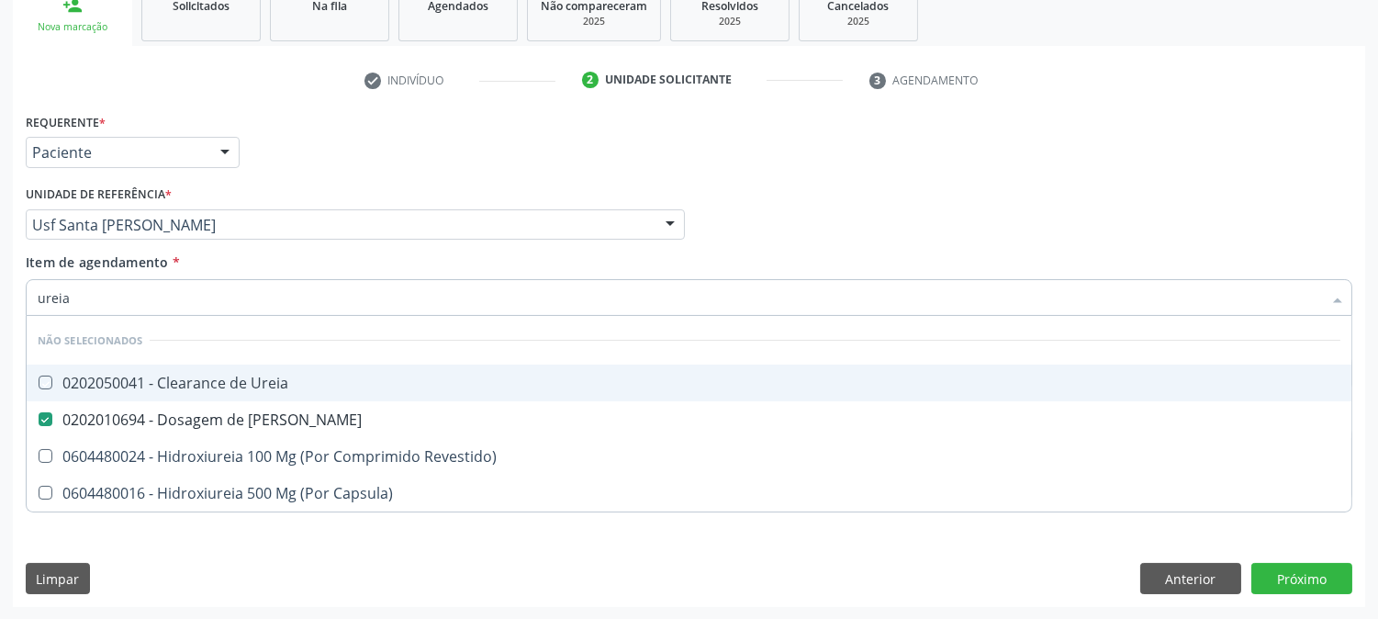
click at [994, 165] on div "Requerente * Paciente Profissional de Saúde Paciente Nenhum resultado encontrad…" at bounding box center [689, 144] width 1336 height 72
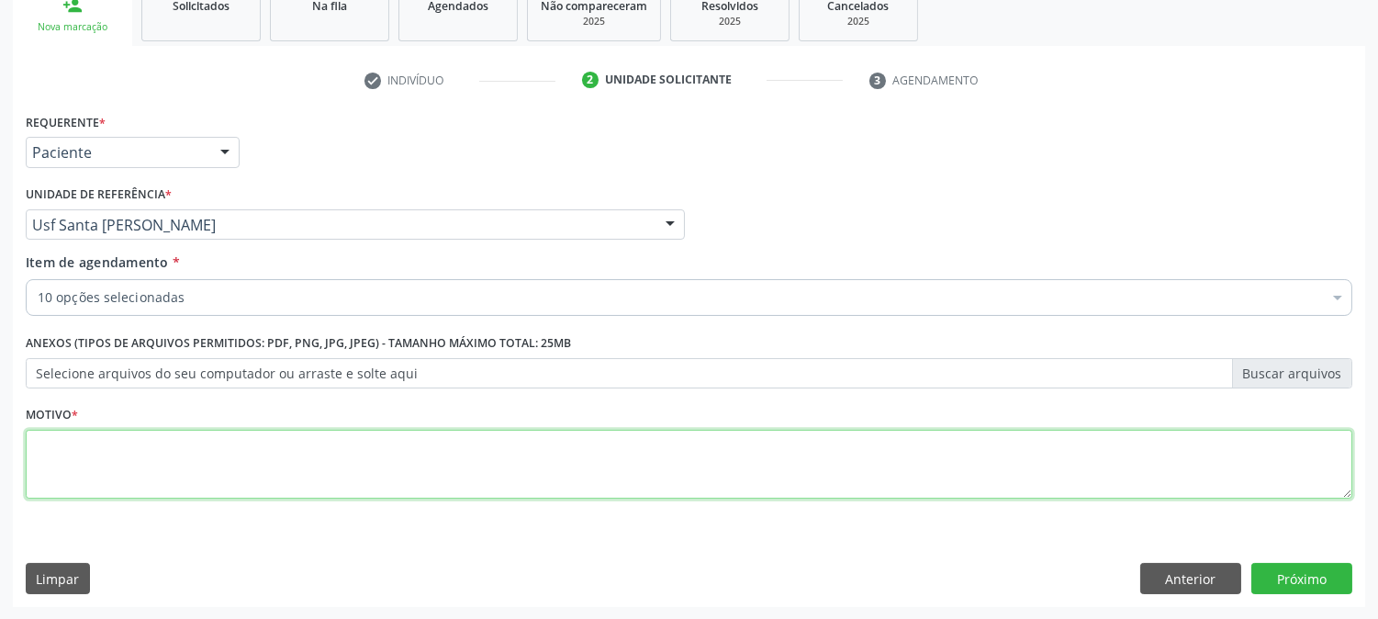
click at [500, 480] on textarea at bounding box center [689, 465] width 1327 height 70
type textarea "."
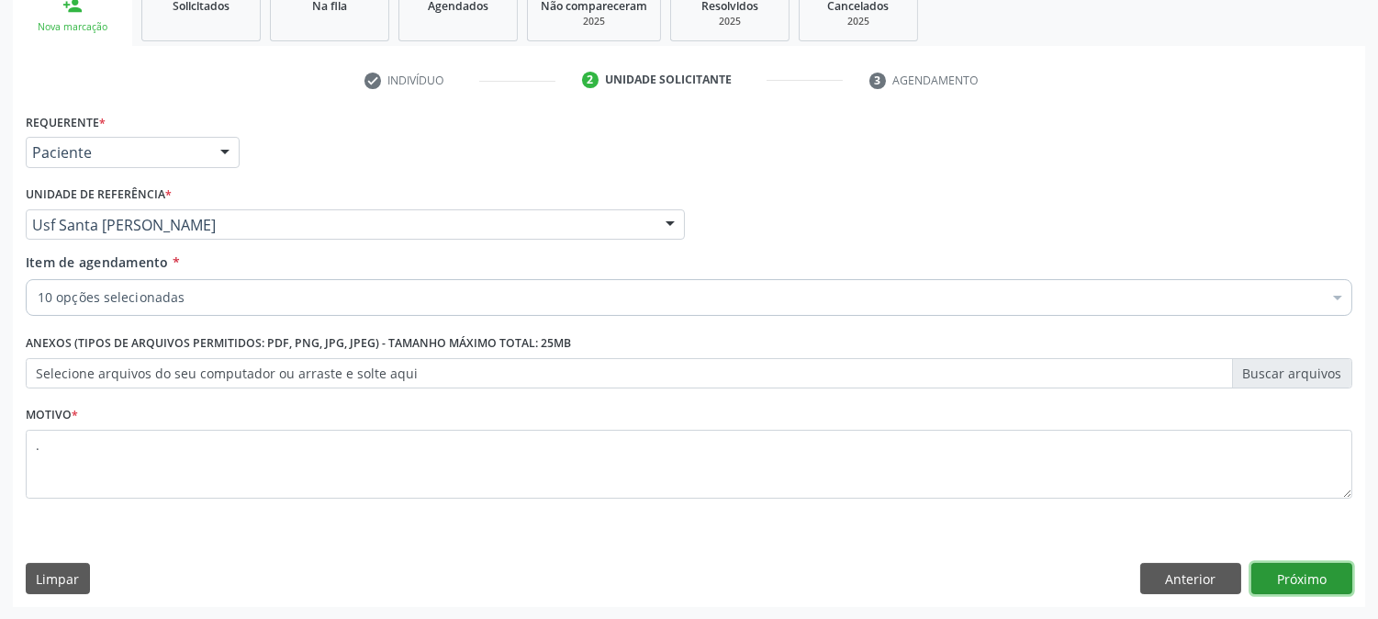
click at [1296, 576] on button "Próximo" at bounding box center [1302, 578] width 101 height 31
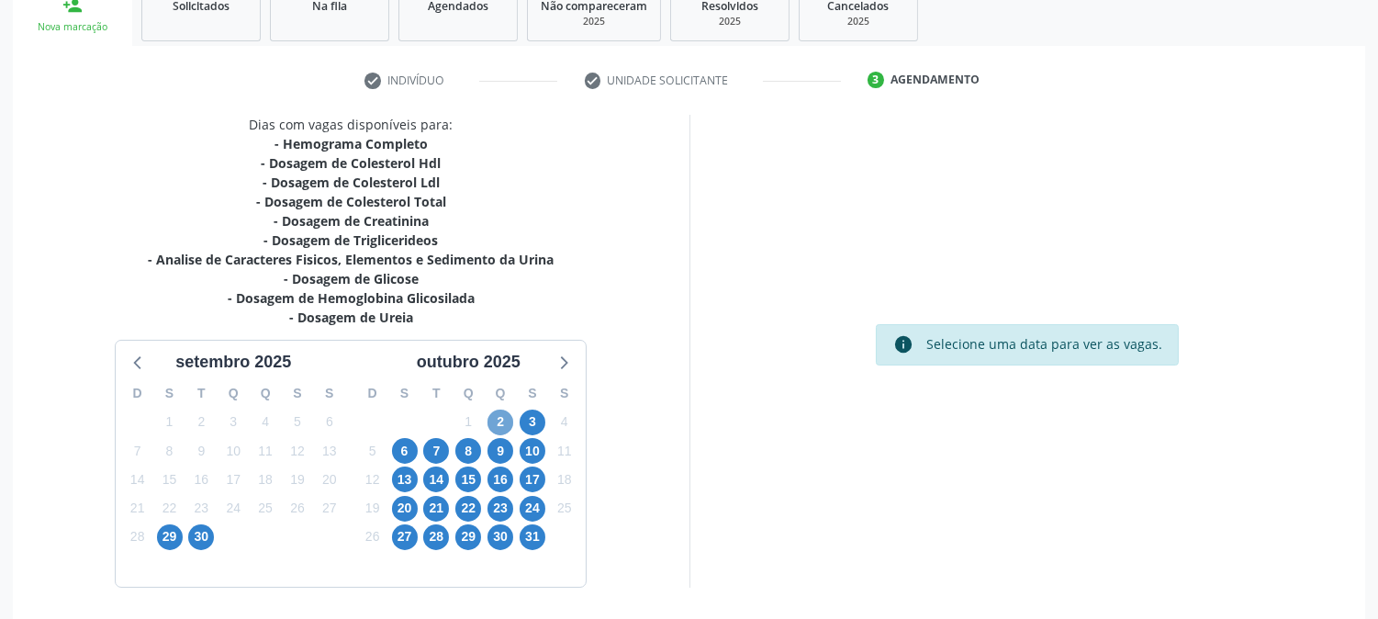
click at [498, 426] on span "2" at bounding box center [501, 423] width 26 height 26
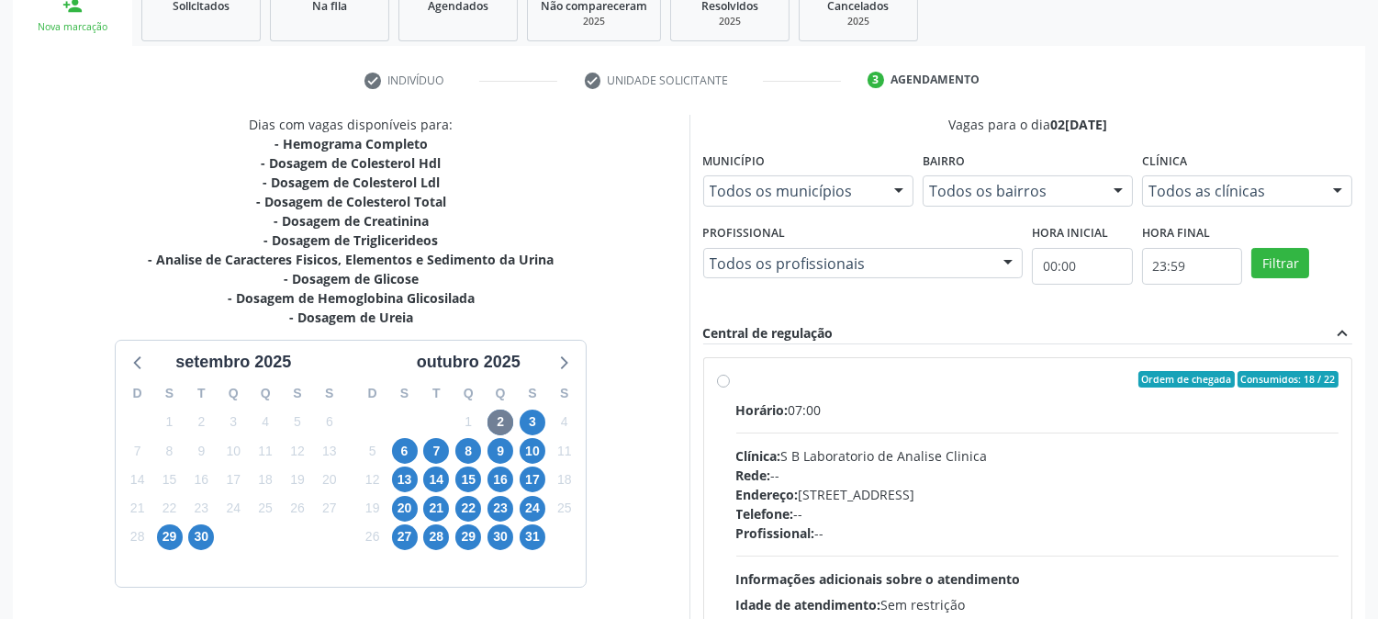
click at [849, 408] on div "Horário: 07:00" at bounding box center [1038, 409] width 603 height 19
click at [730, 388] on input "Ordem de chegada Consumidos: 18 / 22 Horário: 07:00 Clínica: S B Laboratorio de…" at bounding box center [723, 379] width 13 height 17
radio input "true"
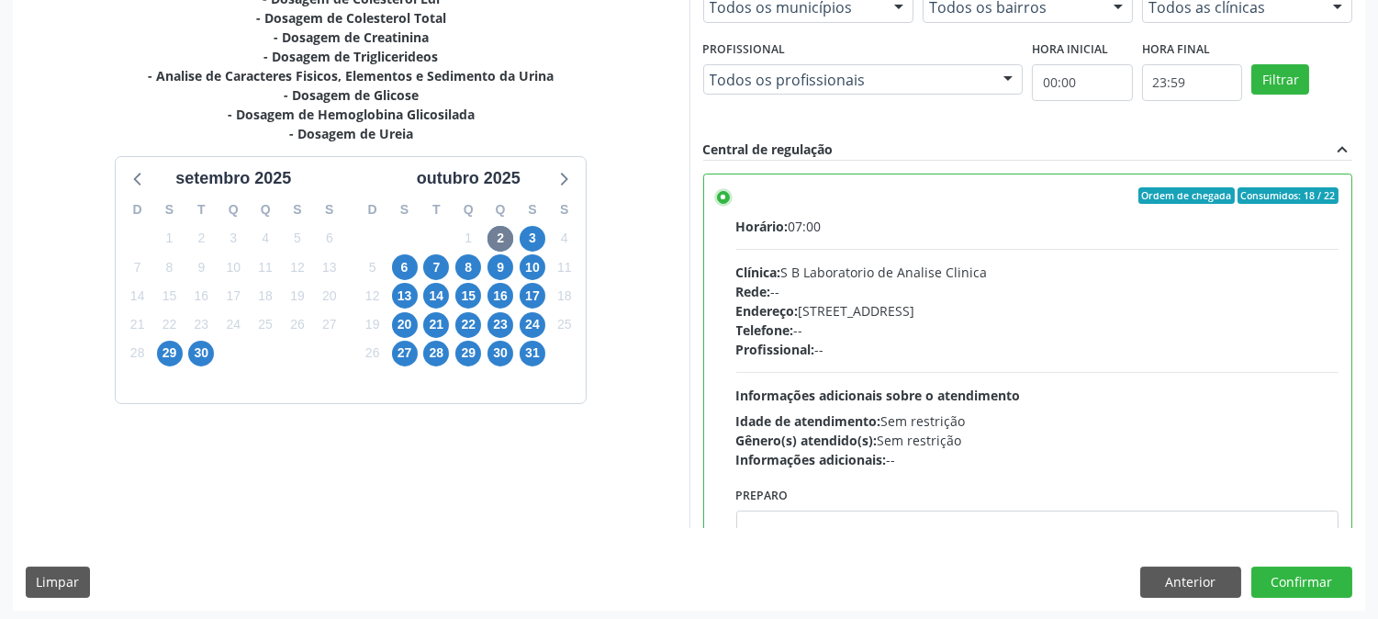
scroll to position [478, 0]
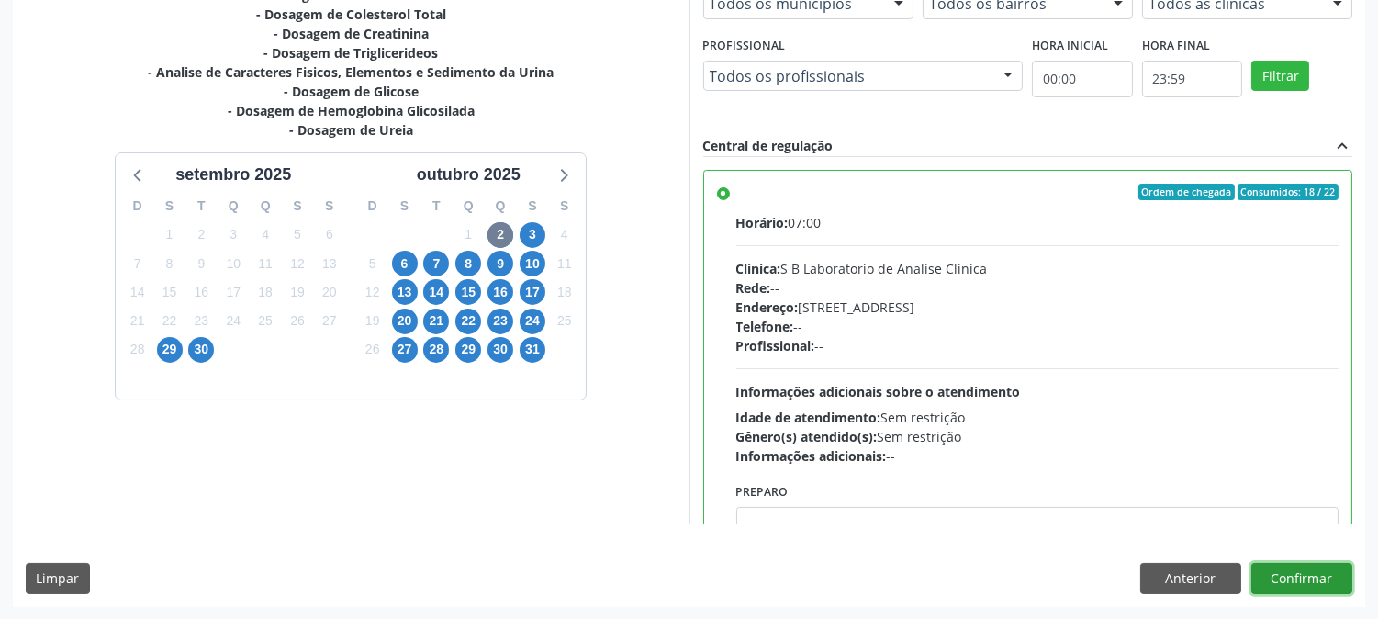
click at [1291, 574] on button "Confirmar" at bounding box center [1302, 578] width 101 height 31
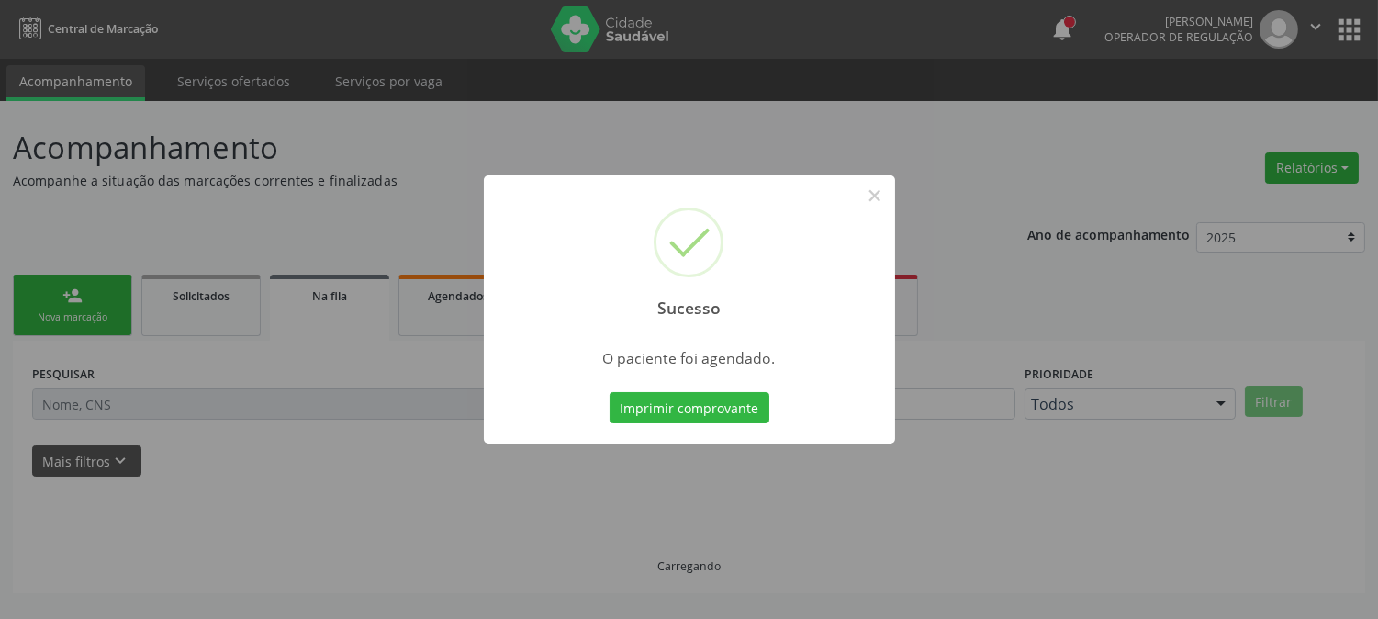
scroll to position [0, 0]
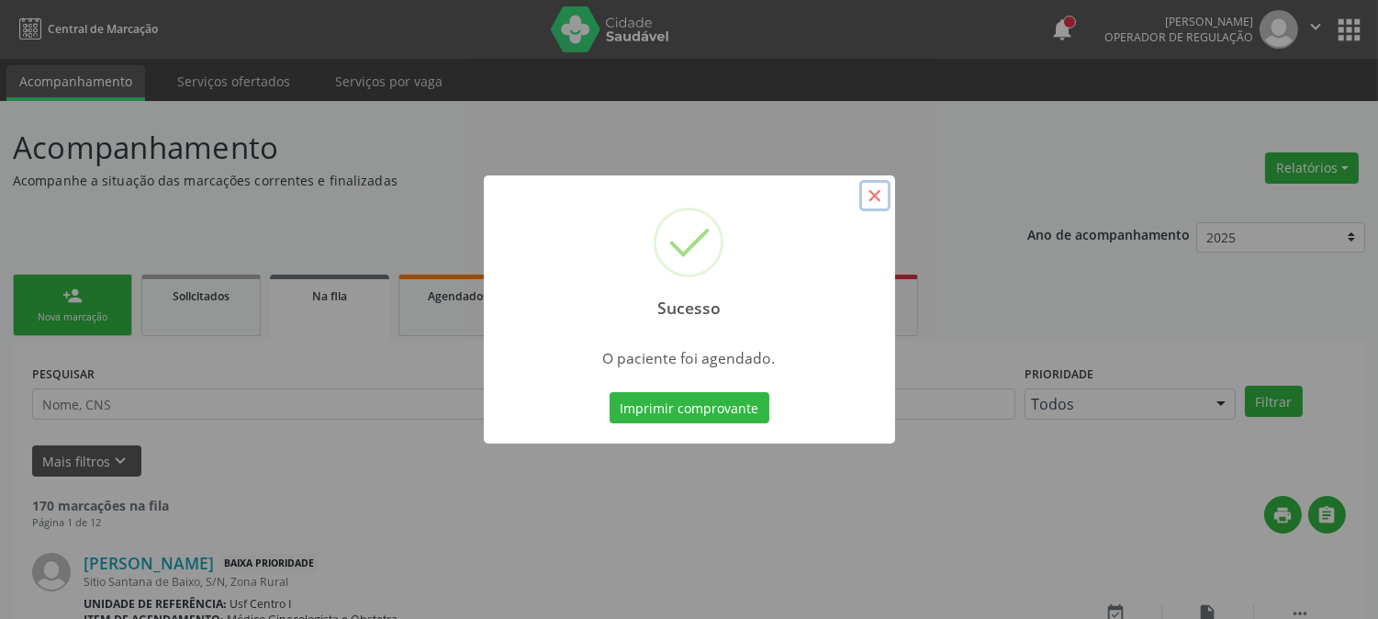
click at [872, 196] on button "×" at bounding box center [875, 195] width 31 height 31
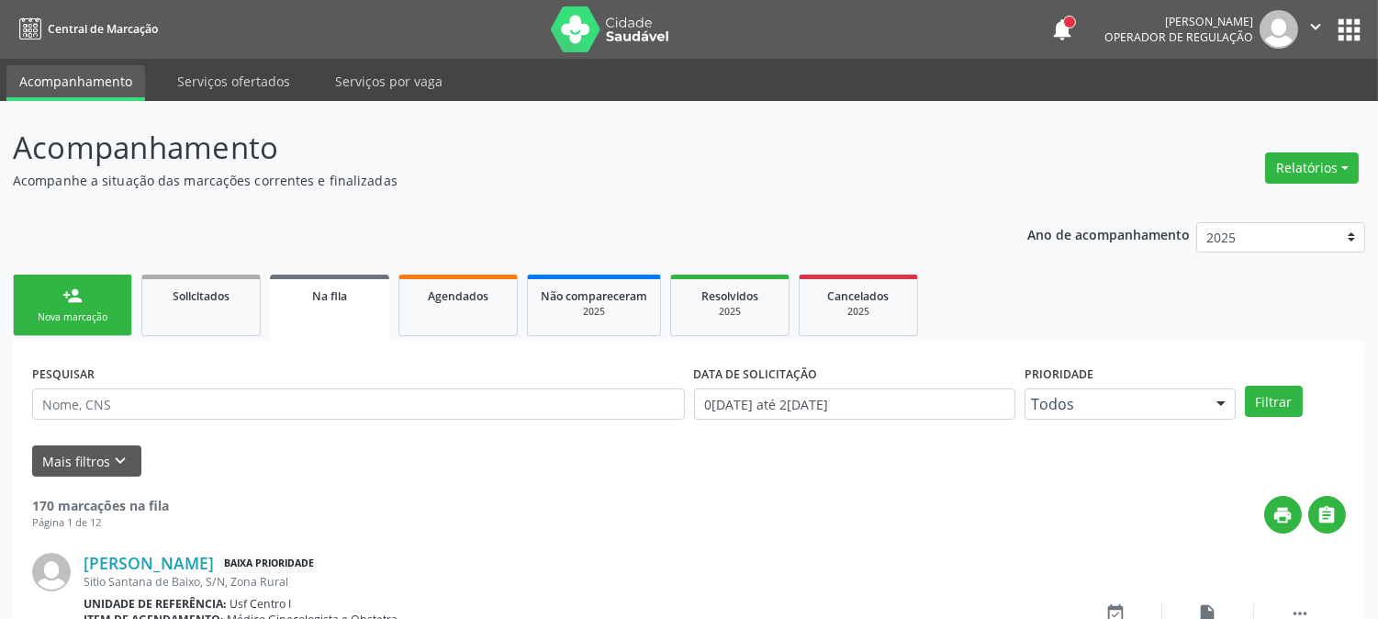
drag, startPoint x: 61, startPoint y: 309, endPoint x: 97, endPoint y: 301, distance: 37.7
click at [62, 310] on div "Nova marcação" at bounding box center [73, 317] width 92 height 14
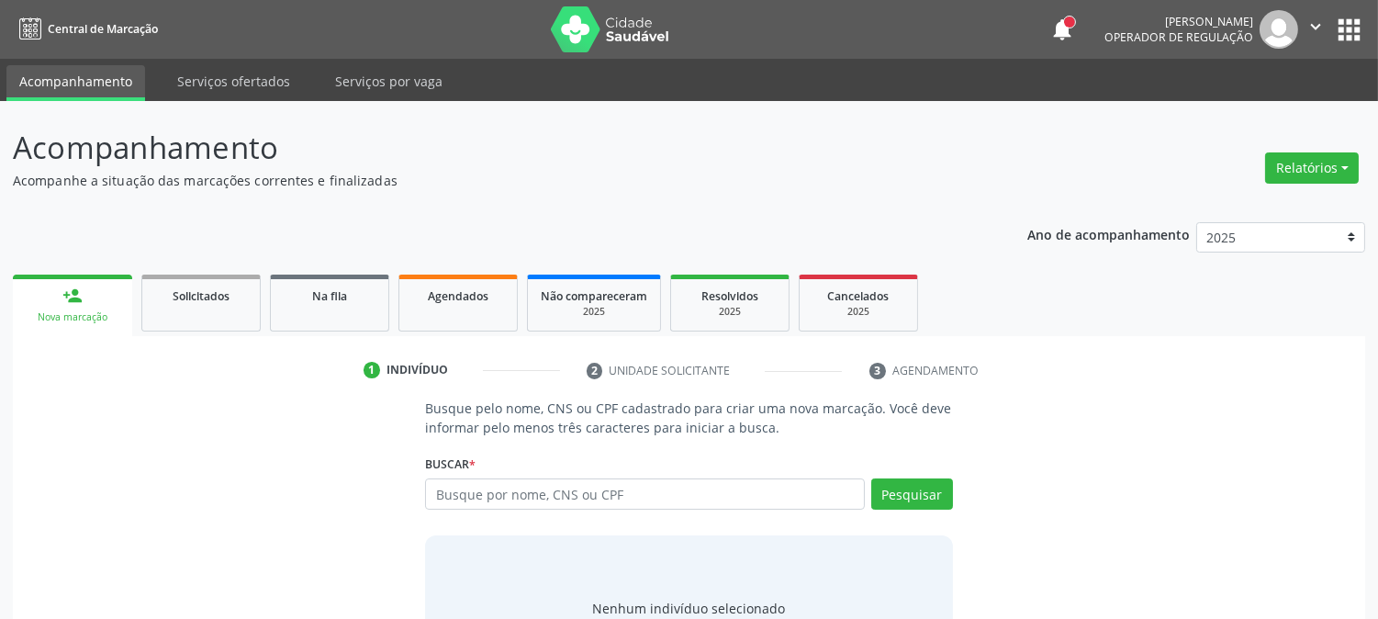
click at [97, 301] on link "person_add Nova marcação" at bounding box center [72, 306] width 119 height 62
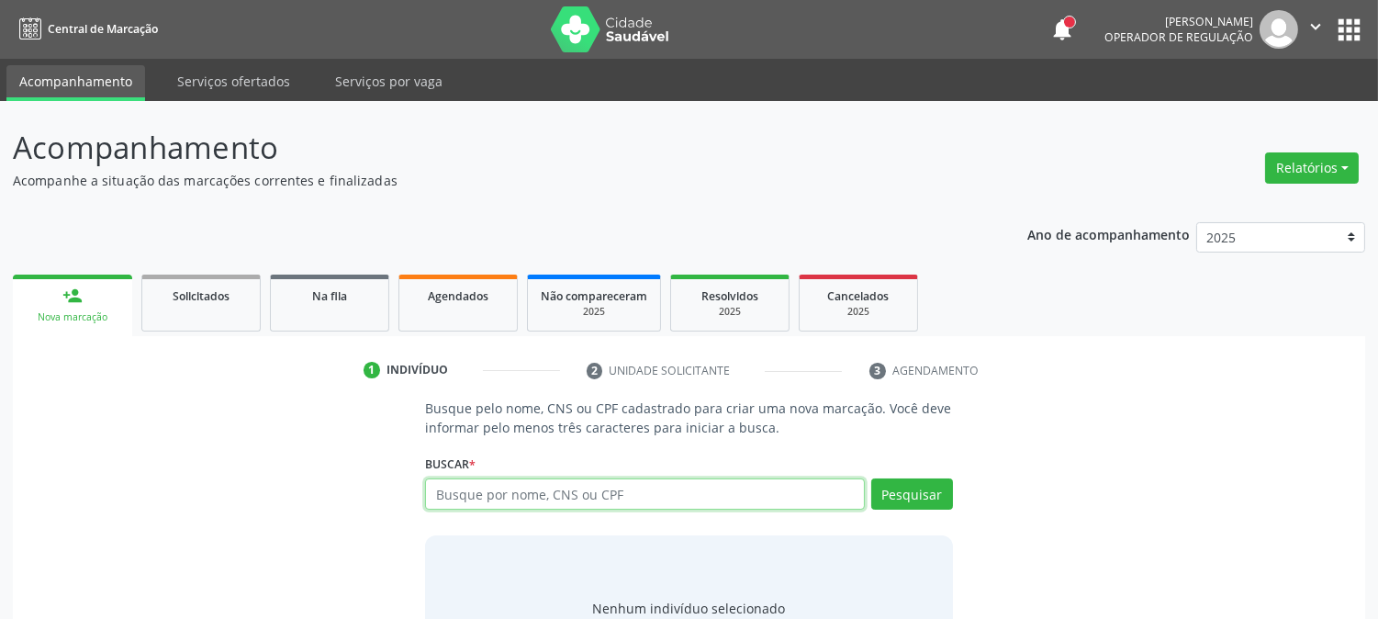
click at [505, 489] on input "text" at bounding box center [644, 493] width 439 height 31
click at [465, 490] on input "[PERSON_NAME]" at bounding box center [644, 493] width 439 height 31
click at [521, 494] on input "[PERSON_NAME]" at bounding box center [644, 493] width 439 height 31
type input "[PERSON_NAME] de a"
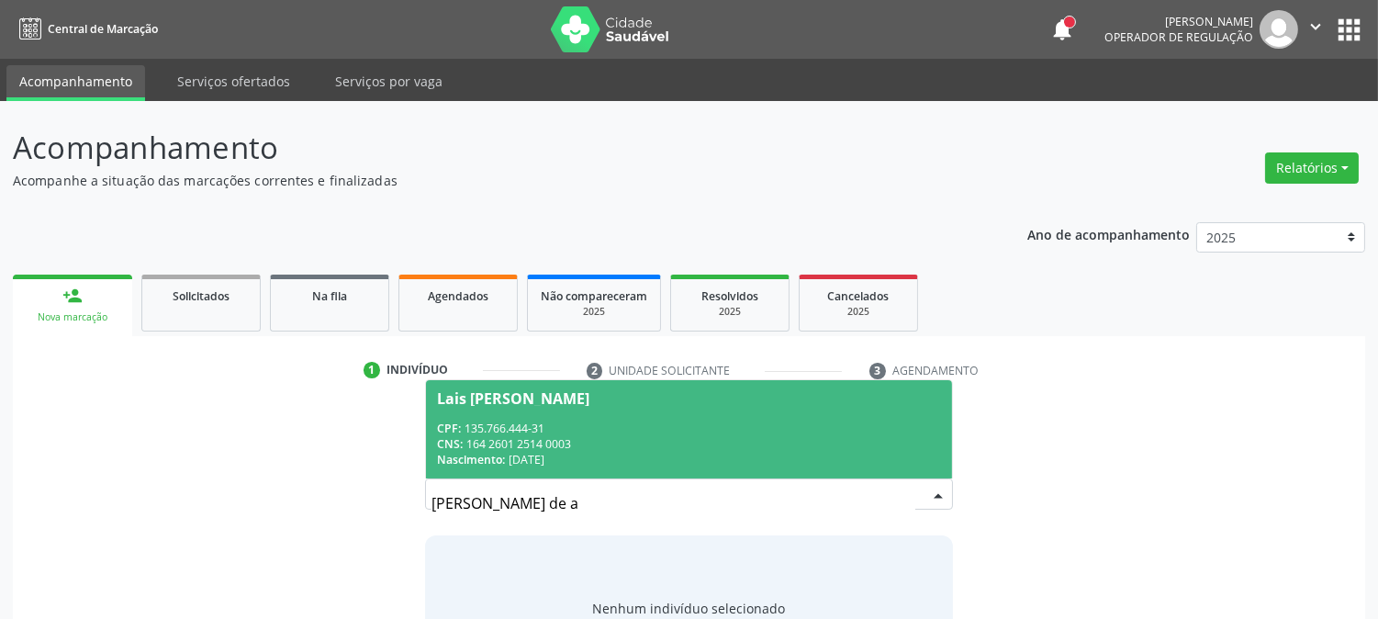
click at [636, 424] on div "CPF: 135.766.444-31" at bounding box center [688, 429] width 503 height 16
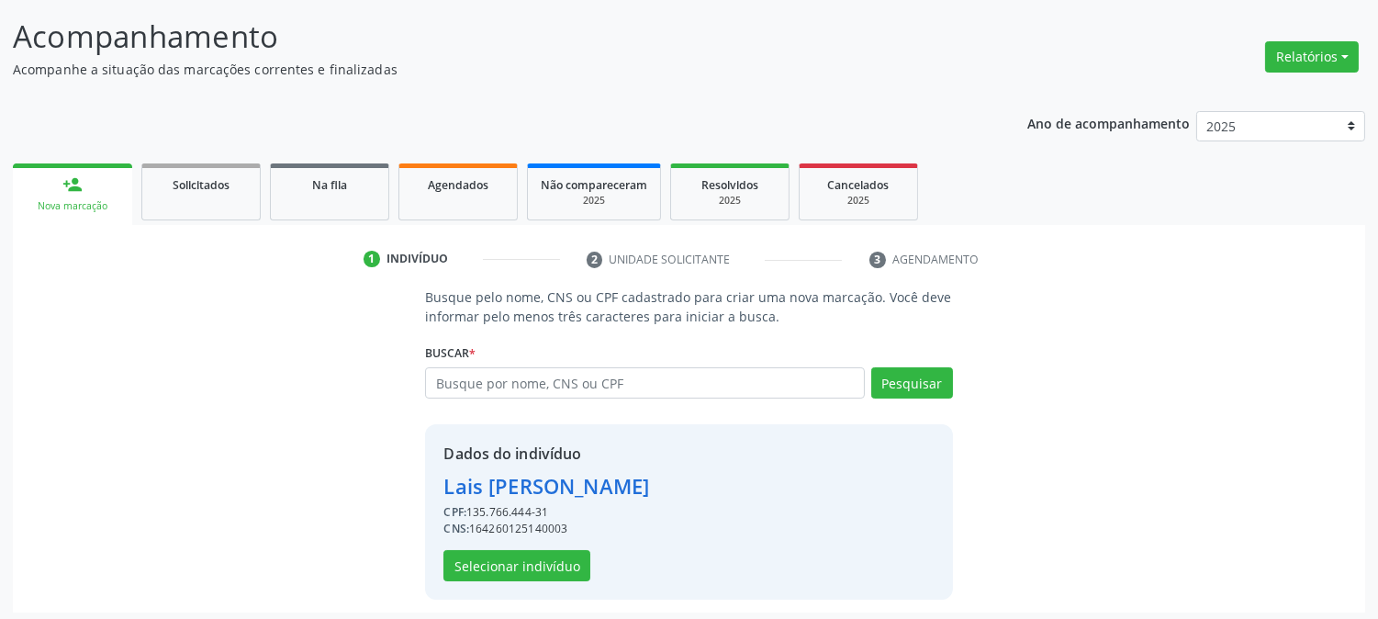
scroll to position [116, 0]
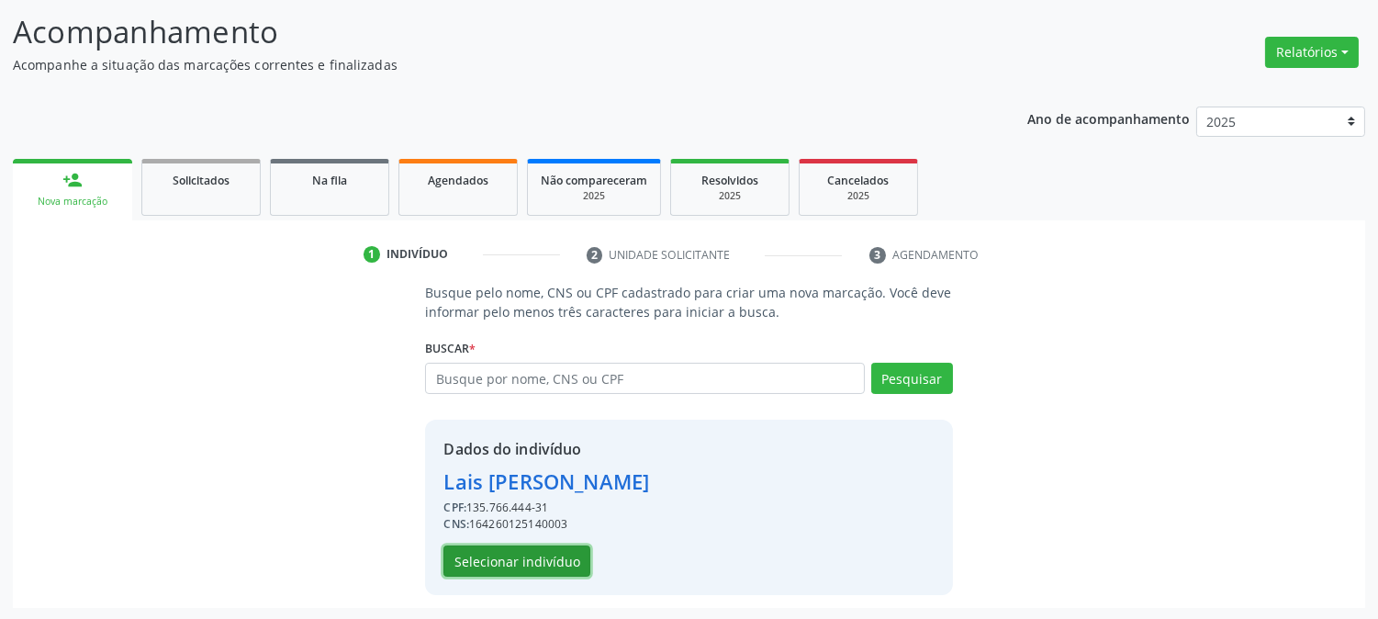
click at [526, 547] on button "Selecionar indivíduo" at bounding box center [517, 561] width 147 height 31
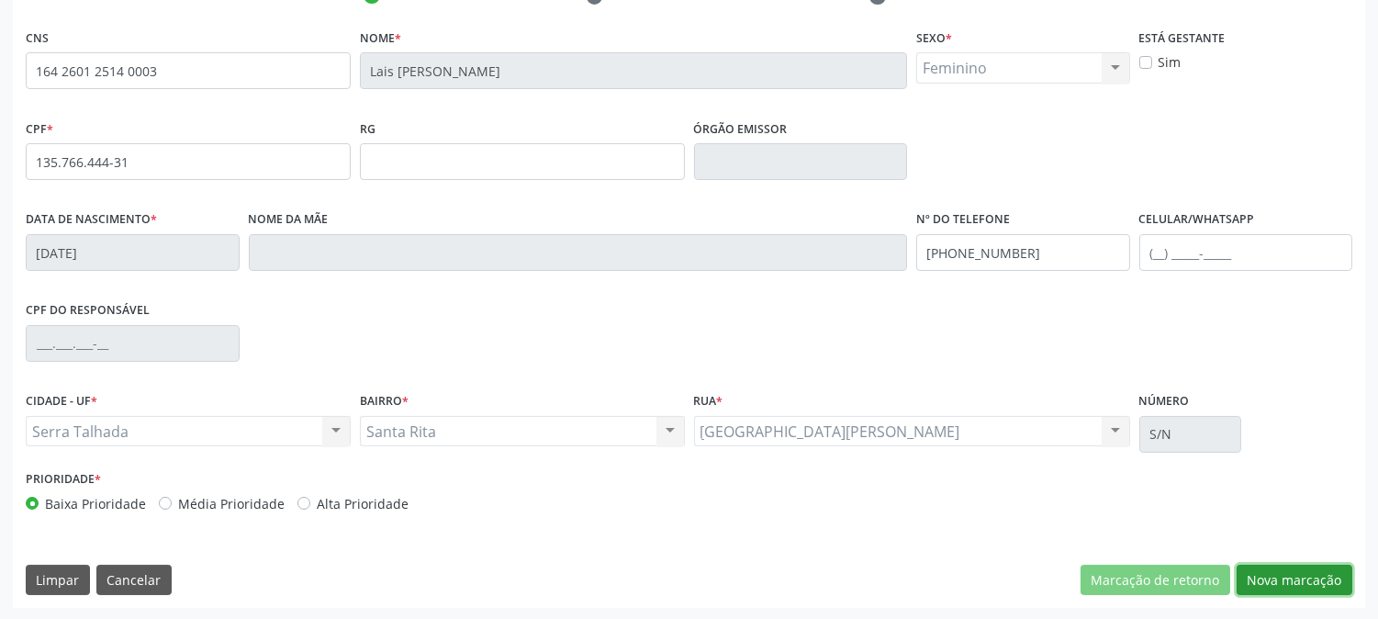
click at [1238, 579] on button "Nova marcação" at bounding box center [1295, 580] width 116 height 31
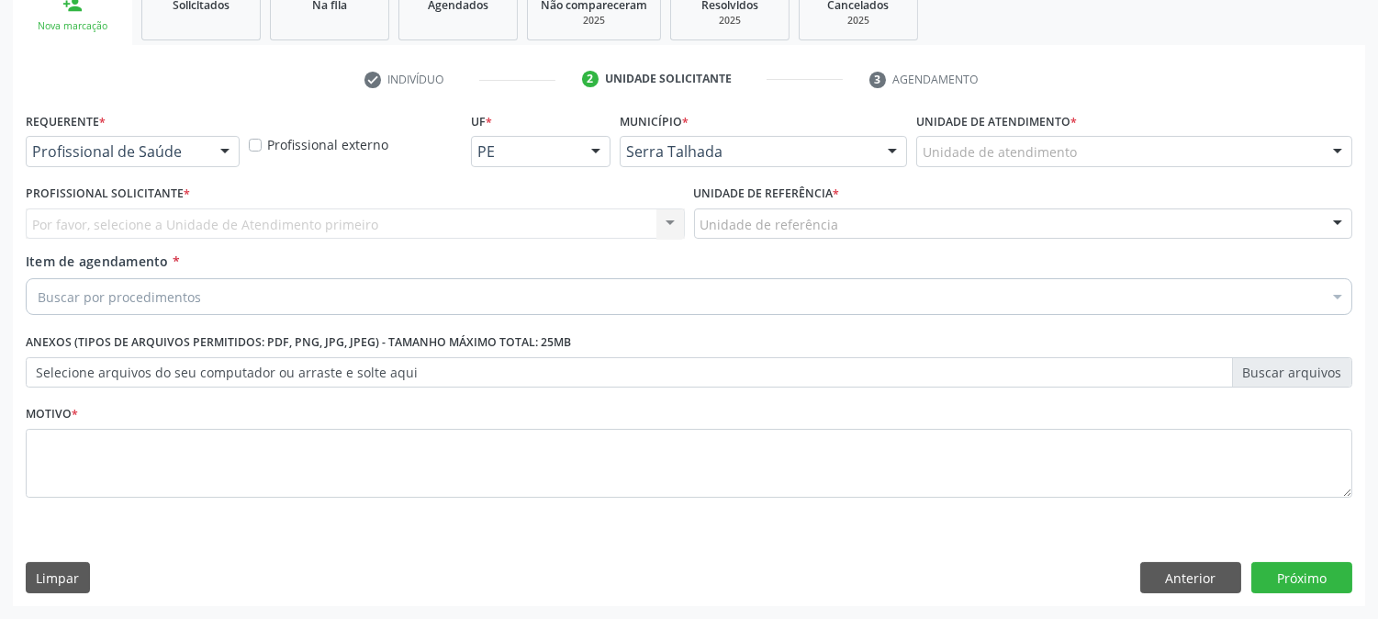
scroll to position [290, 0]
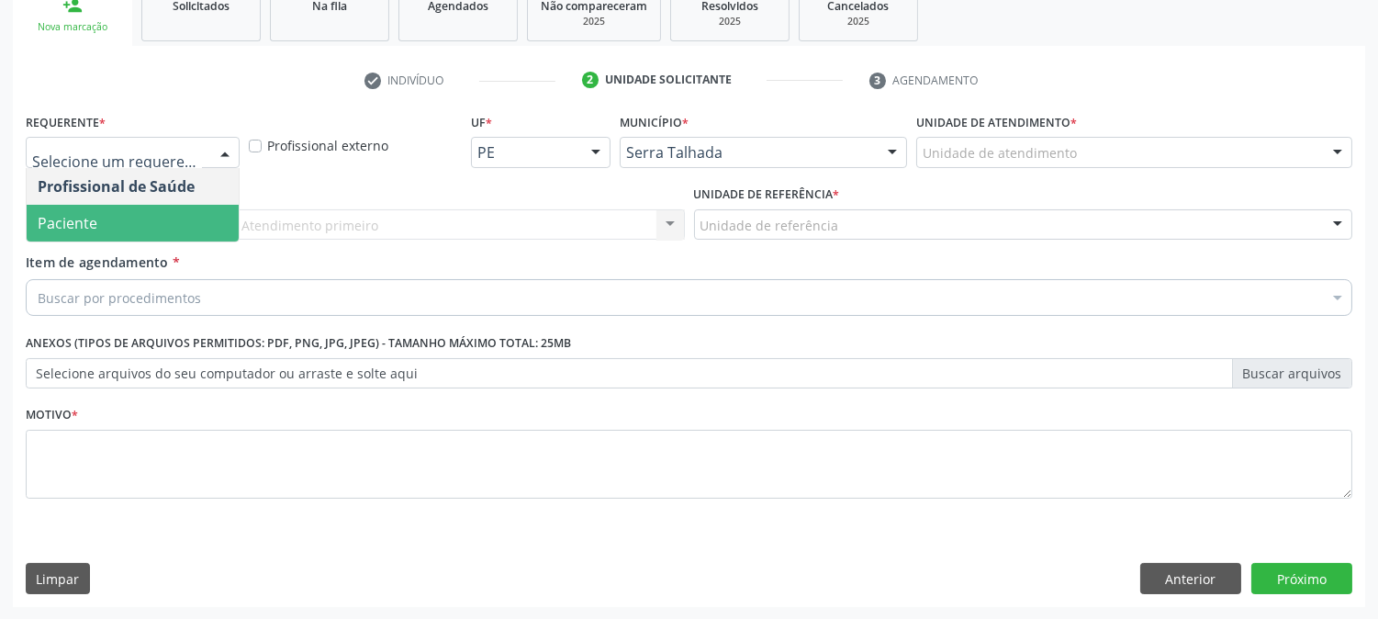
click at [135, 212] on span "Paciente" at bounding box center [133, 223] width 212 height 37
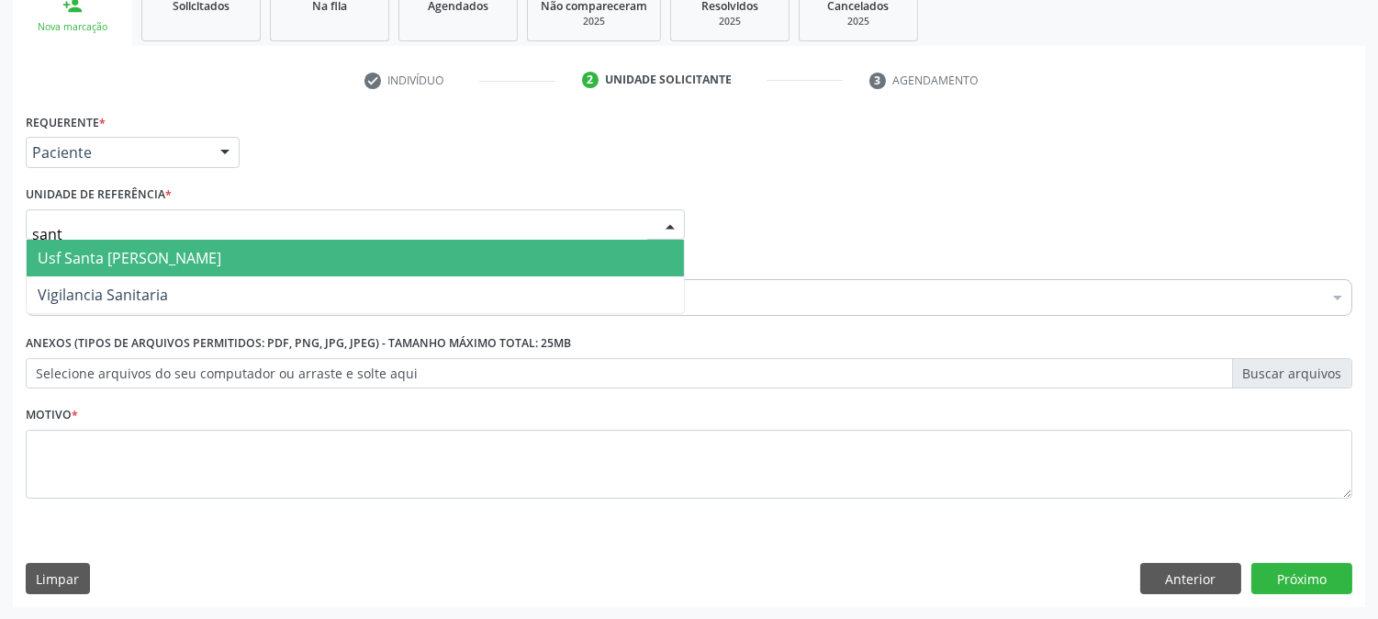
type input "santa"
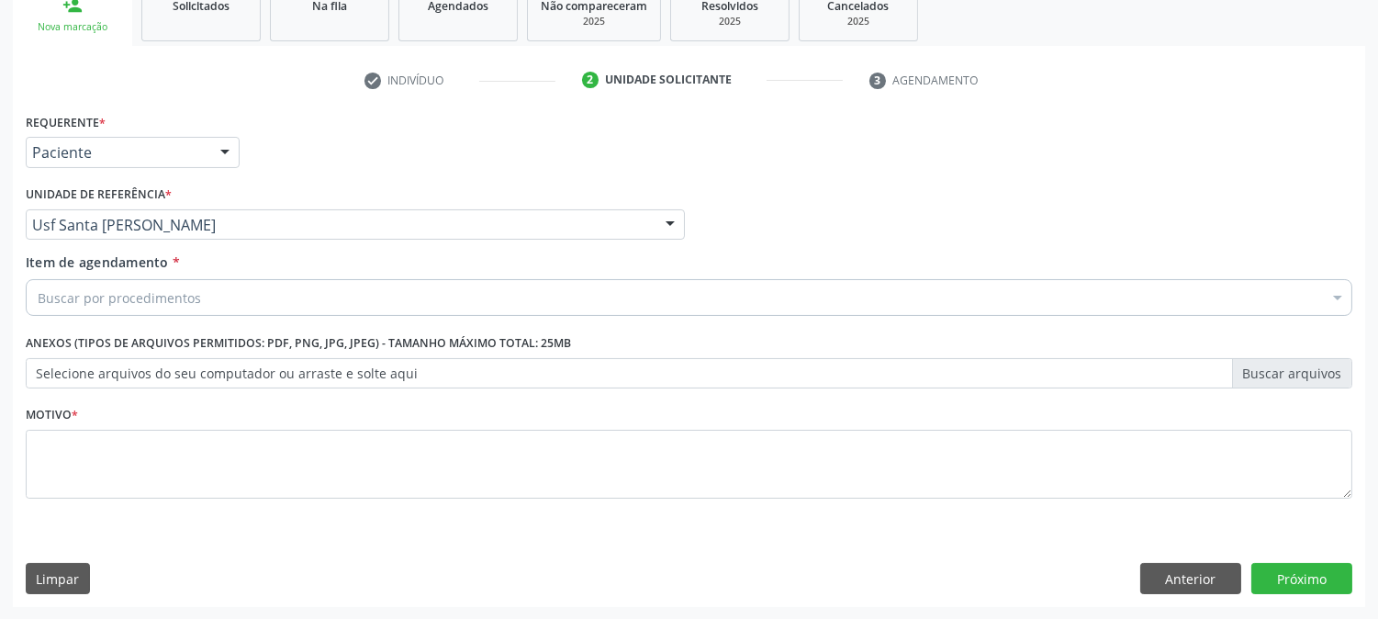
click at [92, 307] on div "Buscar por procedimentos" at bounding box center [689, 297] width 1327 height 37
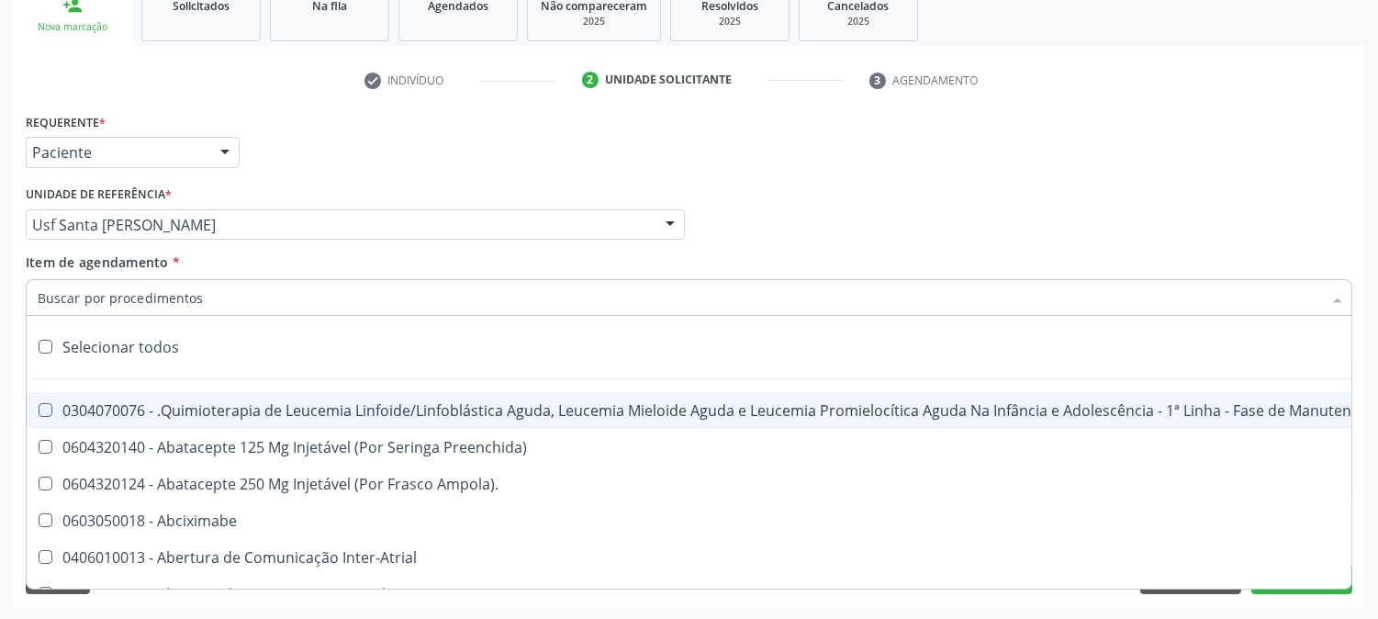
click at [92, 301] on input "Item de agendamento *" at bounding box center [680, 297] width 1285 height 37
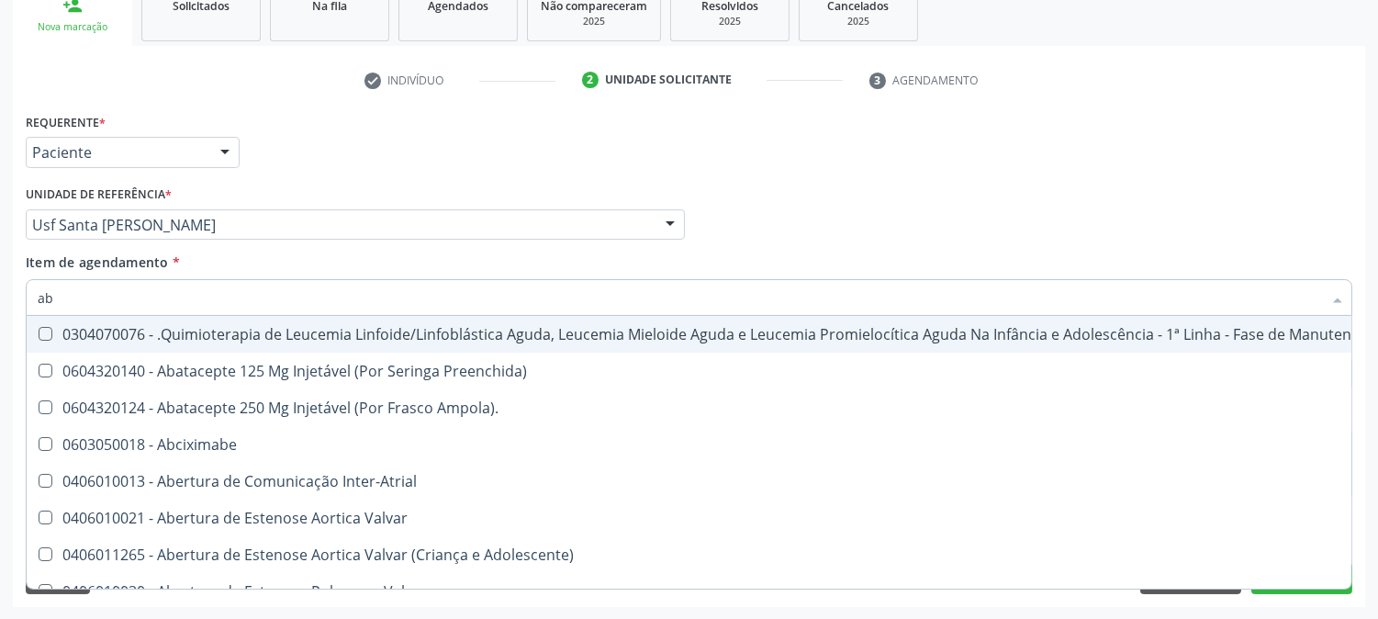
type input "abo"
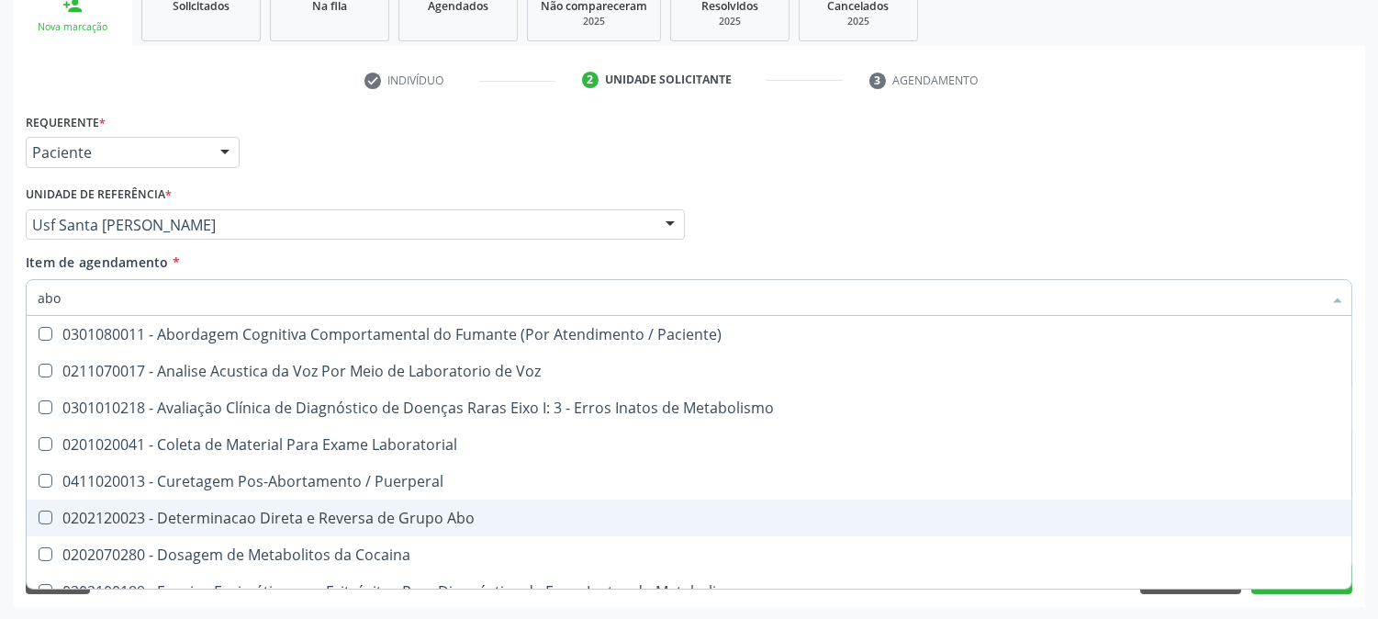
click at [244, 511] on div "0202120023 - Determinacao Direta e Reversa de Grupo Abo" at bounding box center [740, 518] width 1405 height 15
checkbox Abo "true"
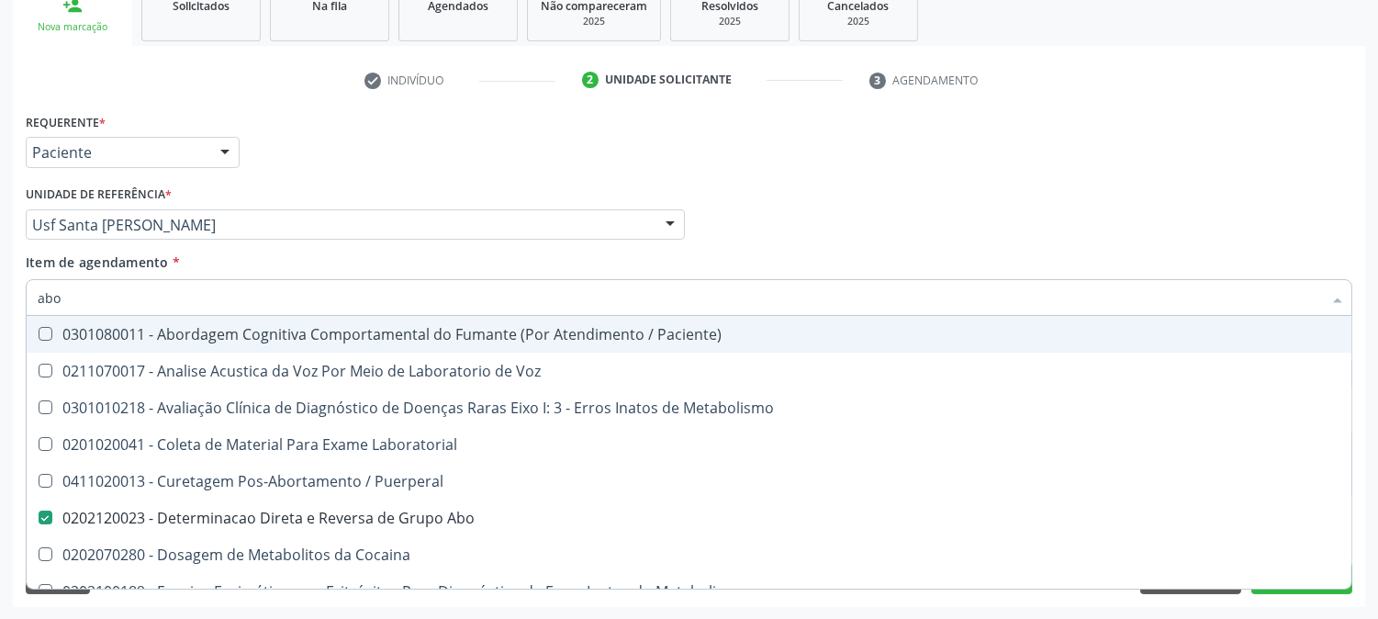
drag, startPoint x: 0, startPoint y: 306, endPoint x: 0, endPoint y: 341, distance: 34.9
click at [0, 312] on div "Acompanhamento Acompanhe a situação das marcações correntes e finalizadas Relat…" at bounding box center [689, 215] width 1378 height 809
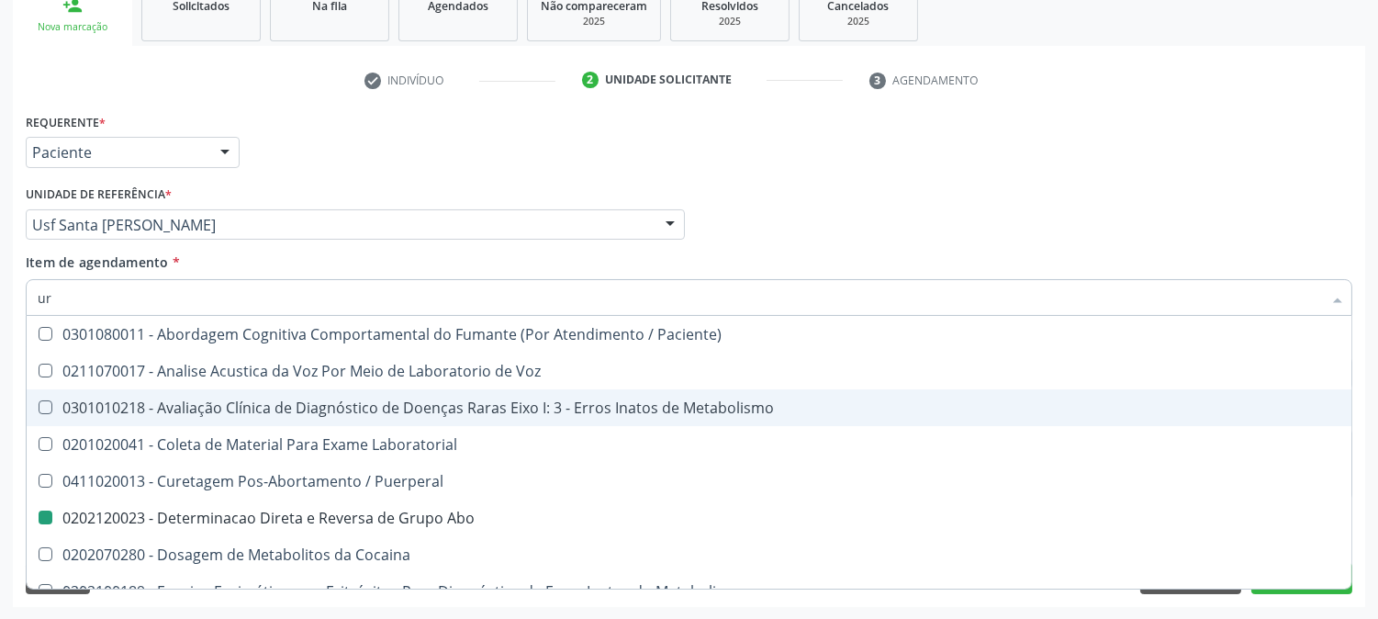
type input "uri"
checkbox Abo "false"
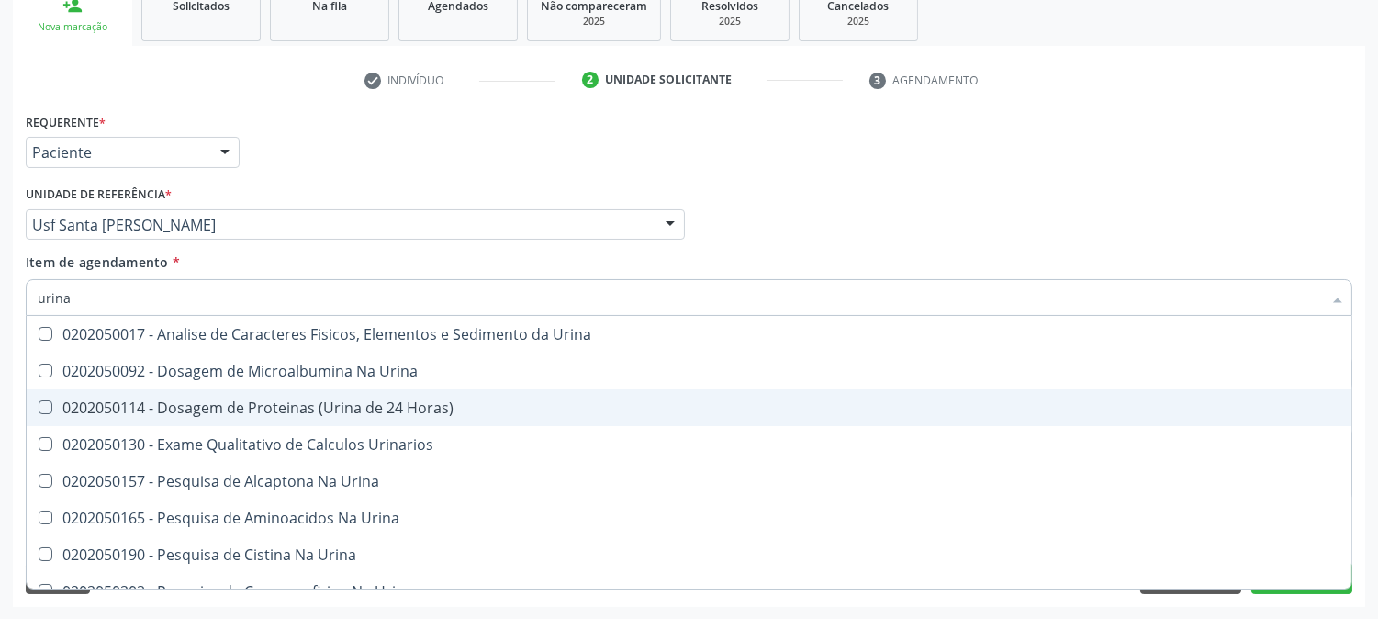
type input "urina"
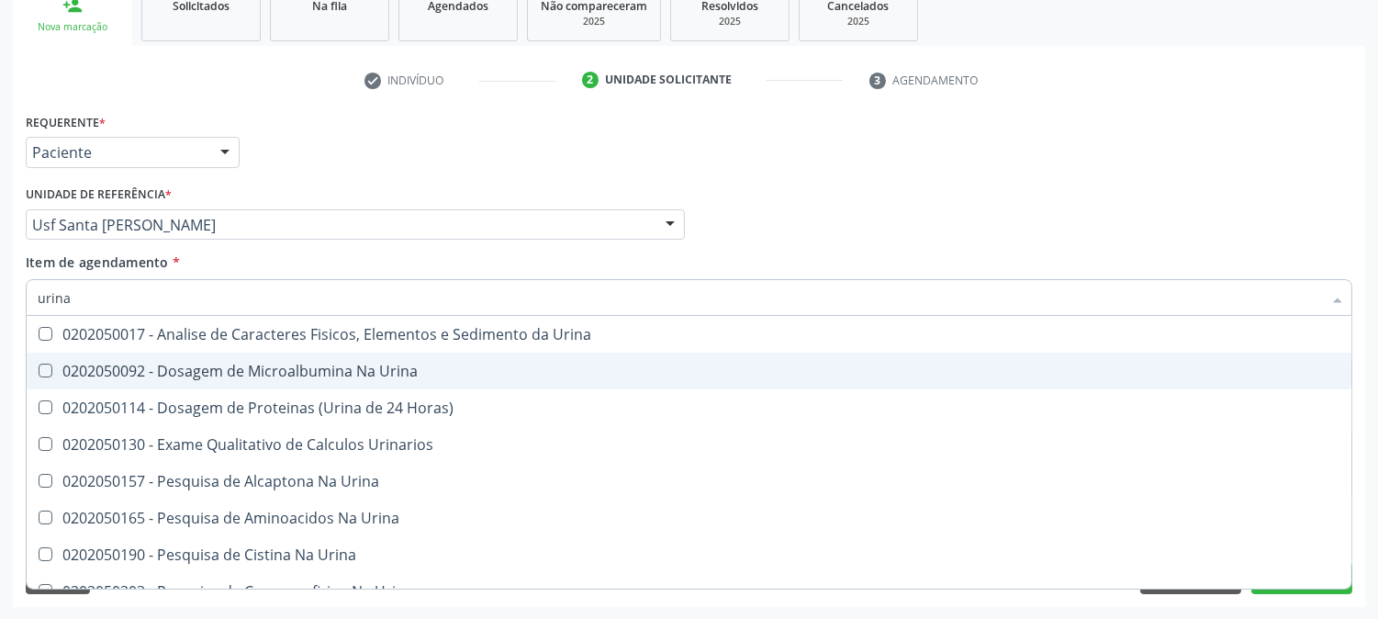
click at [231, 353] on span "0202050092 - Dosagem de Microalbumina Na Urina" at bounding box center [689, 371] width 1325 height 37
checkbox Urina "false"
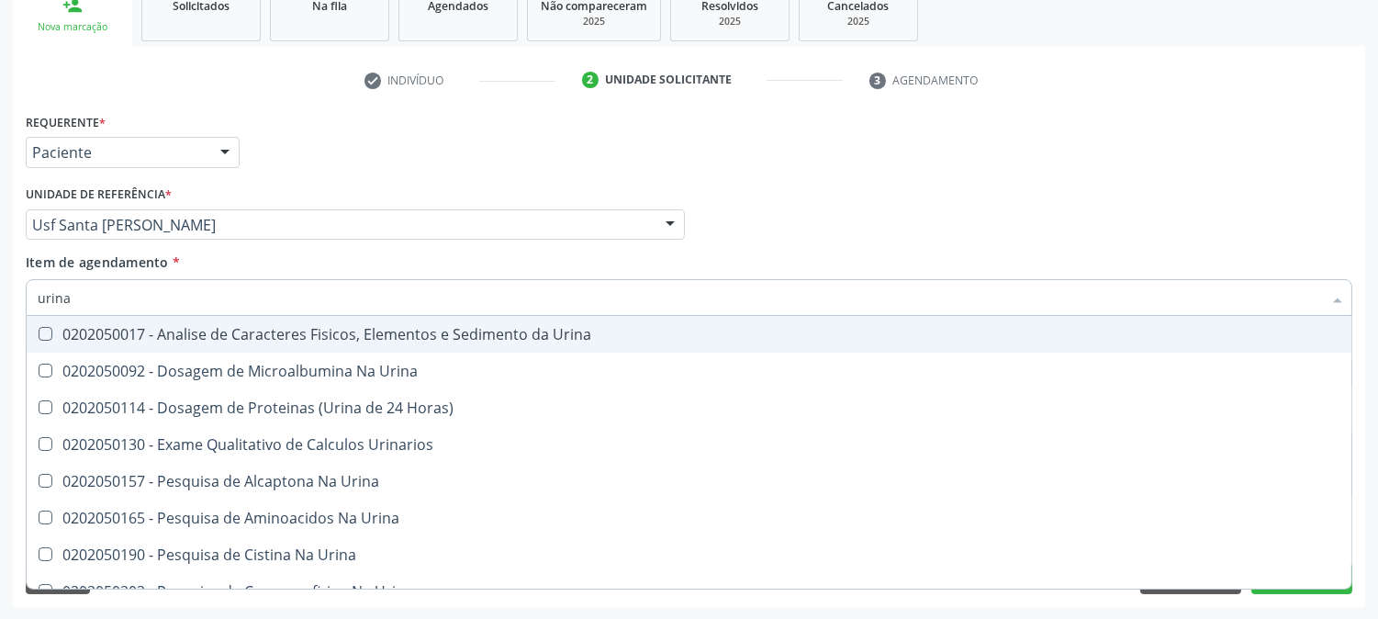
click at [227, 349] on span "0202050017 - Analise de Caracteres Fisicos, Elementos e Sedimento da Urina" at bounding box center [689, 334] width 1325 height 37
checkbox Urina "true"
drag, startPoint x: 96, startPoint y: 287, endPoint x: 0, endPoint y: 349, distance: 114.4
click at [0, 349] on div "Acompanhamento Acompanhe a situação das marcações correntes e finalizadas Relat…" at bounding box center [689, 215] width 1378 height 809
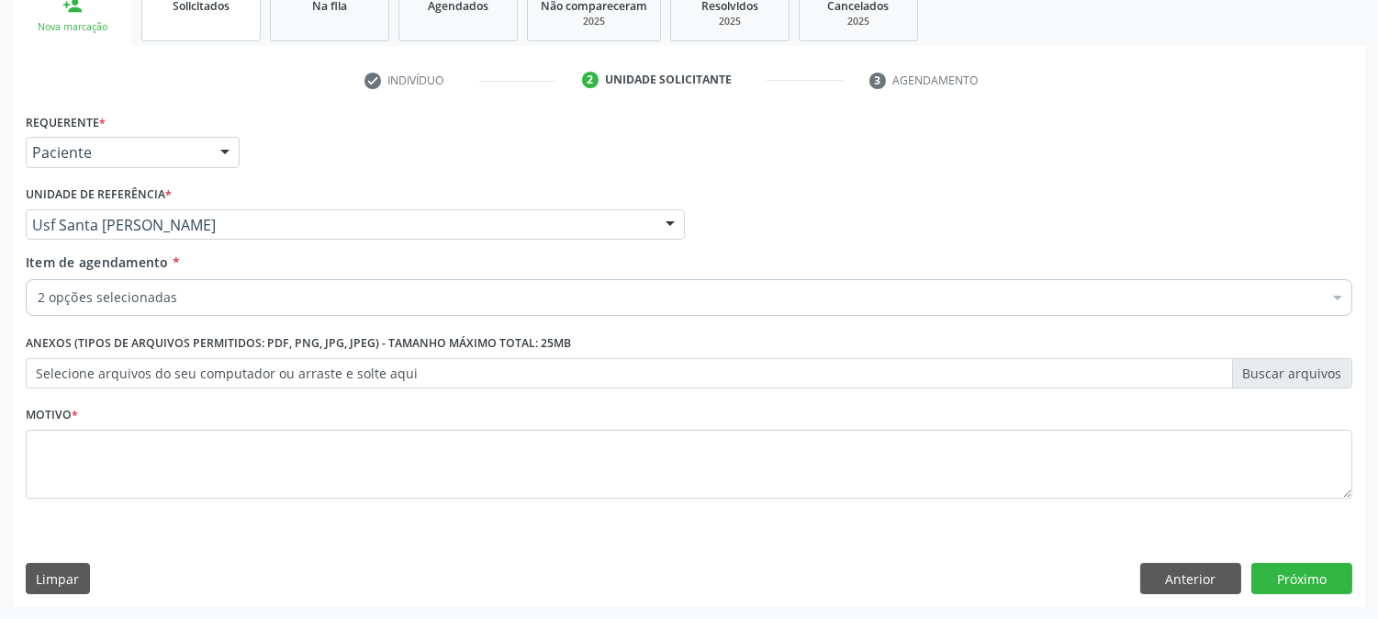
checkbox Abo "true"
checkbox Urina "true"
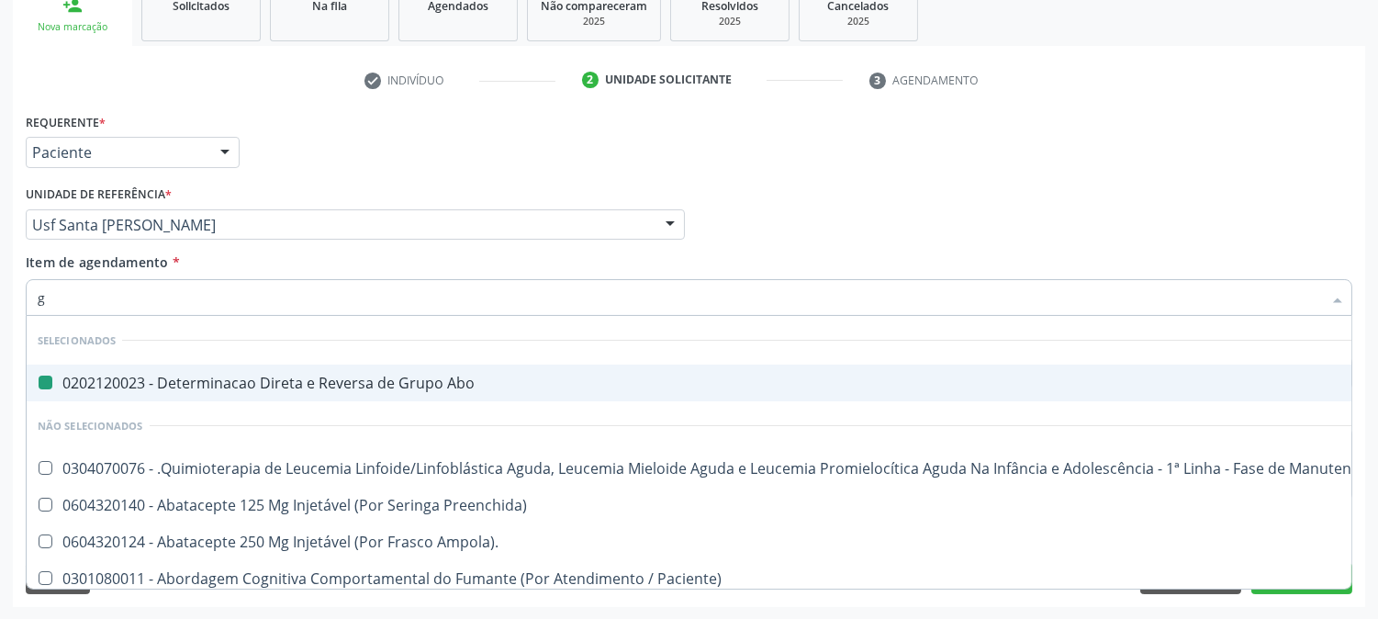
type input "gl"
checkbox Abo "false"
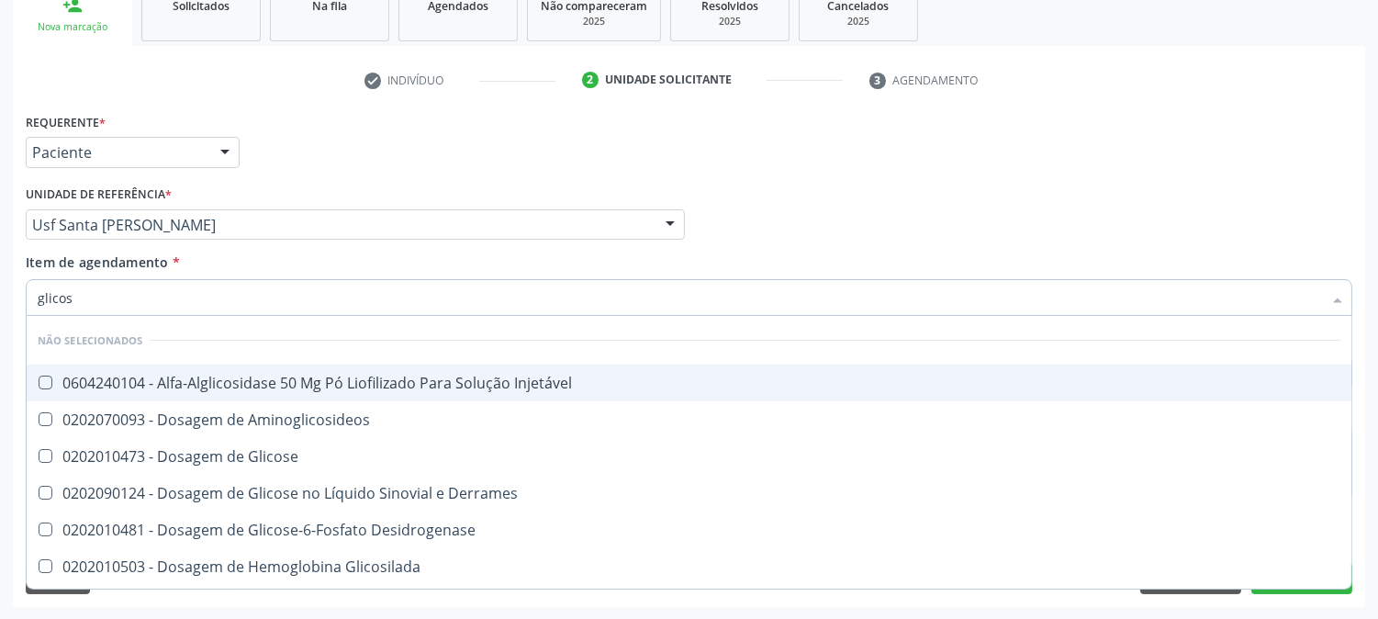
type input "glicose"
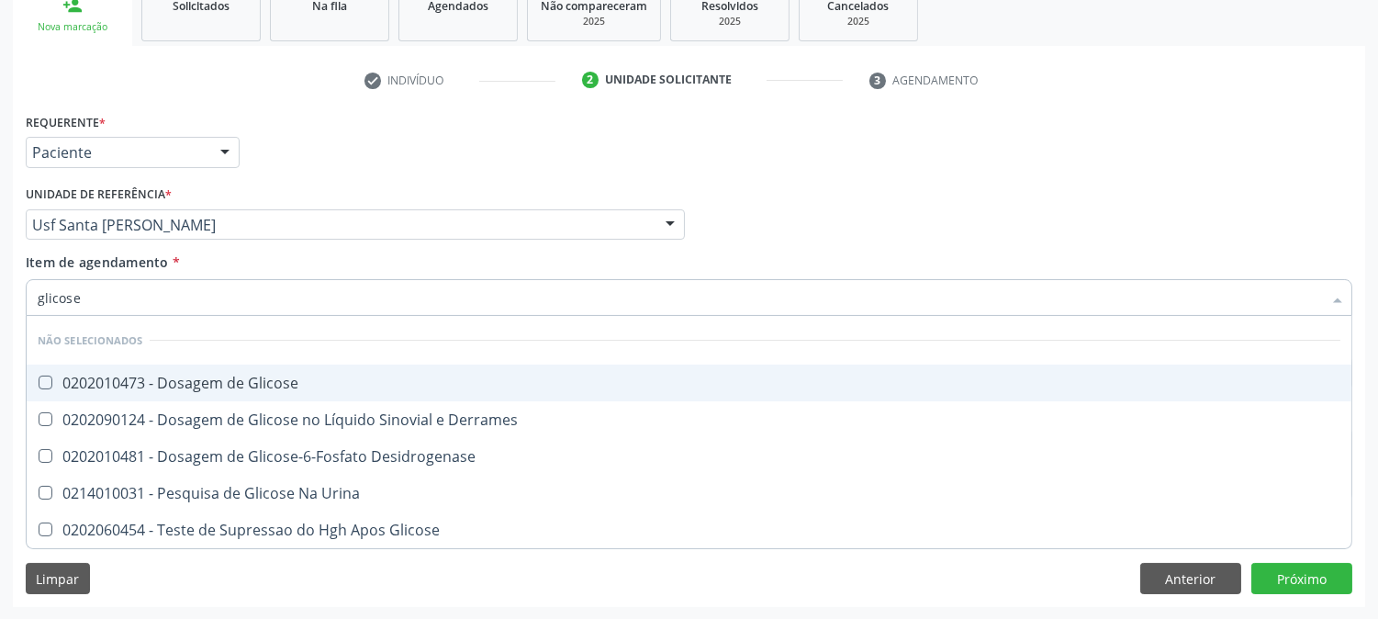
drag, startPoint x: 200, startPoint y: 392, endPoint x: 161, endPoint y: 354, distance: 54.6
click at [198, 393] on span "0202010473 - Dosagem de Glicose" at bounding box center [689, 383] width 1325 height 37
checkbox Glicose "true"
click at [0, 317] on div "Acompanhamento Acompanhe a situação das marcações correntes e finalizadas Relat…" at bounding box center [689, 215] width 1378 height 809
type input "g"
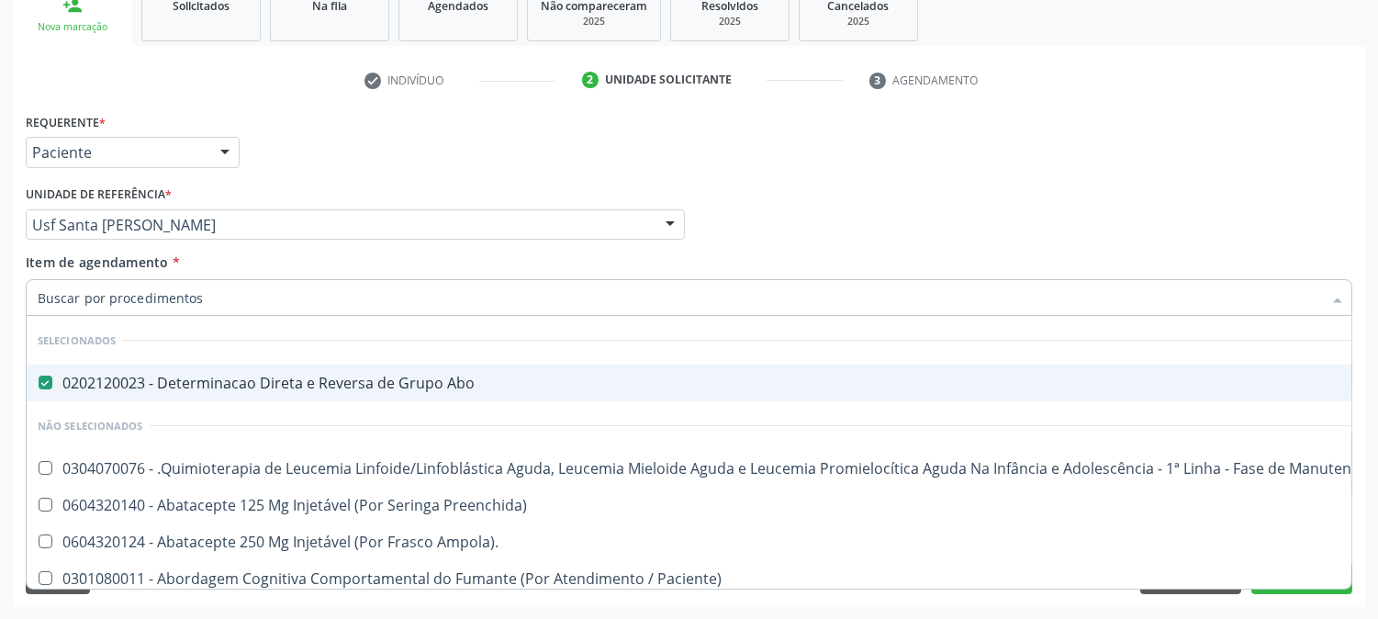
checkbox Glicose "false"
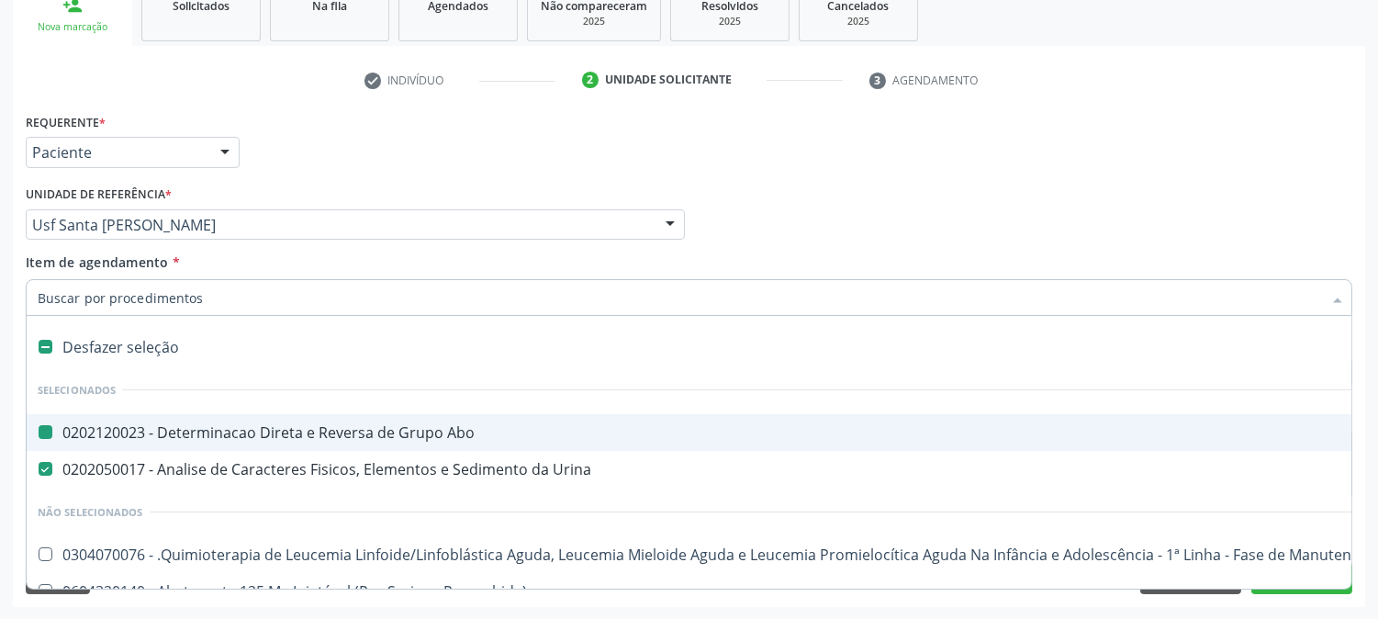
type input "h"
checkbox Abo "false"
checkbox Urina "false"
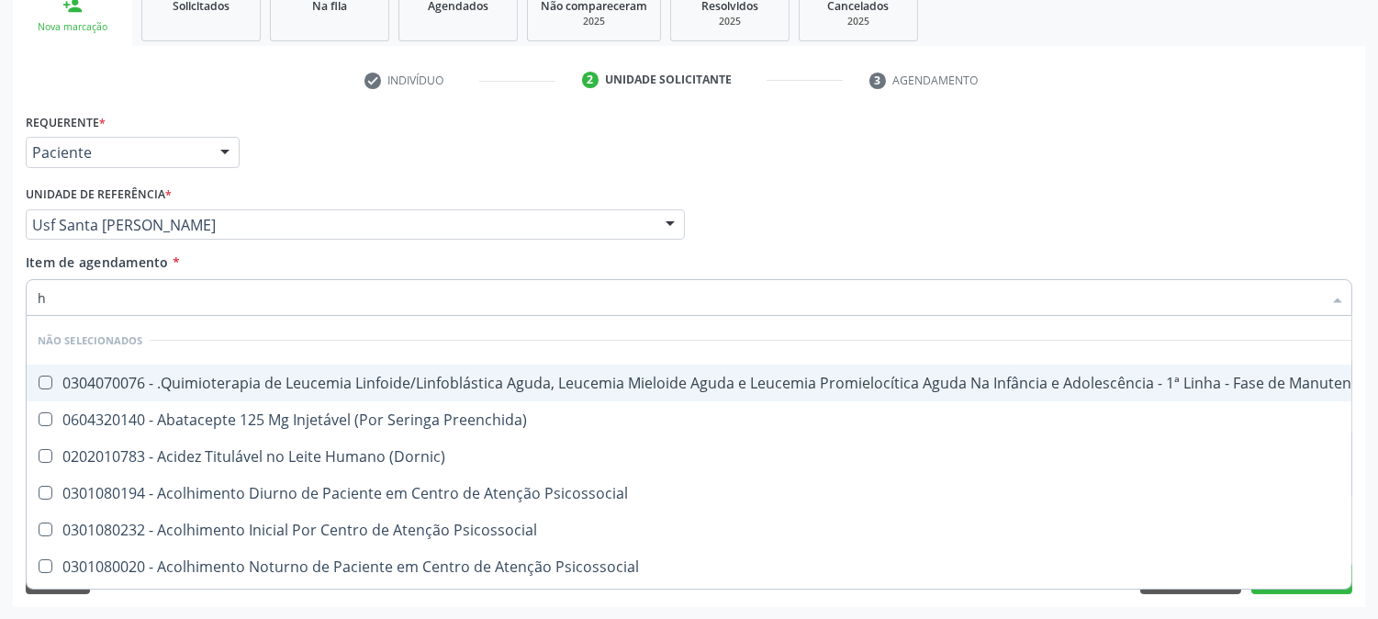
type input "he"
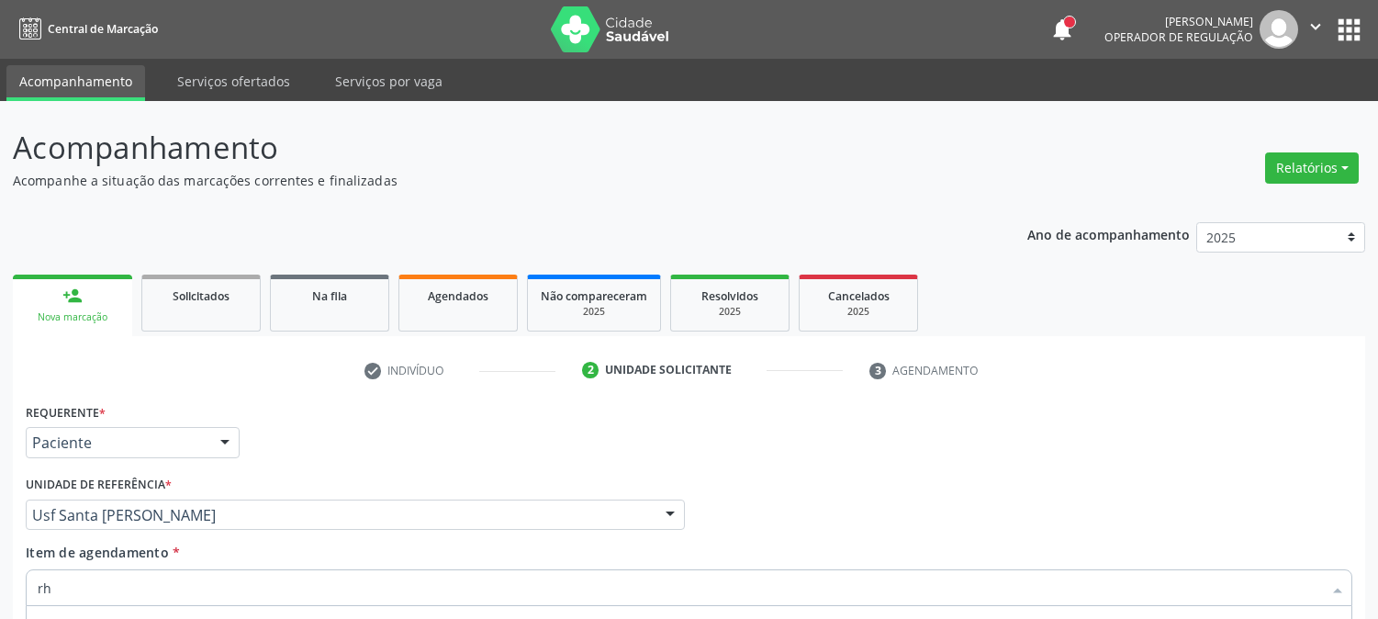
scroll to position [290, 0]
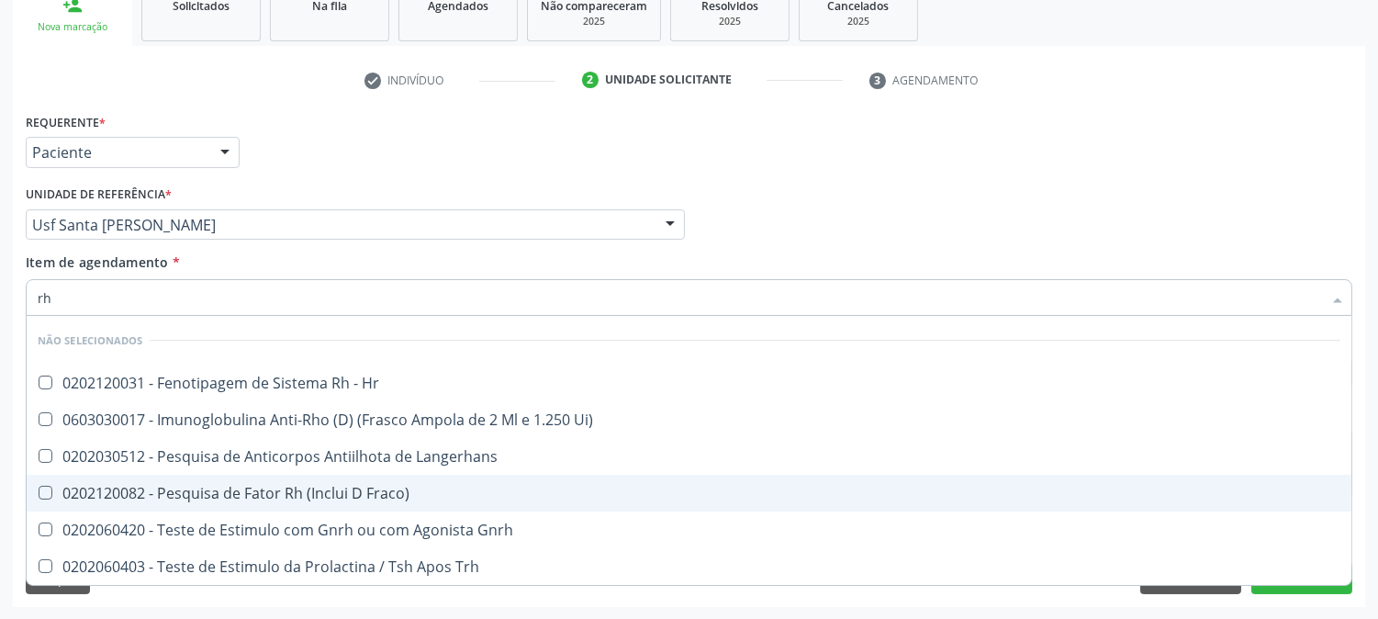
click at [108, 489] on div "0202120082 - Pesquisa de Fator Rh (Inclui D Fraco)" at bounding box center [689, 493] width 1303 height 15
checkbox Fraco\) "true"
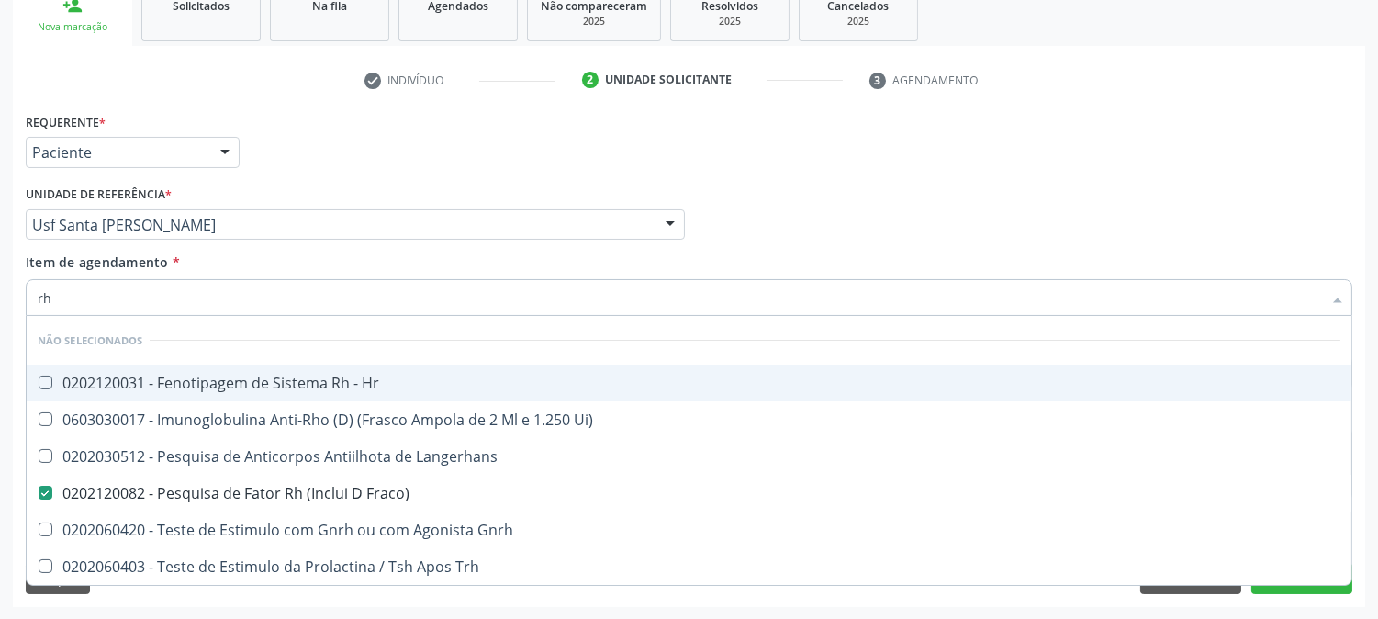
drag, startPoint x: 119, startPoint y: 290, endPoint x: 34, endPoint y: 352, distance: 105.3
click at [0, 350] on div "Acompanhamento Acompanhe a situação das marcações correntes e finalizadas Relat…" at bounding box center [689, 215] width 1378 height 809
type input "rh"
click at [0, 355] on div "Acompanhamento Acompanhe a situação das marcações correntes e finalizadas Relat…" at bounding box center [689, 215] width 1378 height 809
checkbox Hr "true"
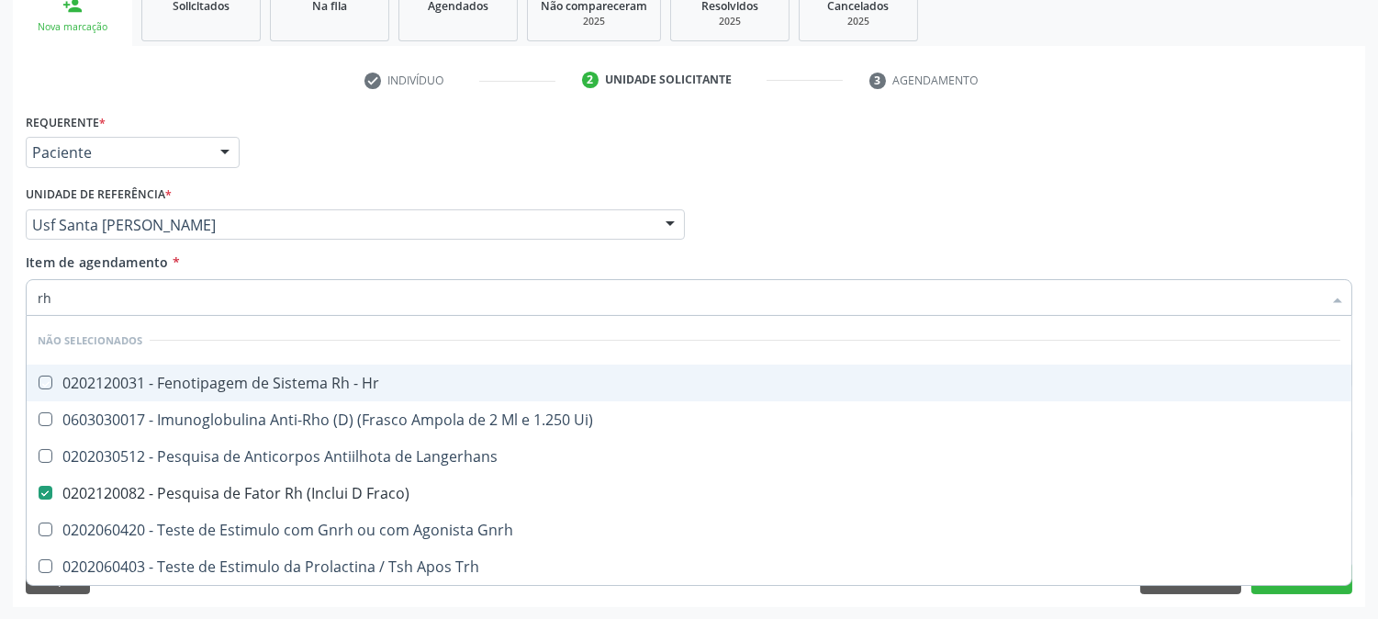
checkbox Ui\) "true"
checkbox Langerhans "true"
checkbox Gnrh "true"
checkbox Trh "true"
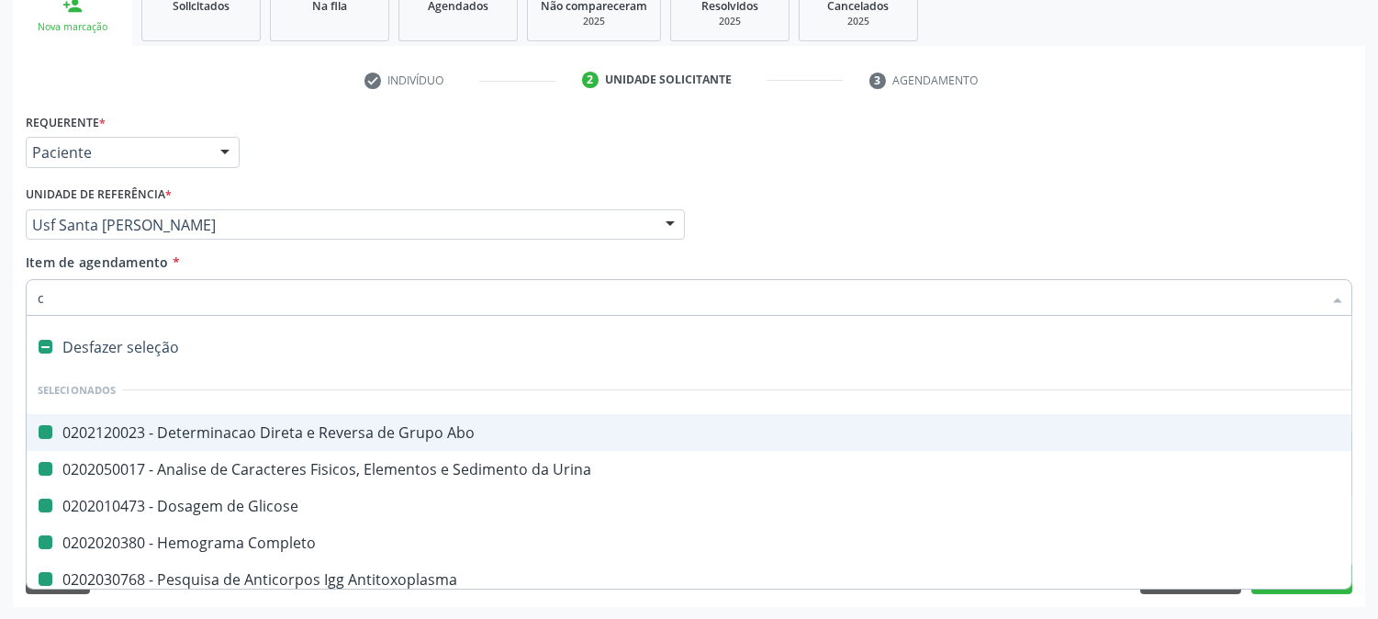
type input "cu"
checkbox Abo "false"
checkbox Urina "false"
checkbox Glicose "false"
checkbox Completo "false"
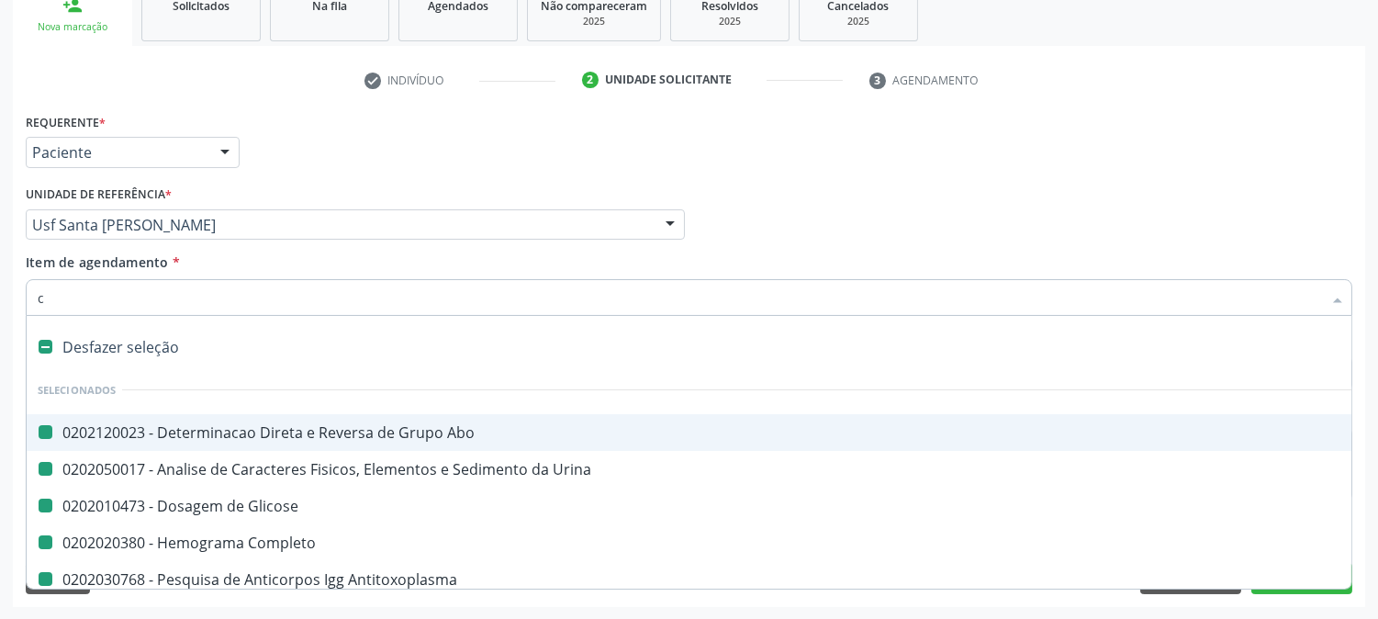
checkbox Antitoxoplasma "false"
checkbox Fraco\) "false"
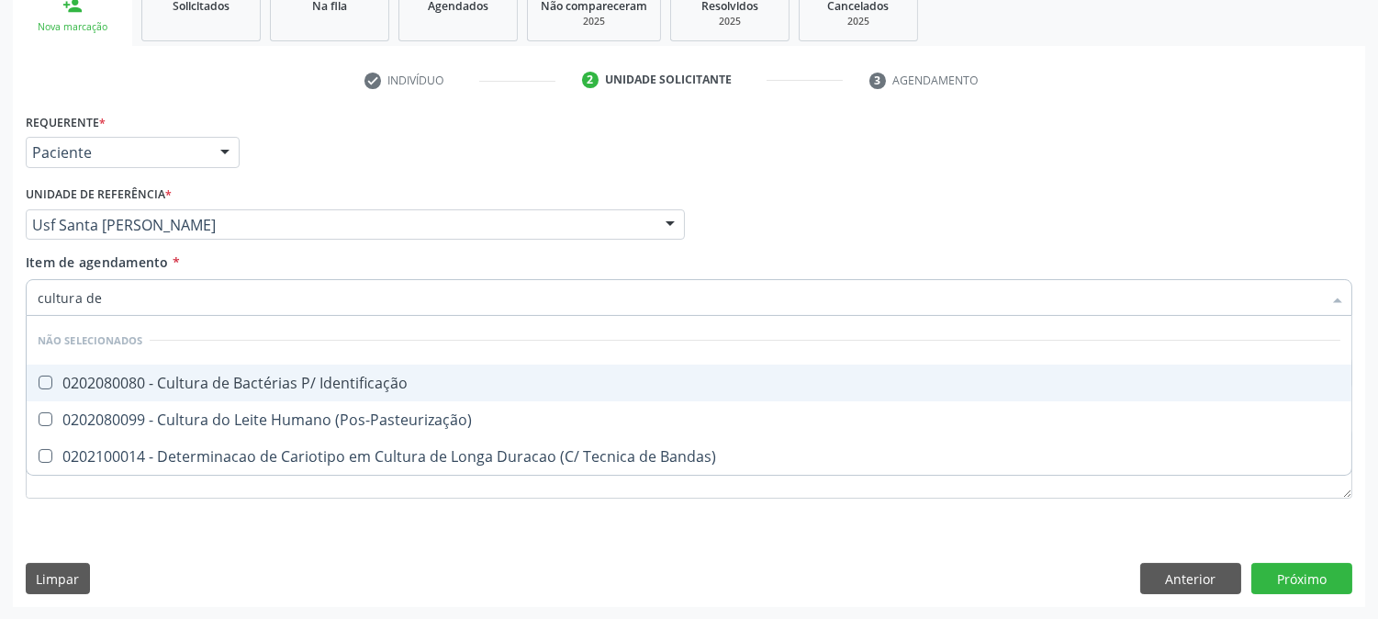
type input "cultura de"
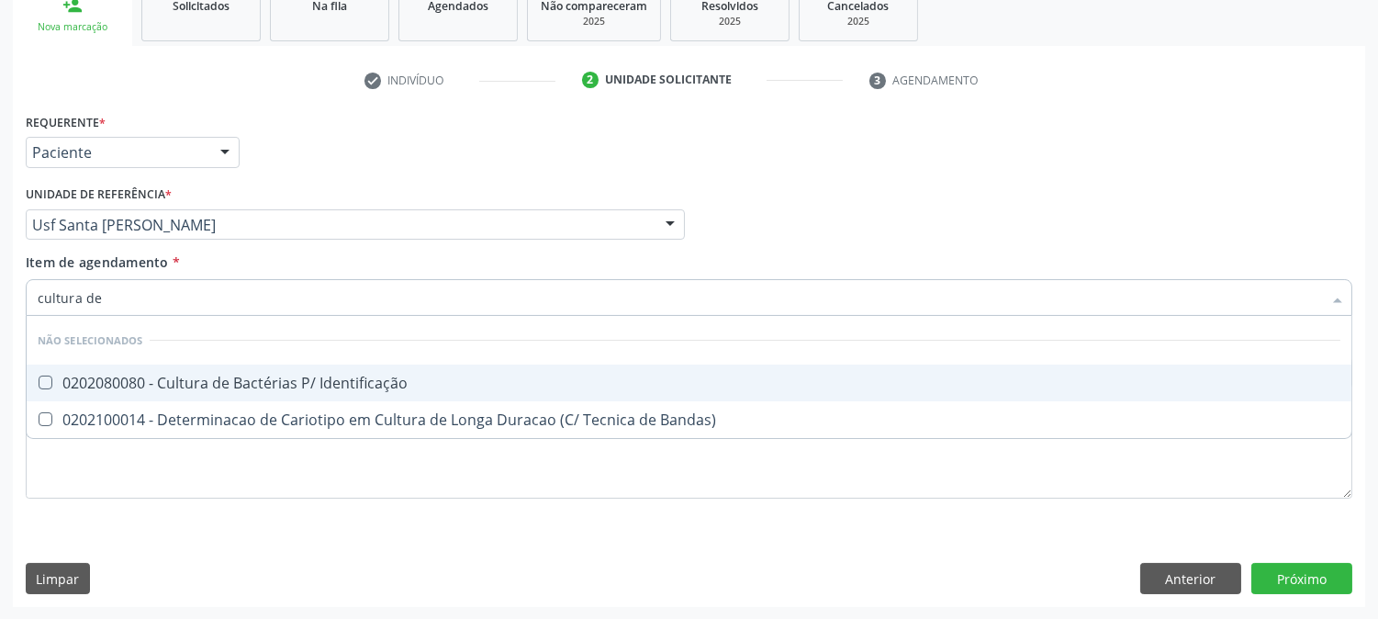
click at [117, 377] on div "0202080080 - Cultura de Bactérias P/ Identificação" at bounding box center [689, 383] width 1303 height 15
checkbox Identificação "true"
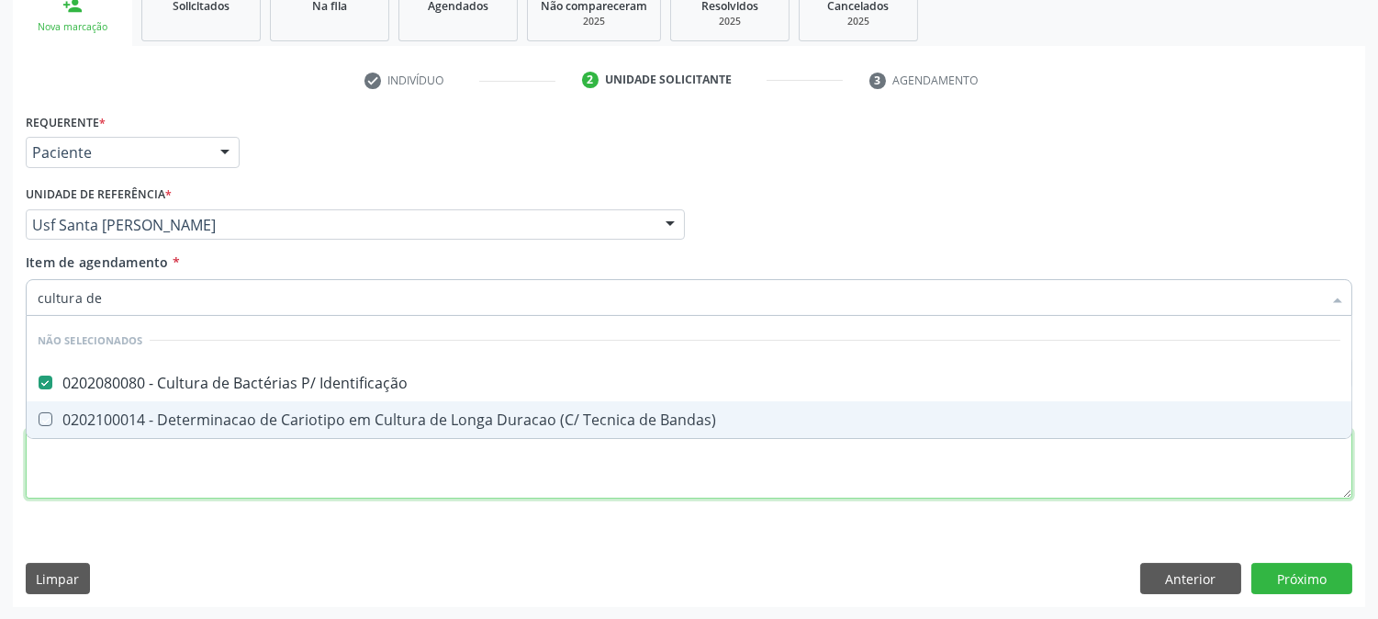
click at [122, 485] on div "Requerente * Paciente Profissional de Saúde Paciente Nenhum resultado encontrad…" at bounding box center [689, 316] width 1327 height 416
checkbox Bandas\) "true"
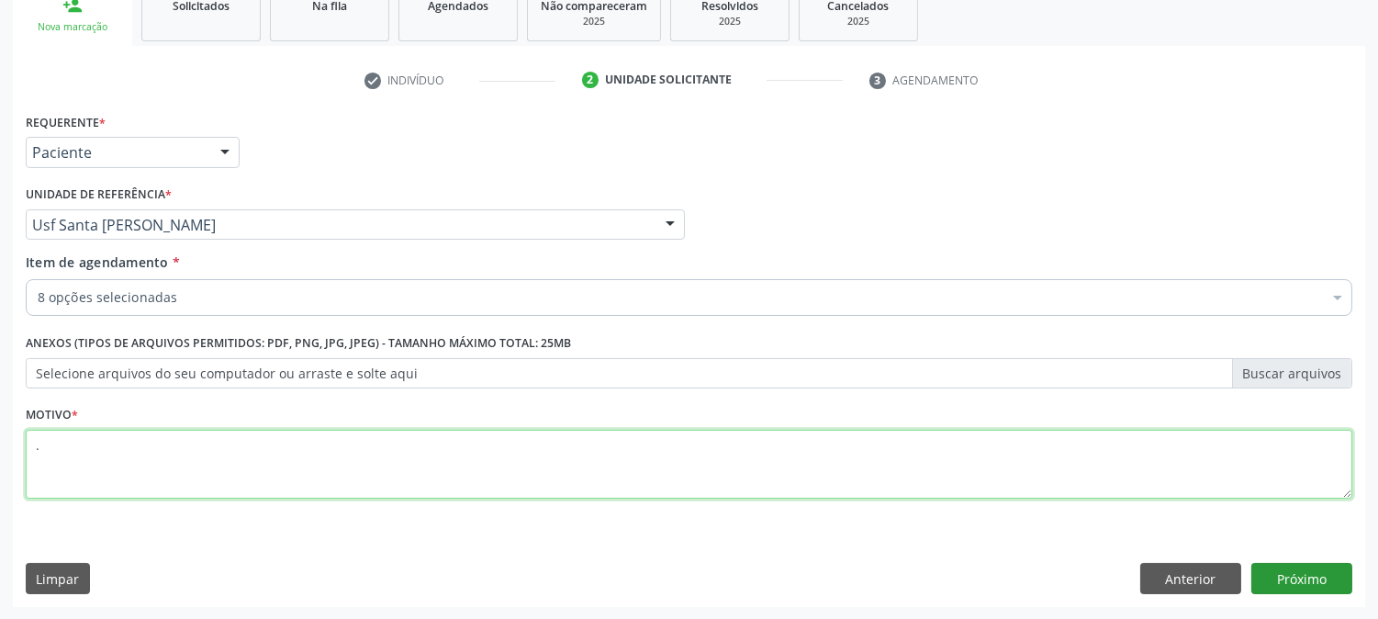
type textarea "."
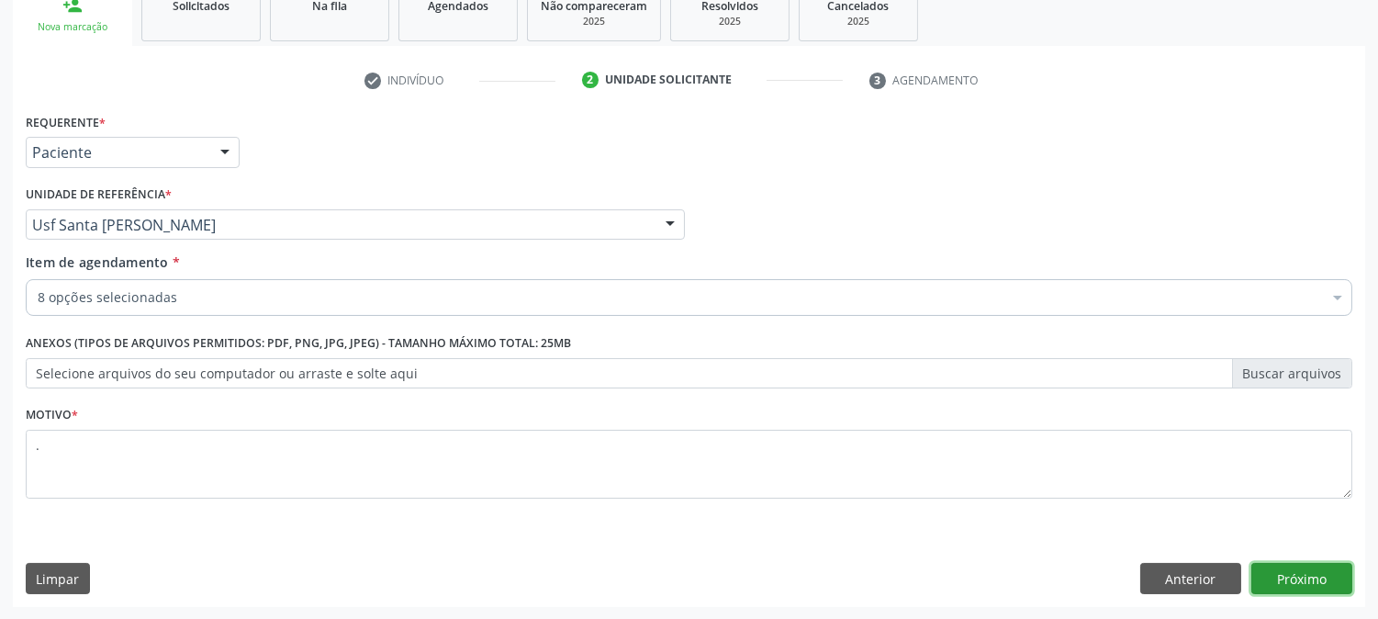
click at [1292, 563] on button "Próximo" at bounding box center [1302, 578] width 101 height 31
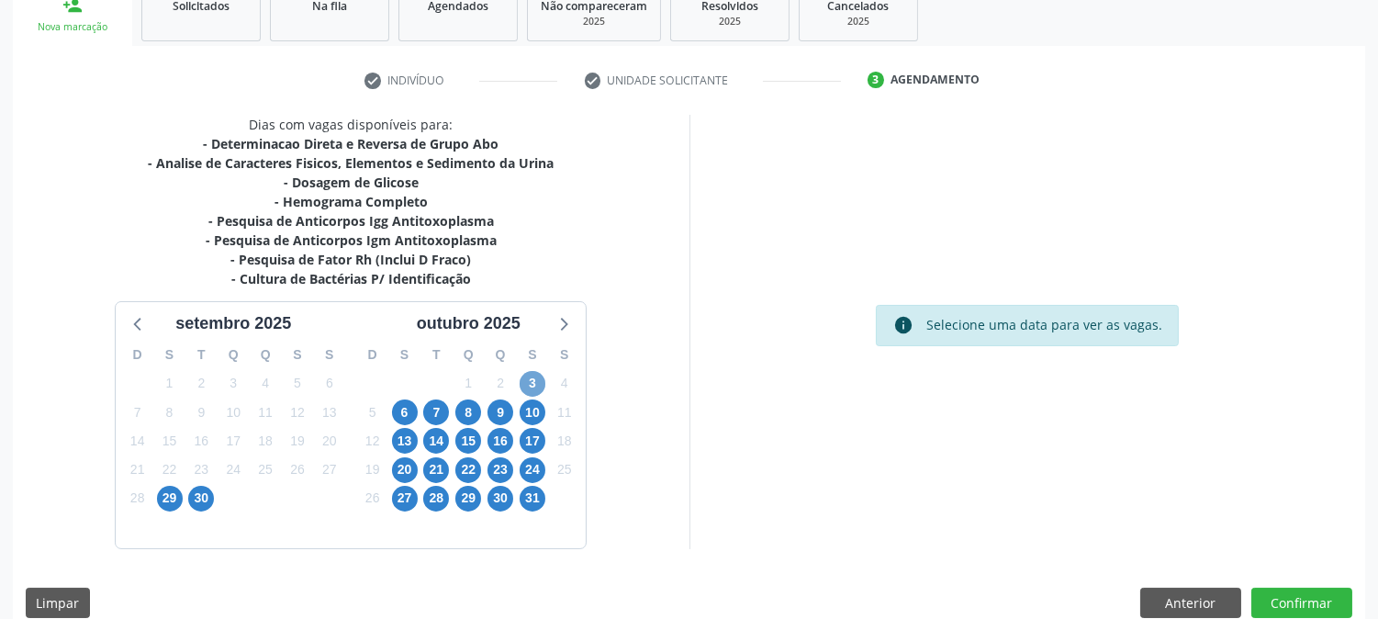
click at [526, 381] on span "3" at bounding box center [533, 384] width 26 height 26
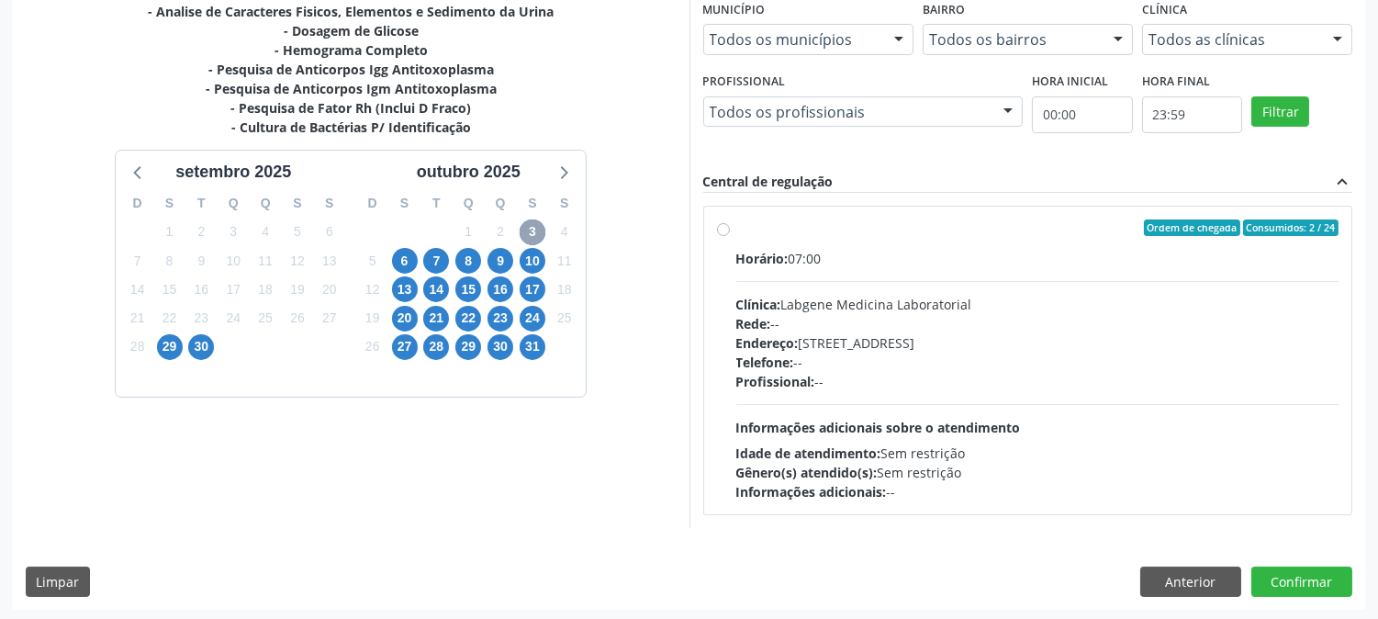
scroll to position [444, 0]
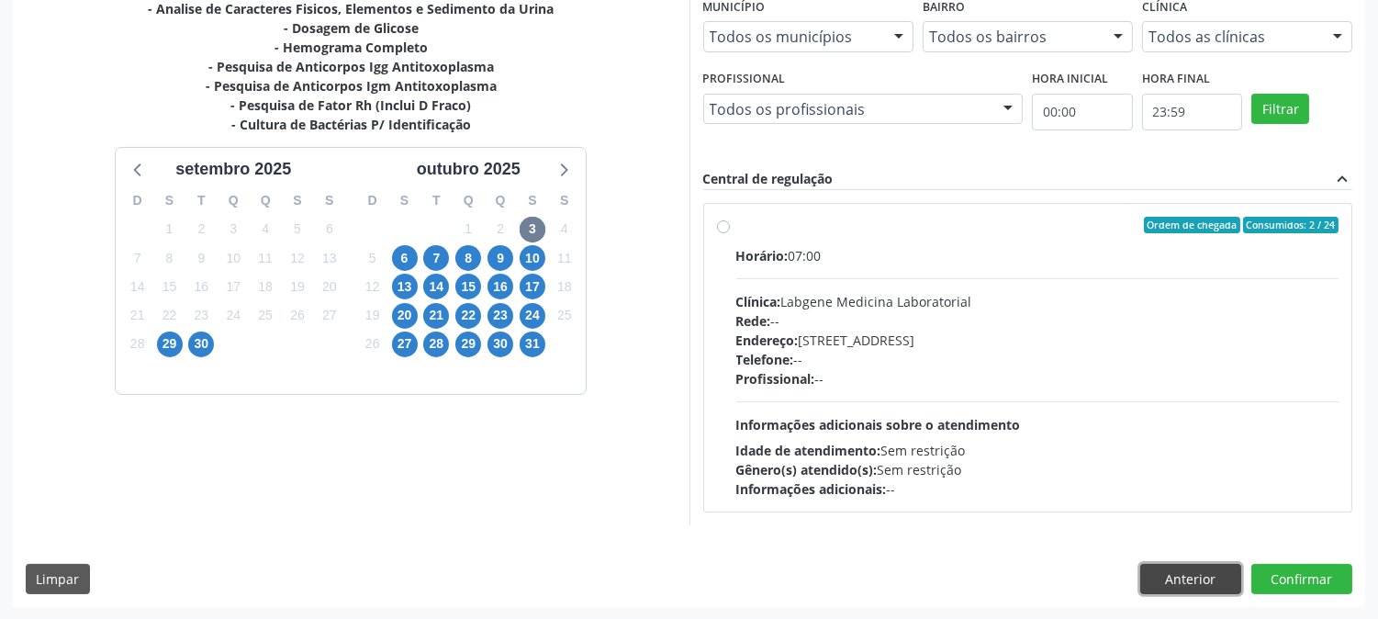
click at [1164, 568] on button "Anterior" at bounding box center [1191, 579] width 101 height 31
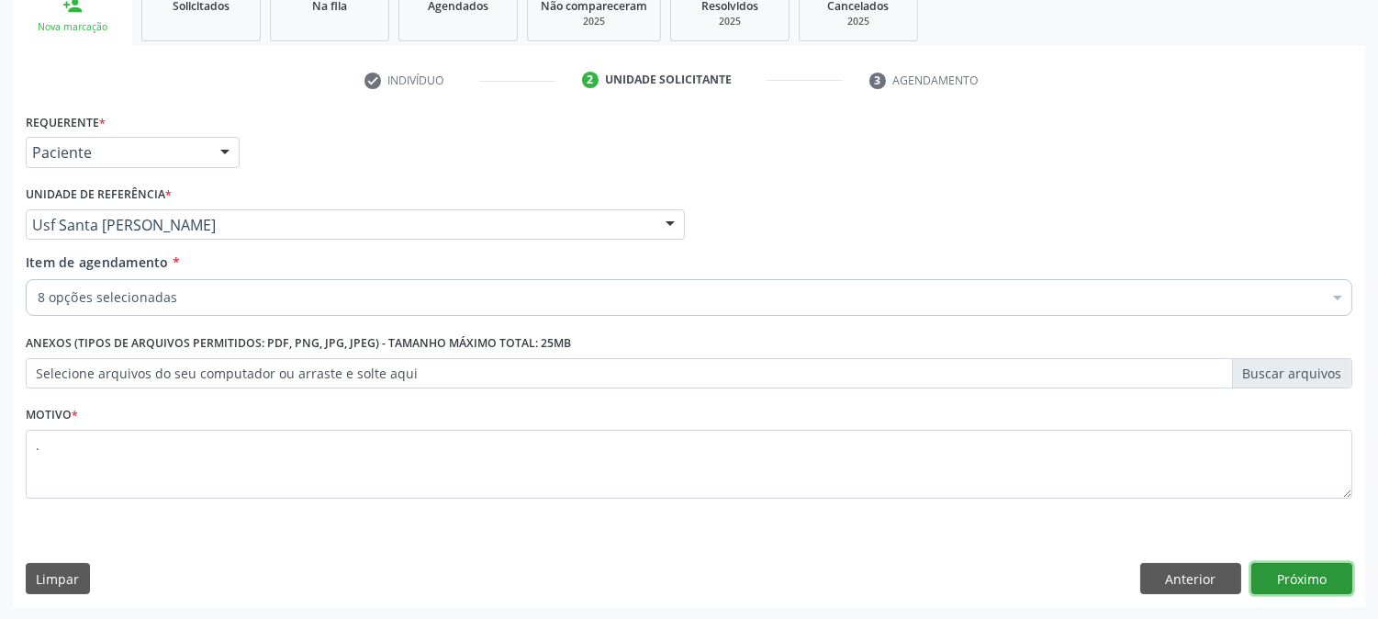
click at [1277, 575] on button "Próximo" at bounding box center [1302, 578] width 101 height 31
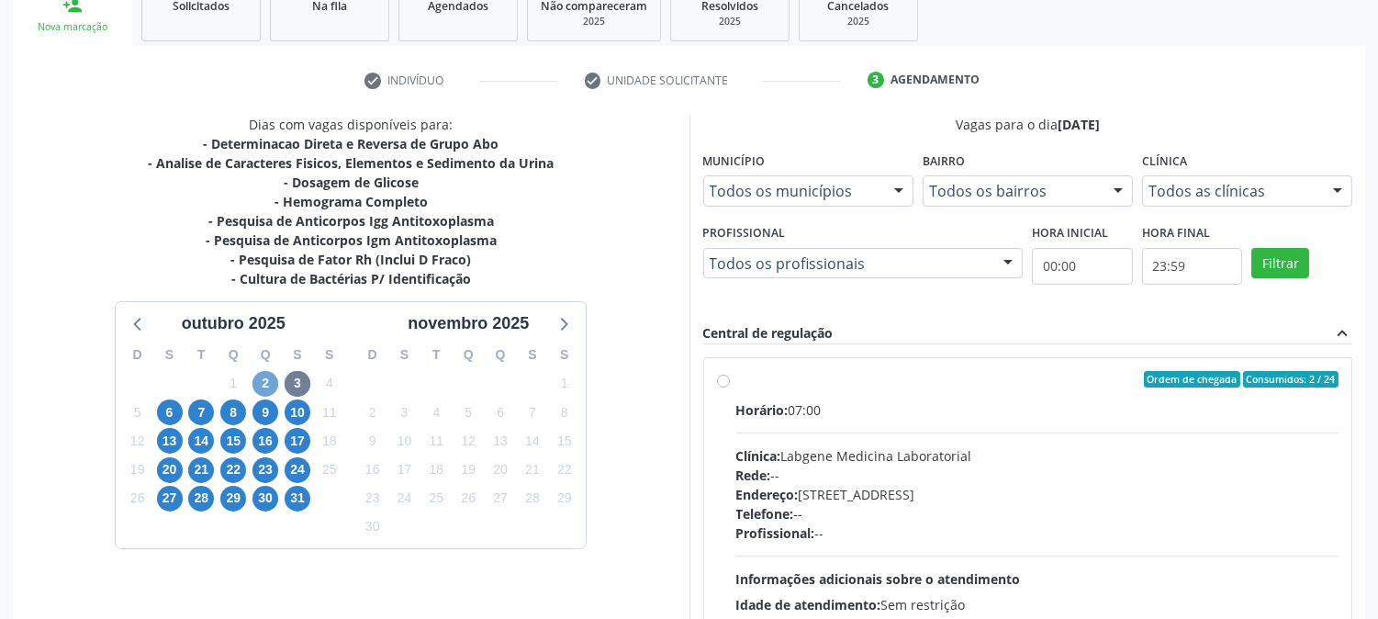
click at [266, 383] on span "2" at bounding box center [266, 384] width 26 height 26
click at [980, 400] on div "Horário: 07:00" at bounding box center [1038, 409] width 603 height 19
click at [730, 388] on input "Ordem de chegada Consumidos: 17 / 22 Horário: 07:00 Clínica: S B Laboratorio de…" at bounding box center [723, 379] width 13 height 17
radio input "true"
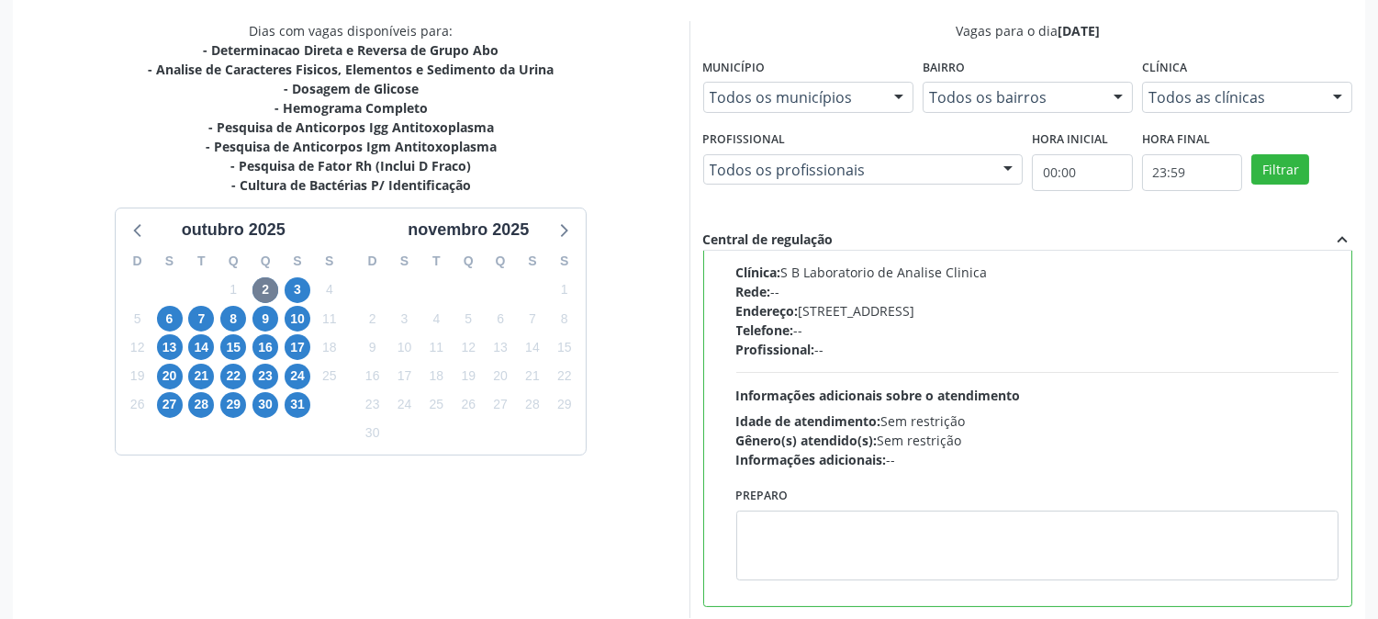
scroll to position [478, 0]
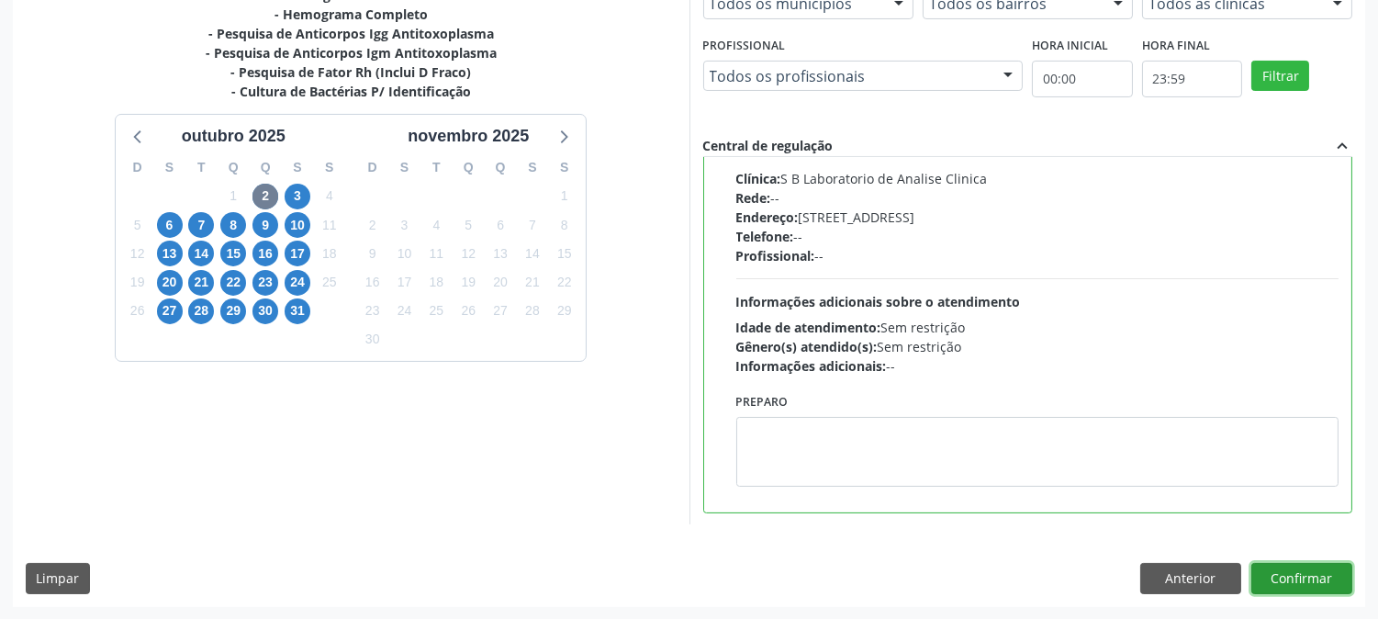
click at [1293, 573] on button "Confirmar" at bounding box center [1302, 578] width 101 height 31
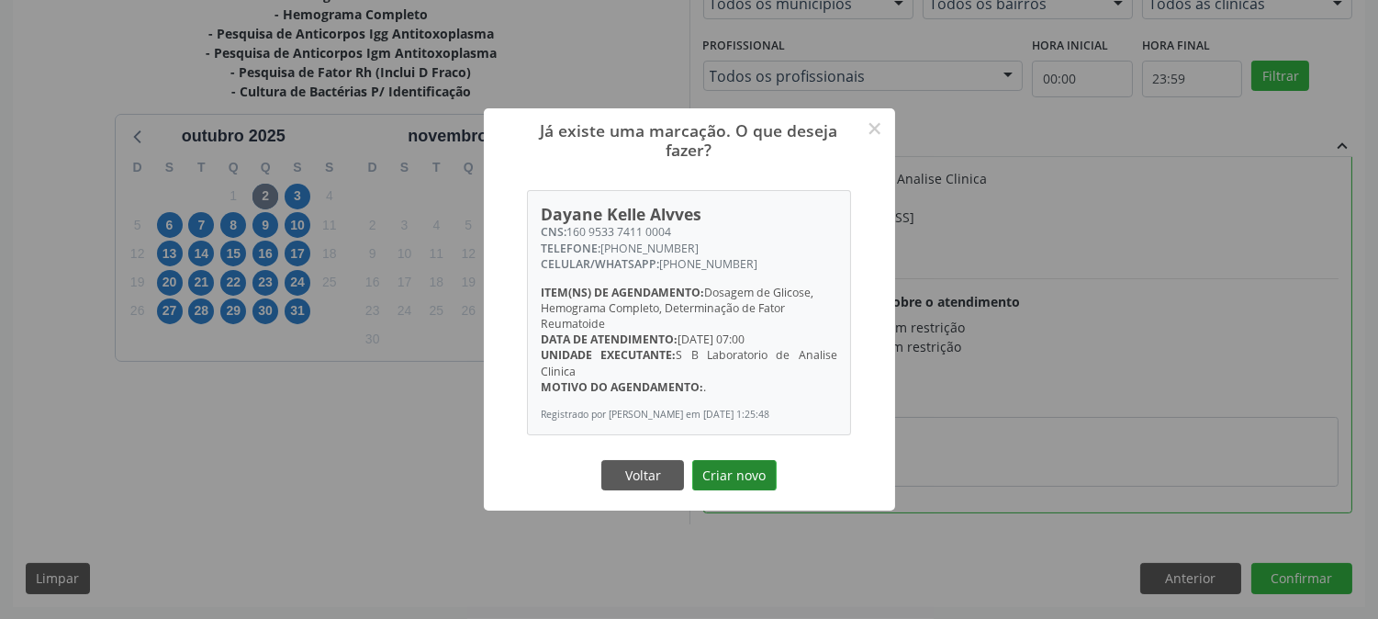
click at [753, 491] on button "Criar novo" at bounding box center [734, 475] width 84 height 31
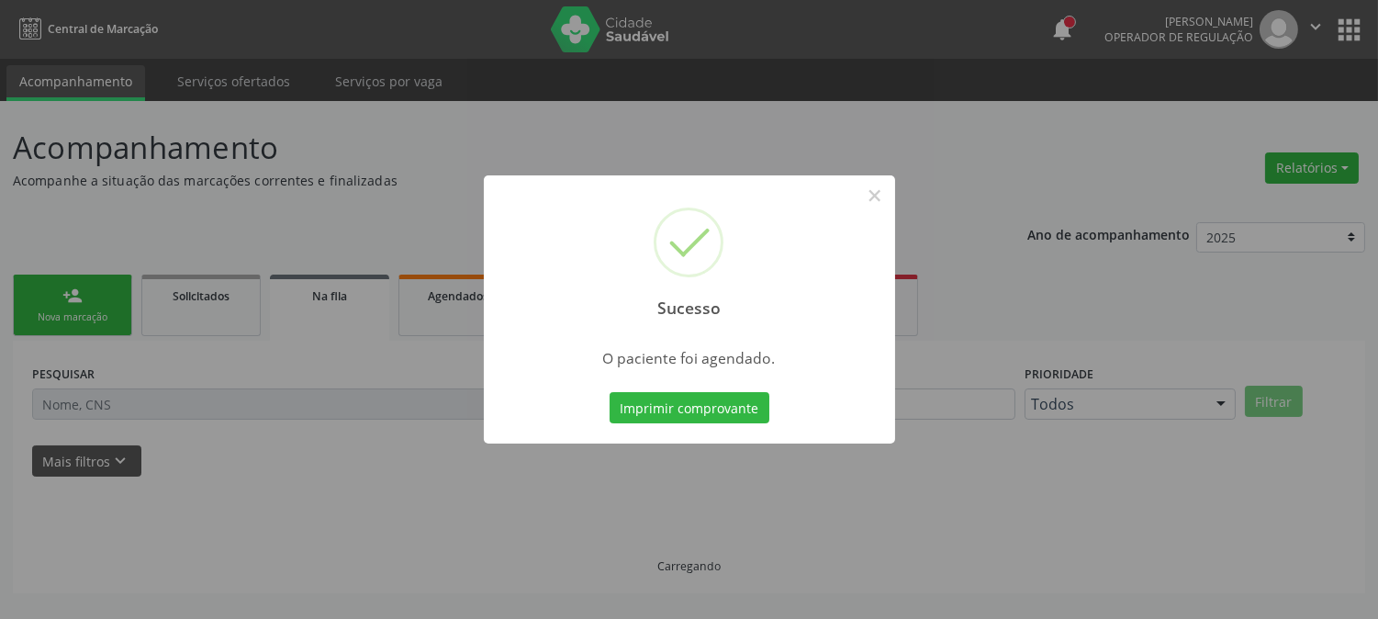
scroll to position [0, 0]
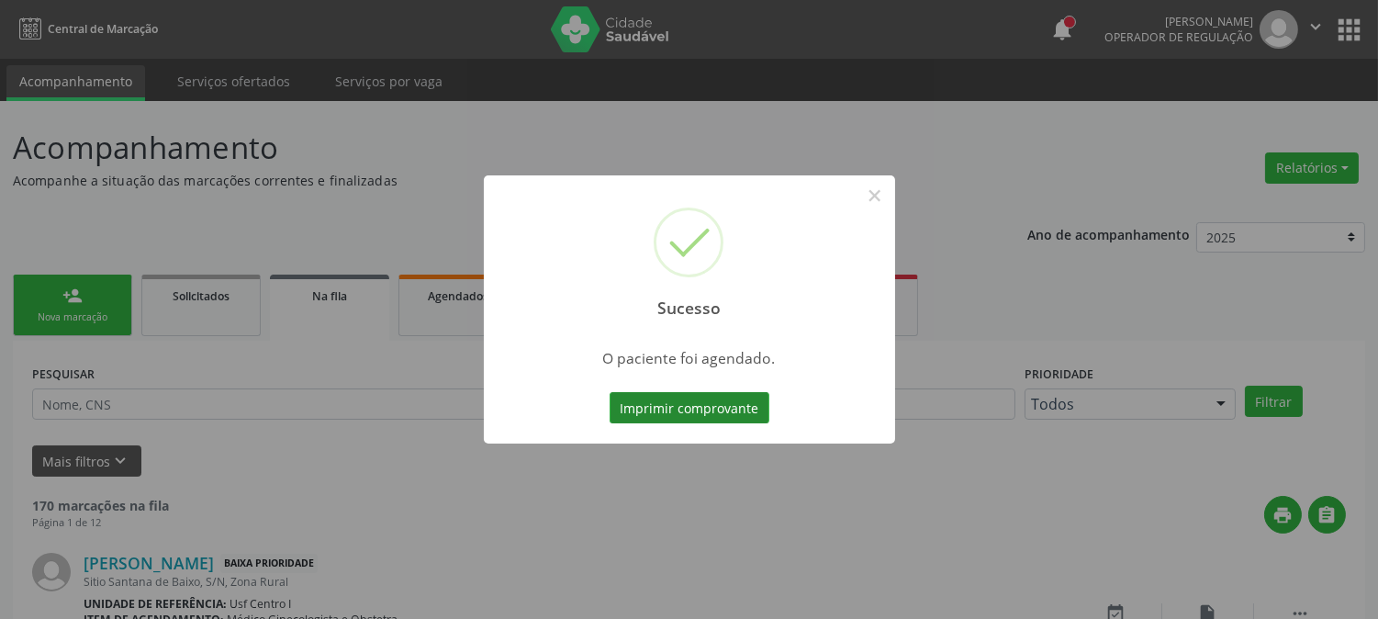
click at [732, 415] on button "Imprimir comprovante" at bounding box center [690, 407] width 160 height 31
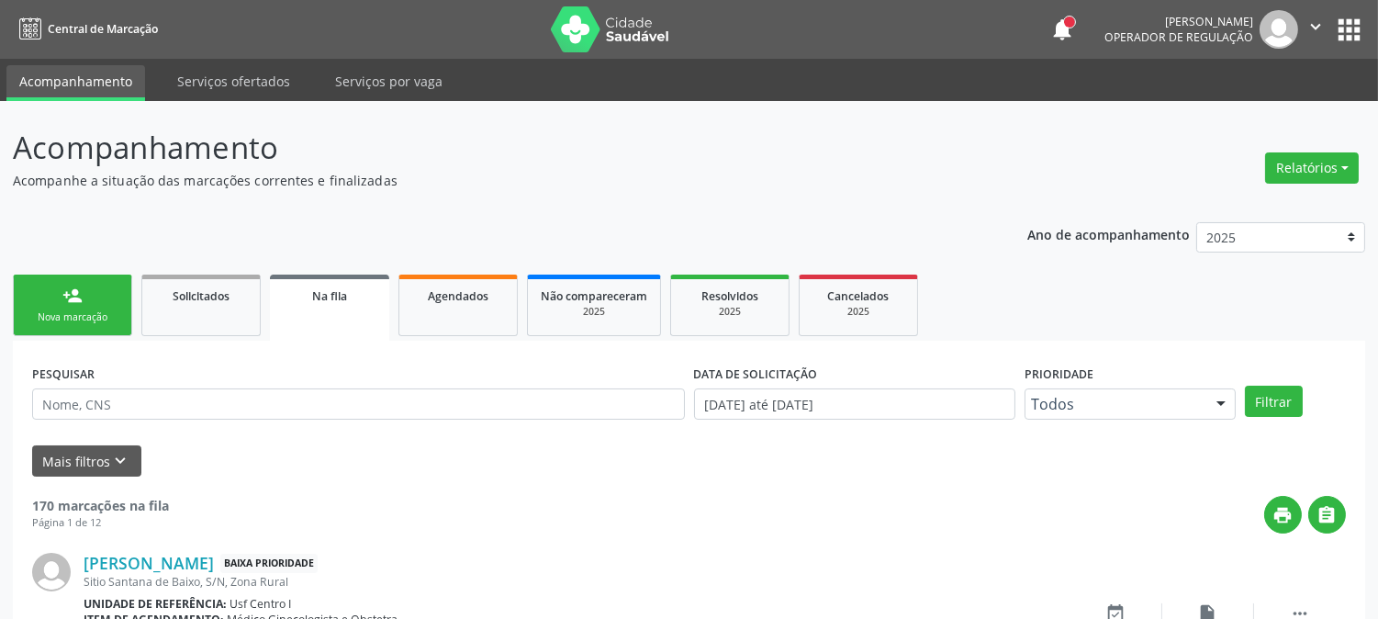
click at [93, 292] on link "person_add Nova marcação" at bounding box center [72, 306] width 119 height 62
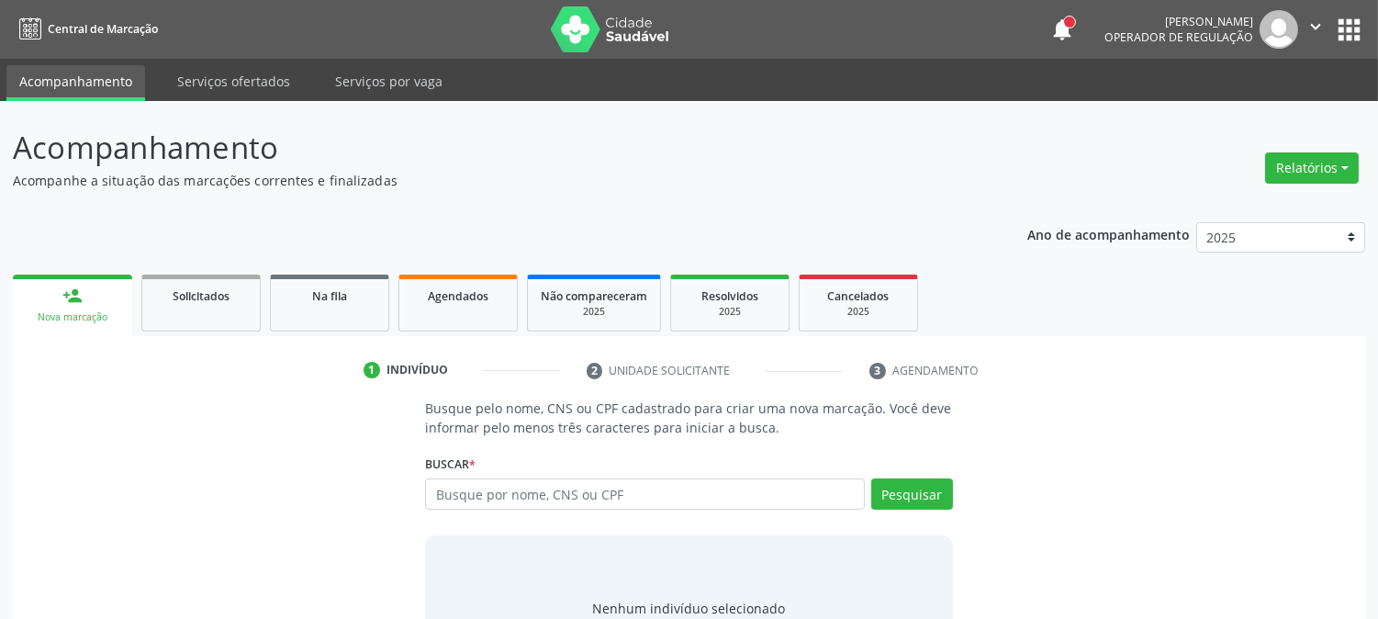
click at [573, 494] on input "text" at bounding box center [644, 493] width 439 height 31
click at [579, 482] on input "text" at bounding box center [644, 493] width 439 height 31
click at [581, 500] on input "text" at bounding box center [644, 493] width 439 height 31
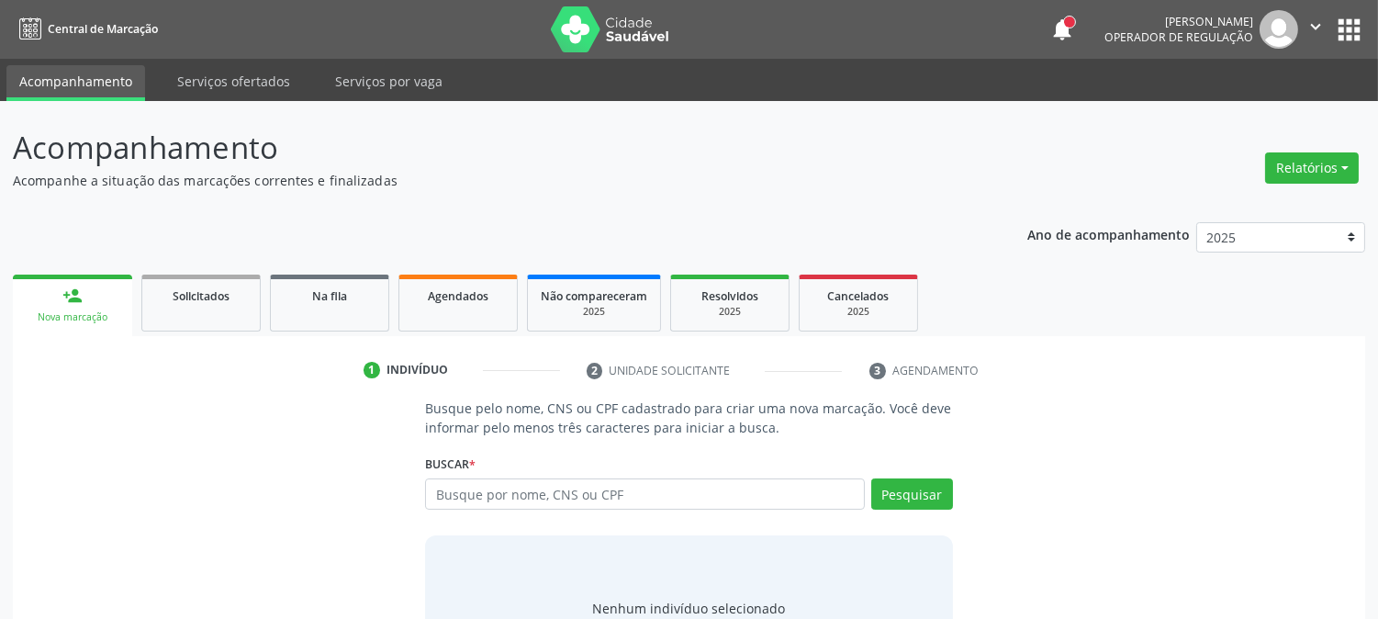
click at [581, 500] on input "text" at bounding box center [644, 493] width 439 height 31
click at [582, 500] on input "text" at bounding box center [644, 493] width 439 height 31
click at [583, 500] on input "text" at bounding box center [644, 493] width 439 height 31
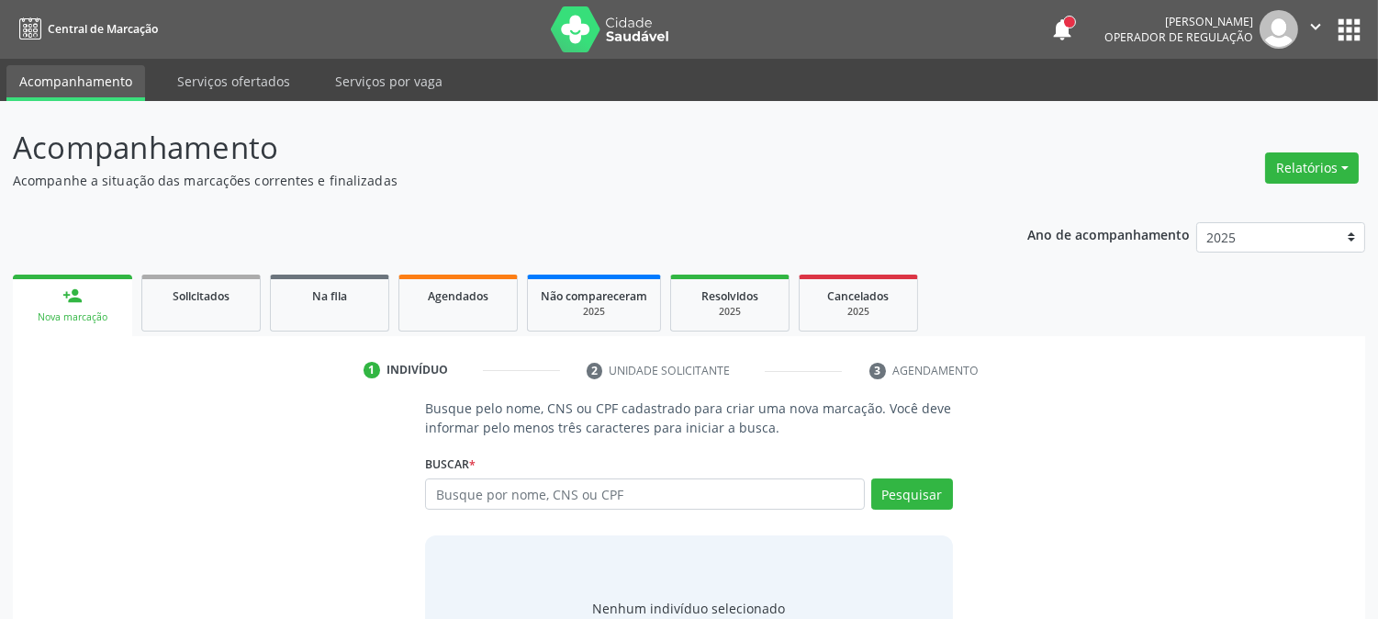
click at [583, 497] on input "text" at bounding box center [644, 493] width 439 height 31
drag, startPoint x: 583, startPoint y: 489, endPoint x: 595, endPoint y: 512, distance: 25.9
click at [584, 488] on input "text" at bounding box center [644, 493] width 439 height 31
click at [595, 512] on div "Busque por nome, CNS ou CPF Nenhum resultado encontrado para: " " Digite nome, …" at bounding box center [688, 500] width 527 height 44
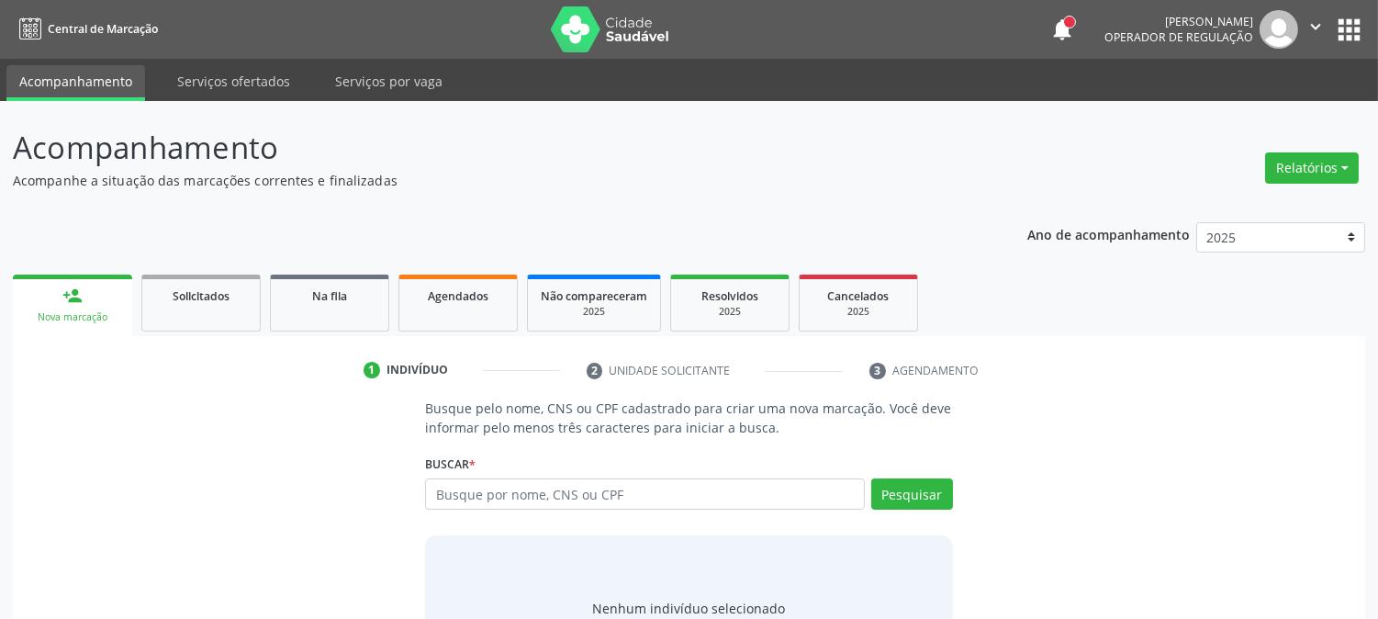
click at [597, 511] on div "Busque por nome, CNS ou CPF Nenhum resultado encontrado para: " " Digite nome, …" at bounding box center [688, 500] width 527 height 44
click at [602, 500] on input "text" at bounding box center [644, 493] width 439 height 31
click at [525, 491] on input "text" at bounding box center [644, 493] width 439 height 31
click at [525, 484] on input "text" at bounding box center [644, 493] width 439 height 31
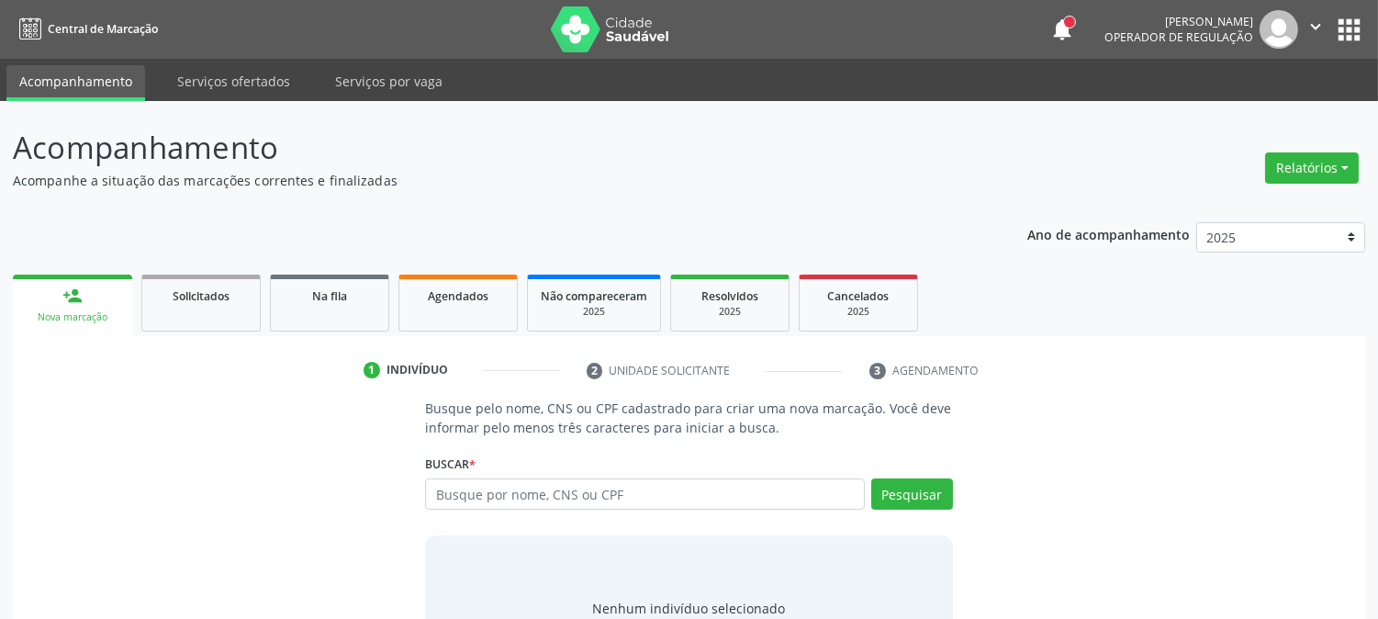
click at [525, 484] on input "text" at bounding box center [644, 493] width 439 height 31
click at [526, 479] on input "text" at bounding box center [644, 493] width 439 height 31
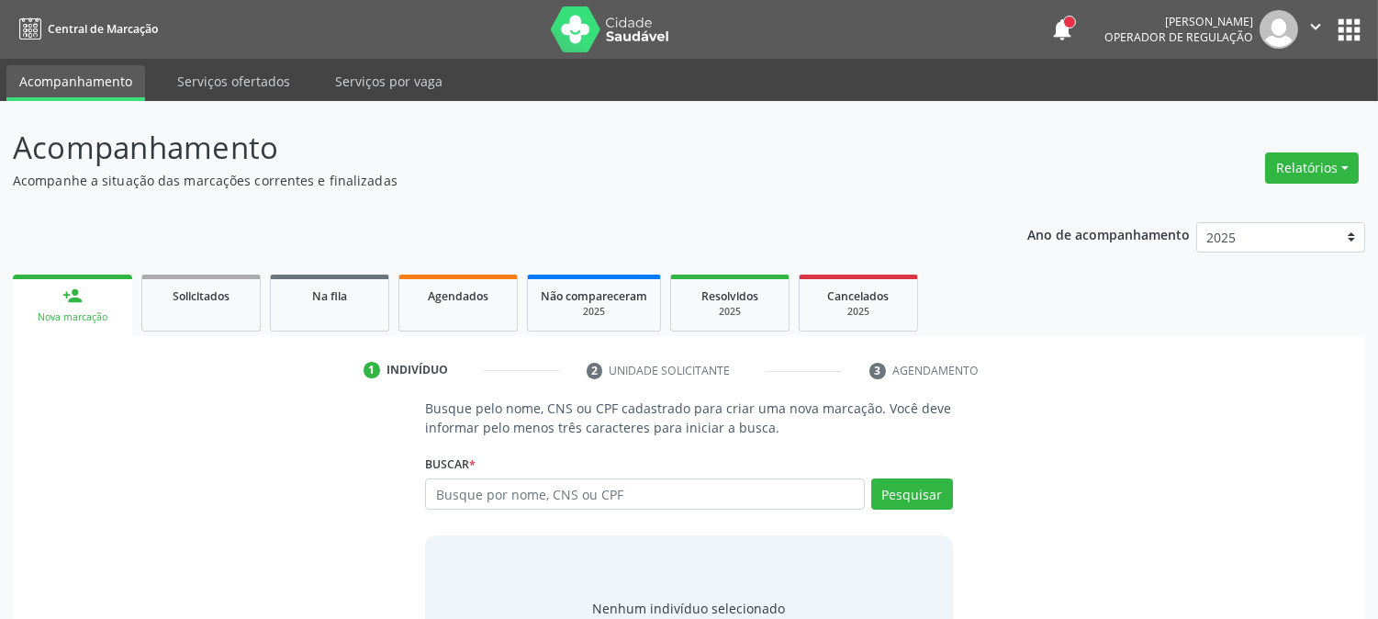
click at [529, 473] on div "Buscar * Busque por nome, CNS ou CPF Nenhum resultado encontrado para: " " Digi…" at bounding box center [688, 486] width 527 height 72
click at [527, 501] on input "text" at bounding box center [644, 493] width 439 height 31
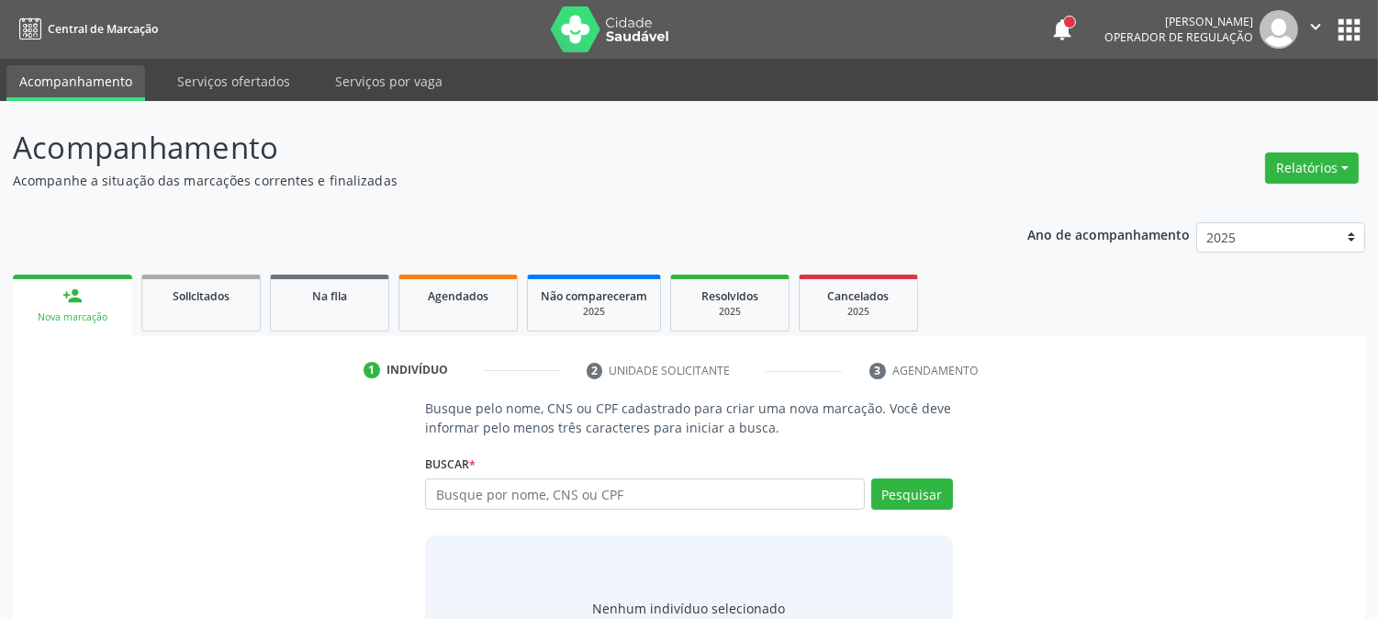
click at [527, 501] on input "text" at bounding box center [644, 493] width 439 height 31
click at [507, 501] on input "text" at bounding box center [644, 493] width 439 height 31
click at [507, 493] on input "text" at bounding box center [644, 493] width 439 height 31
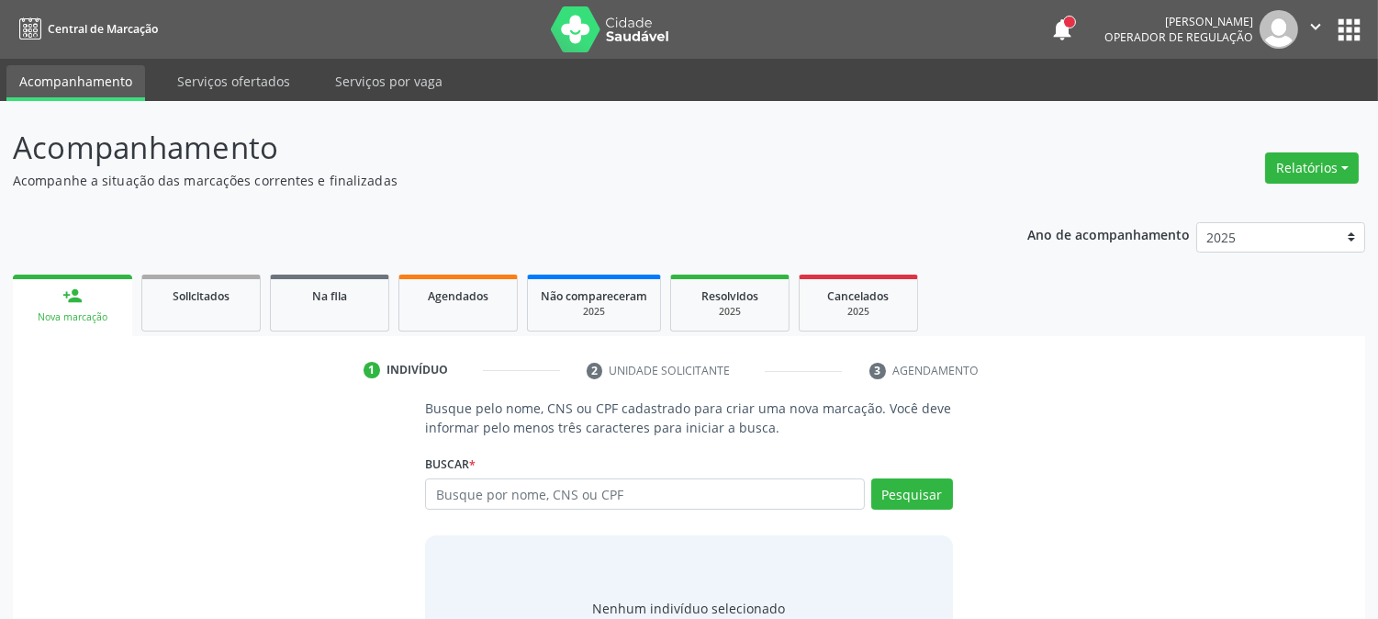
click at [506, 489] on input "text" at bounding box center [644, 493] width 439 height 31
click at [494, 489] on input "text" at bounding box center [644, 493] width 439 height 31
